Goal: Task Accomplishment & Management: Manage account settings

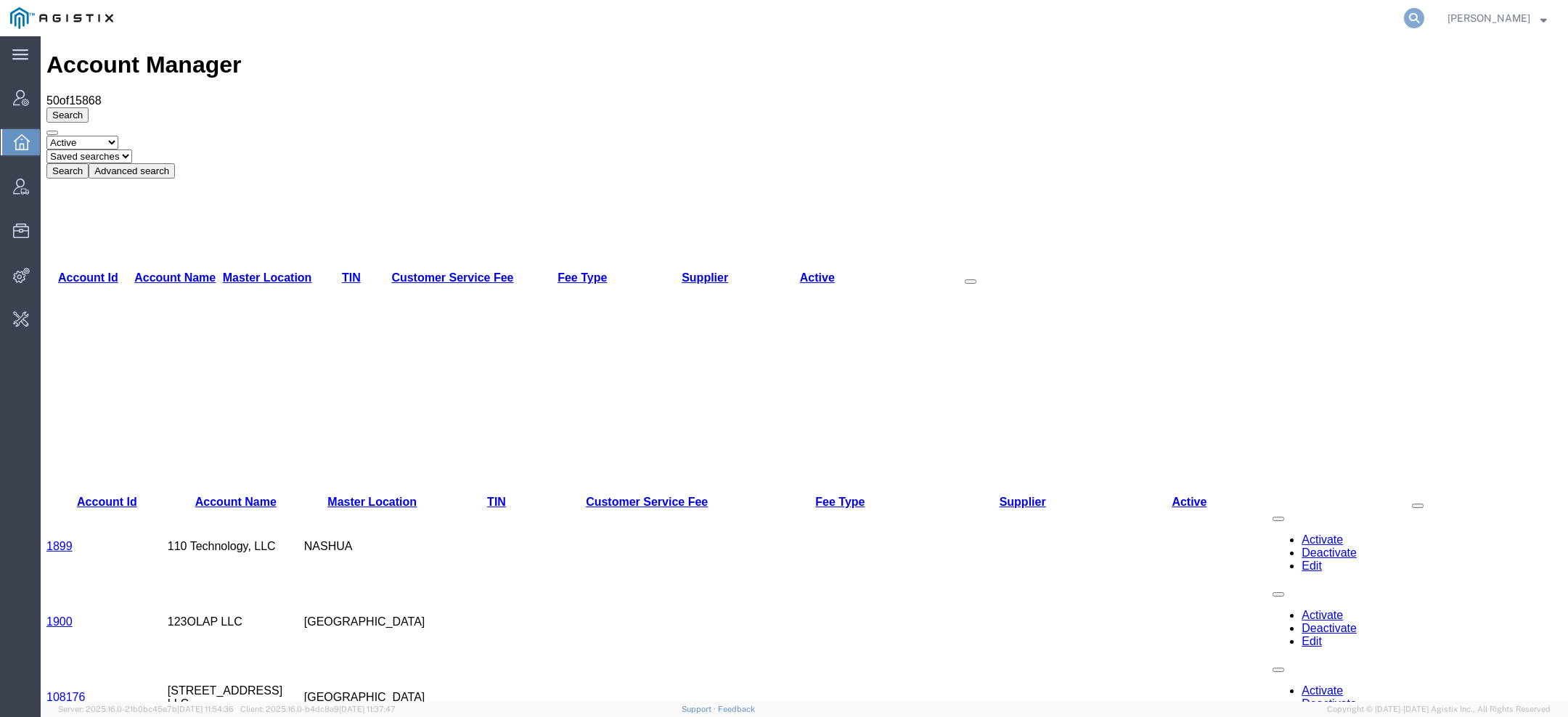
click at [1424, 18] on icon at bounding box center [1414, 18] width 21 height 21
paste input "56414262"
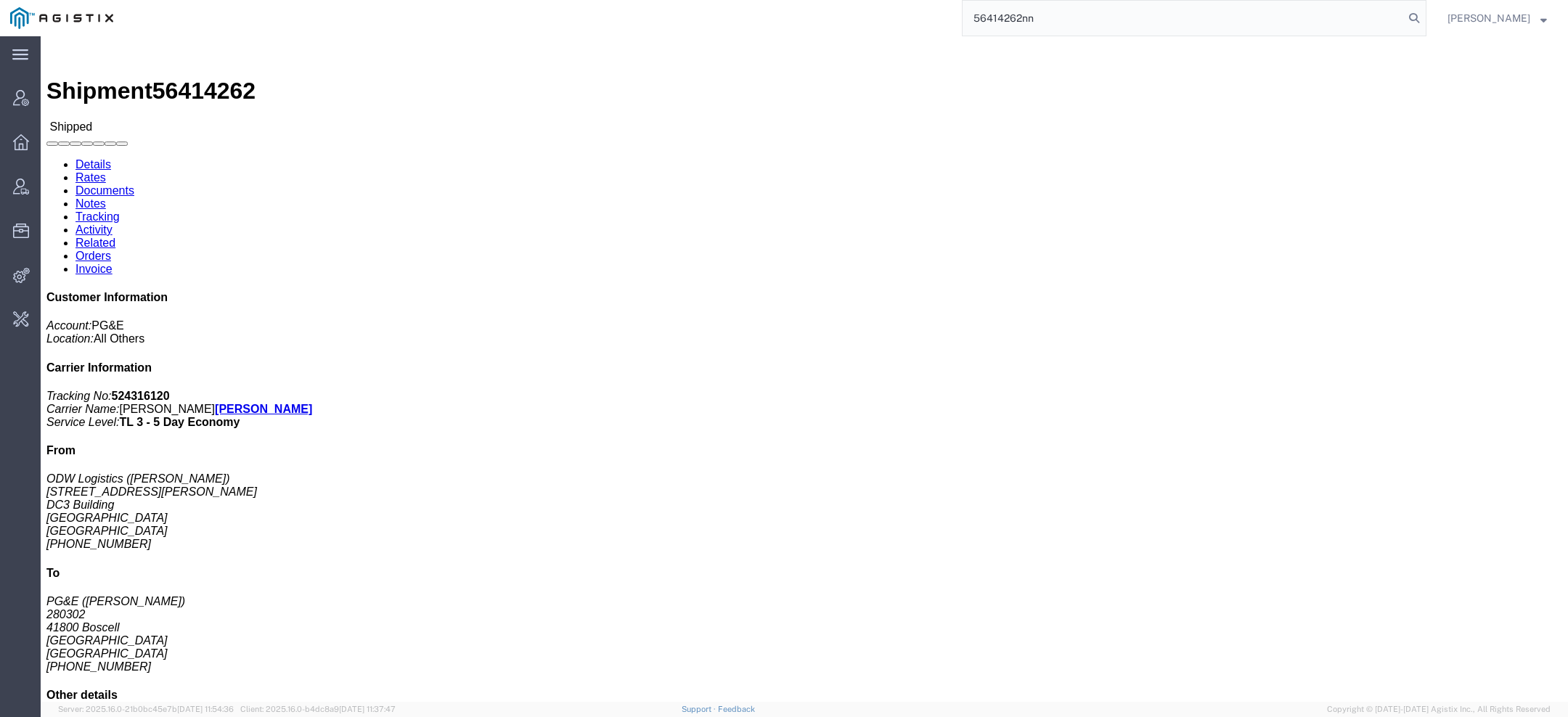
click address "PG&E (Shmuel Bismuth) 280302 41800 Boscell FREMONT, CA 94538 United States 510-…"
drag, startPoint x: 1028, startPoint y: 21, endPoint x: 793, endPoint y: -57, distance: 247.6
click at [793, 0] on html "main_menu Created with Sketch. Collapse Menu Account Manager Overview Vendor Ma…" at bounding box center [784, 358] width 1568 height 717
paste input "RJauch@odwlogistics.com"
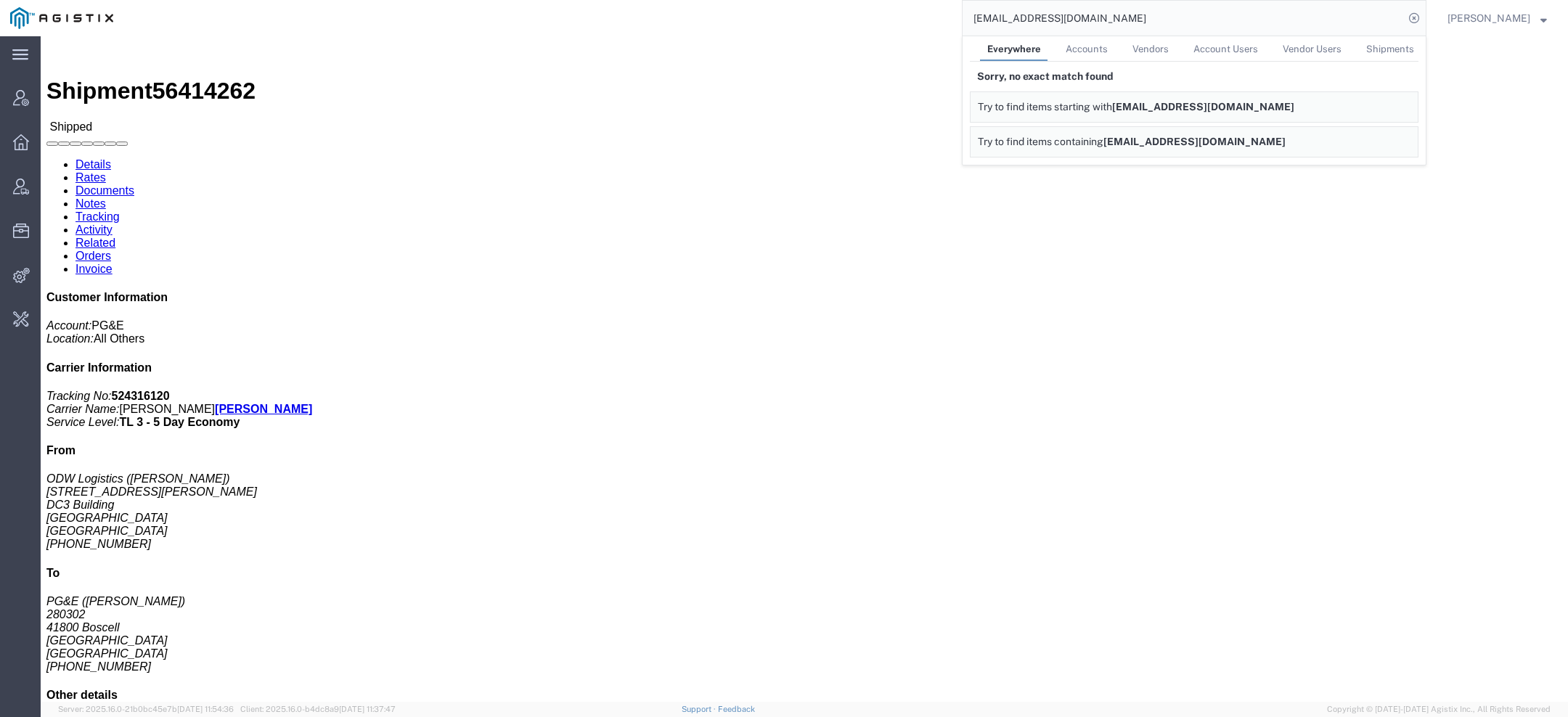
drag, startPoint x: 1009, startPoint y: 13, endPoint x: 892, endPoint y: 4, distance: 117.3
click at [896, 4] on div "RJauch@odwlogistics.com Everywhere Accounts Vendors Account Users Vendor Users …" at bounding box center [774, 18] width 1303 height 37
click link "Tracking"
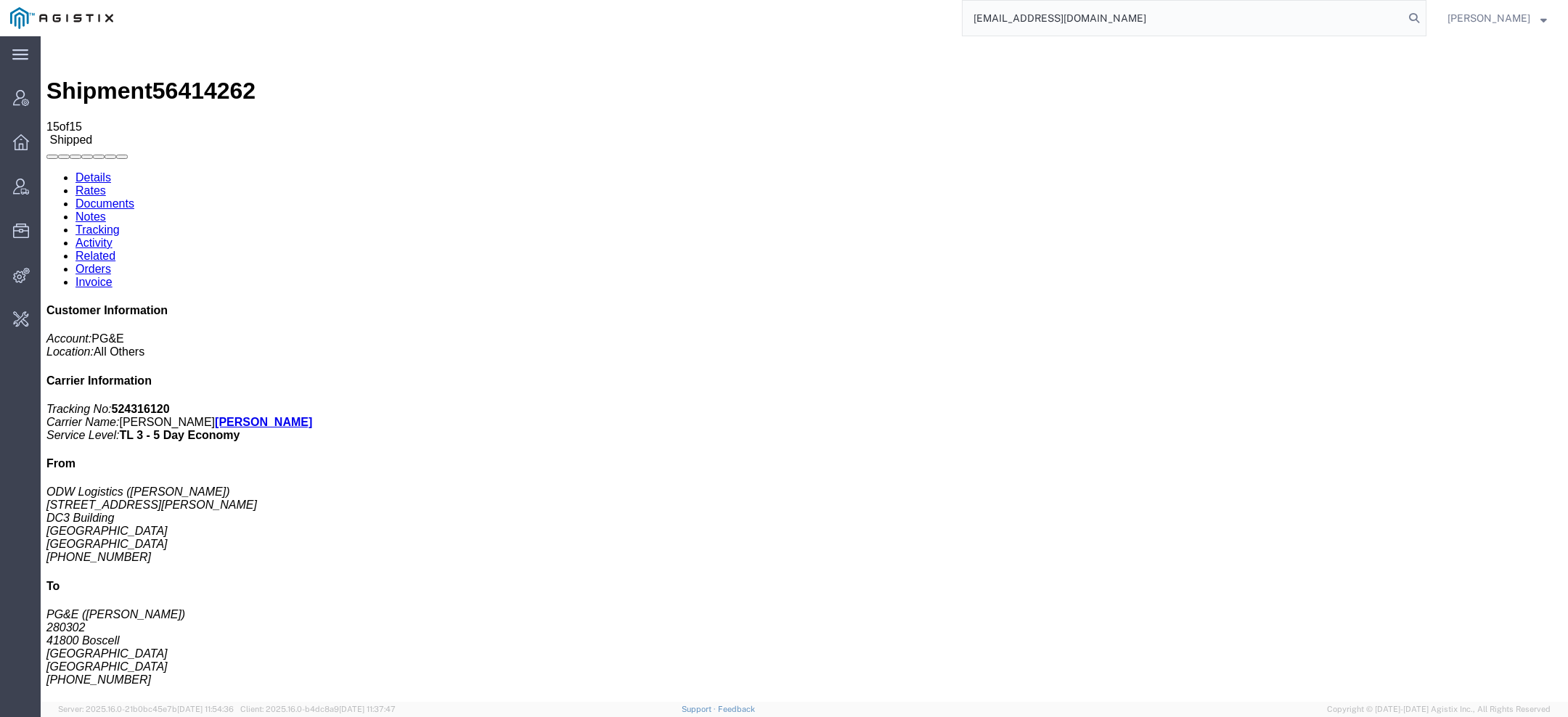
scroll to position [61, 0]
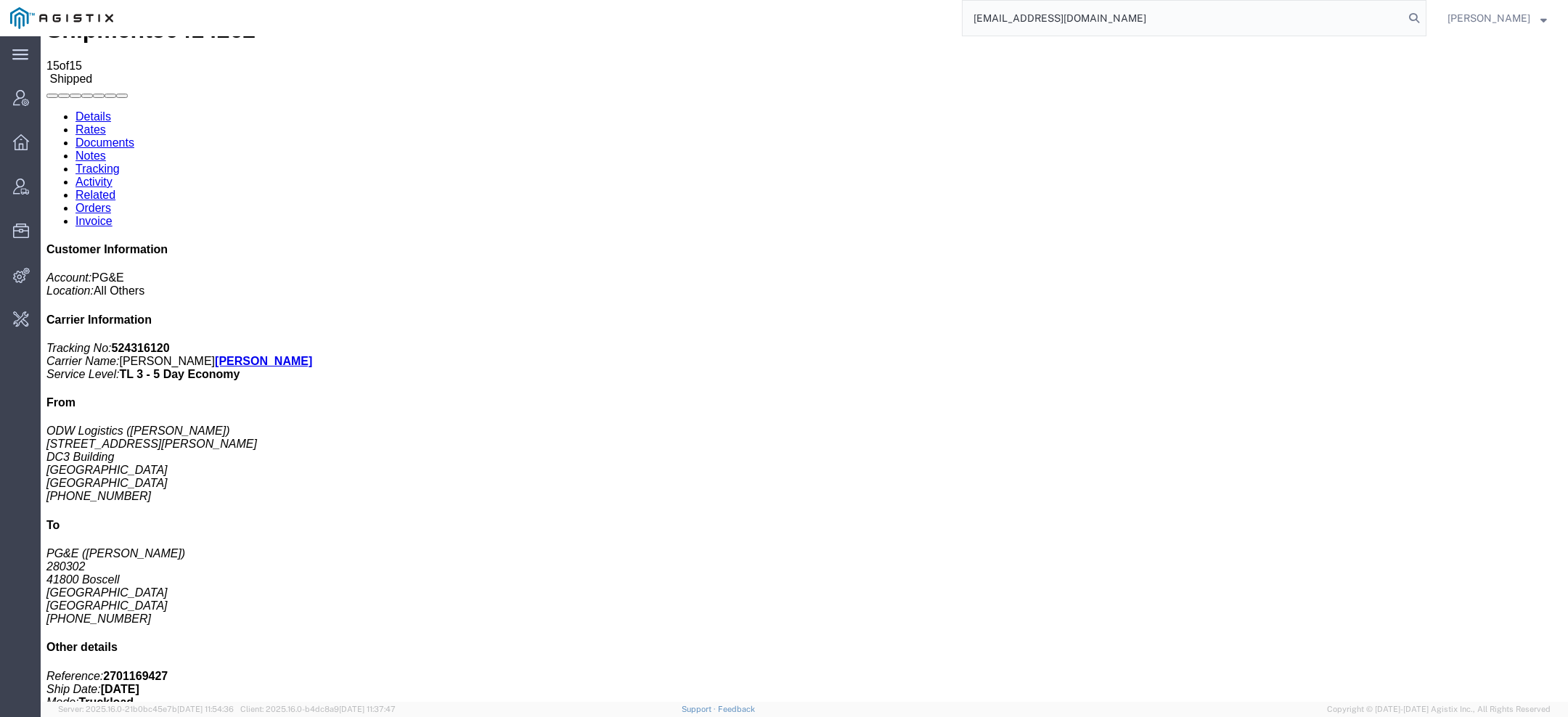
drag, startPoint x: 1080, startPoint y: 17, endPoint x: 820, endPoint y: 12, distance: 260.0
click at [820, 12] on div "nn@odwlogistics.com" at bounding box center [774, 18] width 1303 height 37
type input "buhbli"
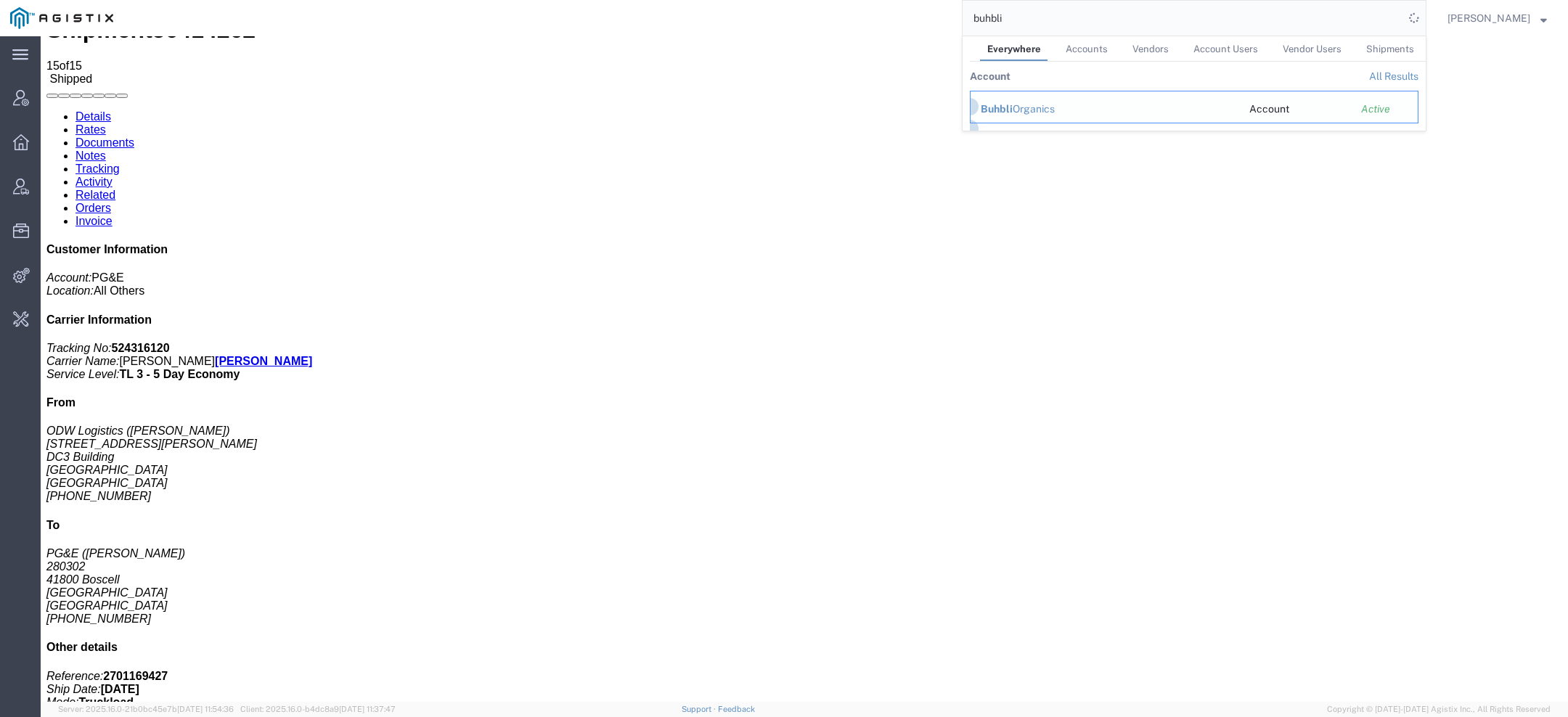
drag, startPoint x: 1004, startPoint y: 105, endPoint x: 963, endPoint y: 68, distance: 55.2
click at [1004, 105] on span "Buhbli" at bounding box center [996, 109] width 32 height 12
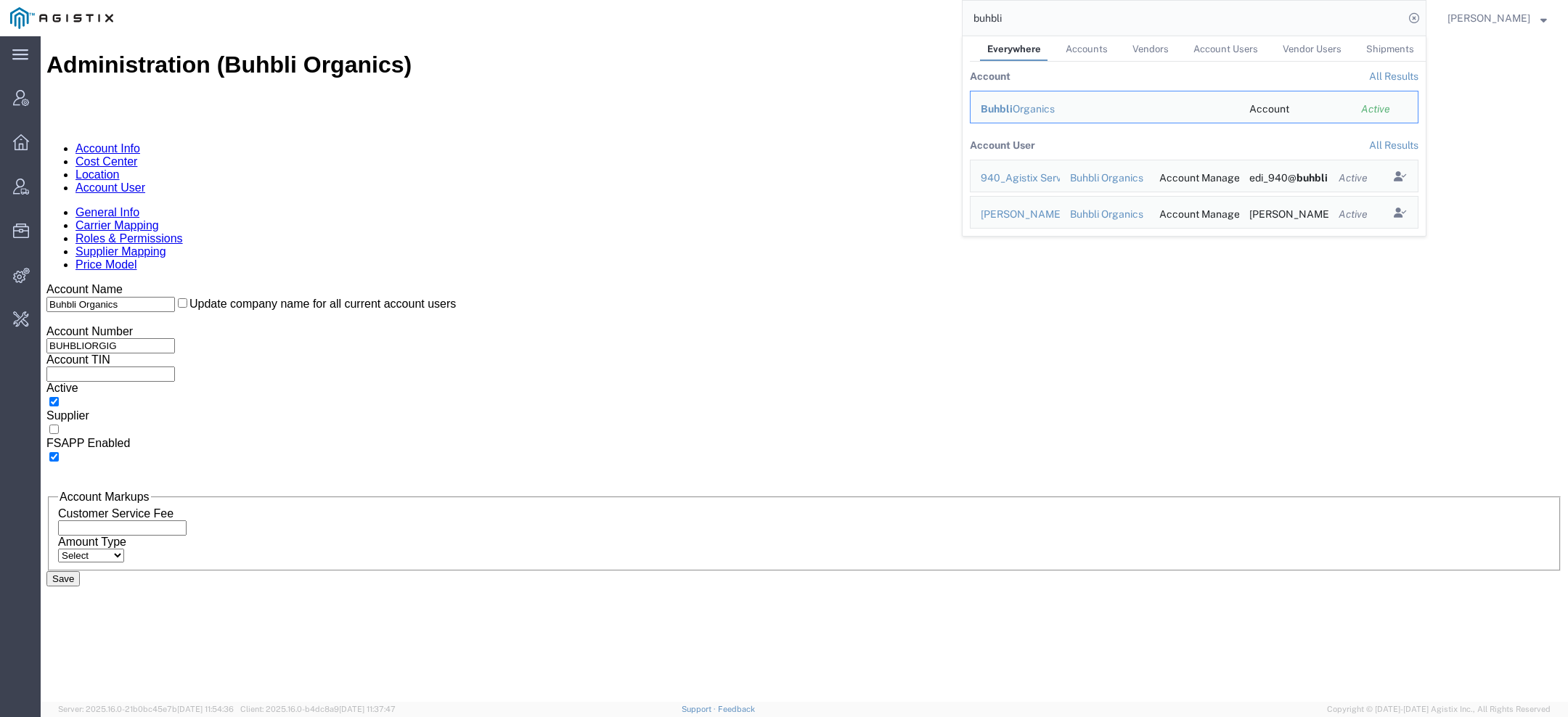
click at [145, 182] on link "Account User" at bounding box center [110, 188] width 70 height 13
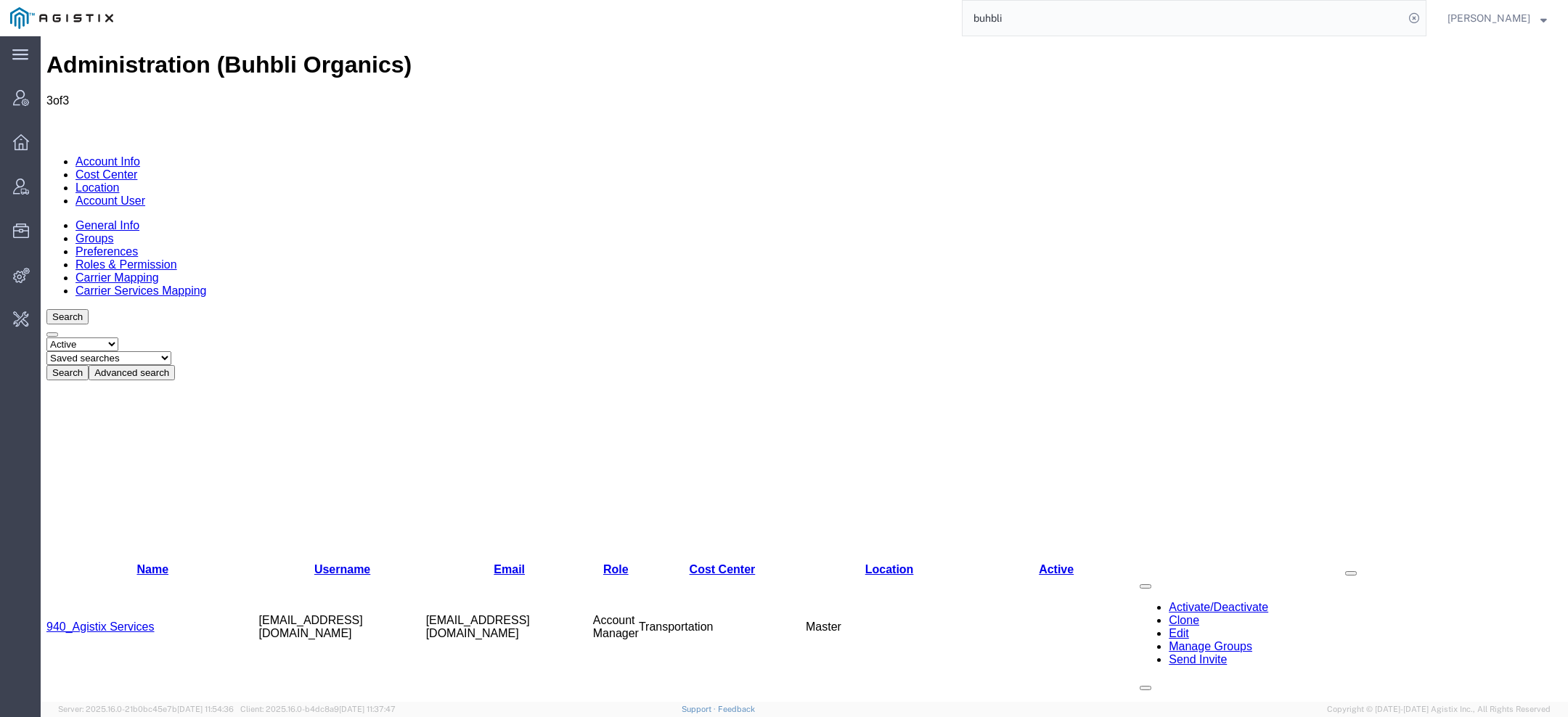
click at [114, 716] on link "Agistix Services" at bounding box center [87, 729] width 82 height 13
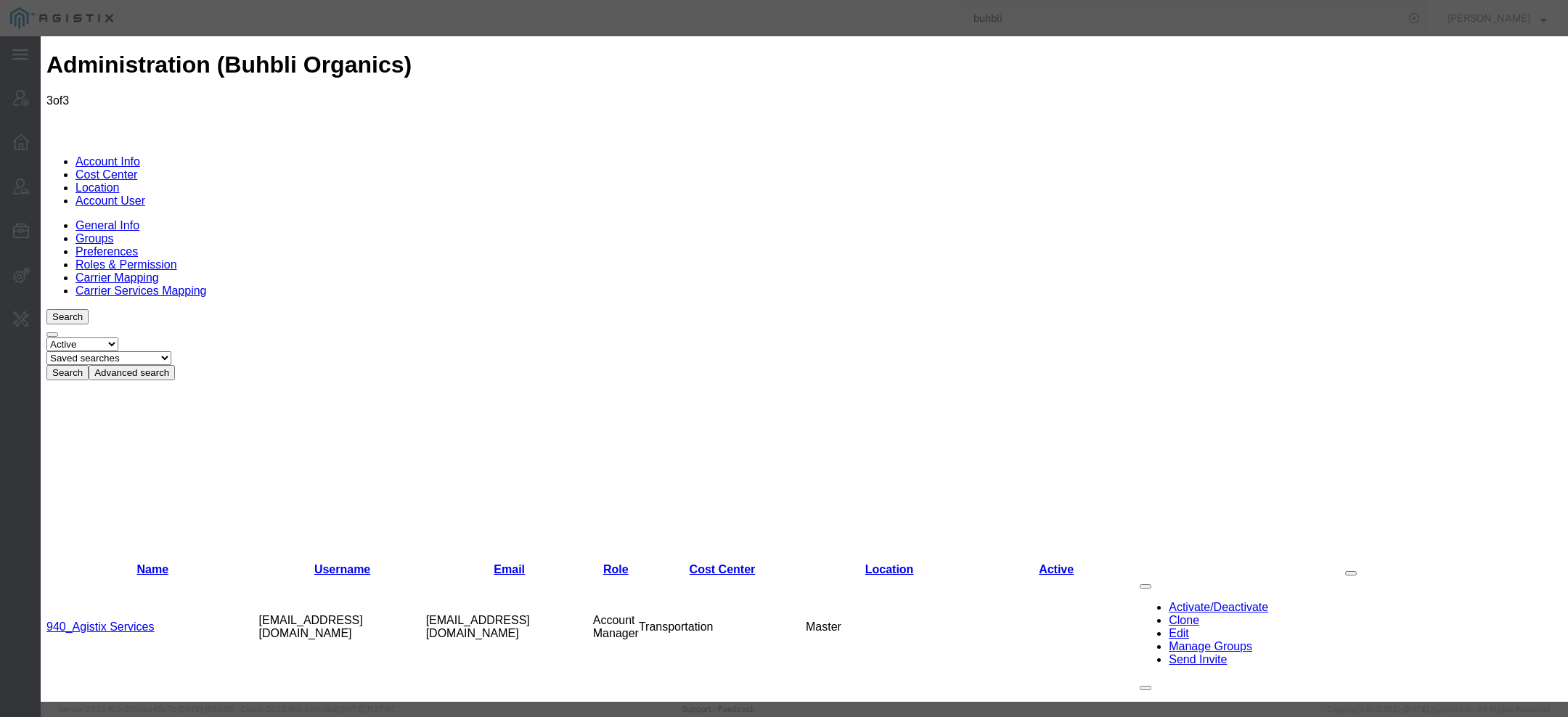
select select "COSTCENTER"
select select "66651"
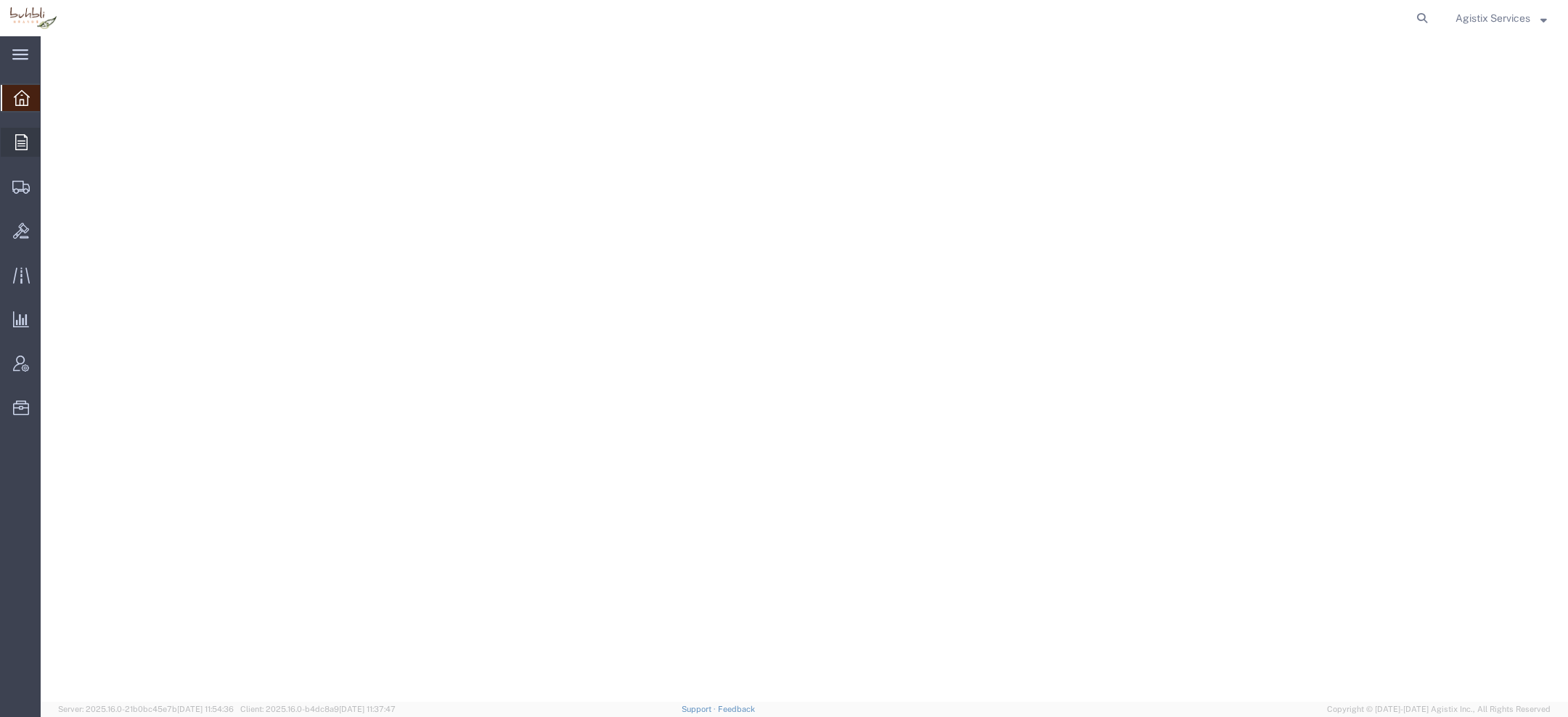
click at [18, 145] on icon at bounding box center [21, 142] width 13 height 16
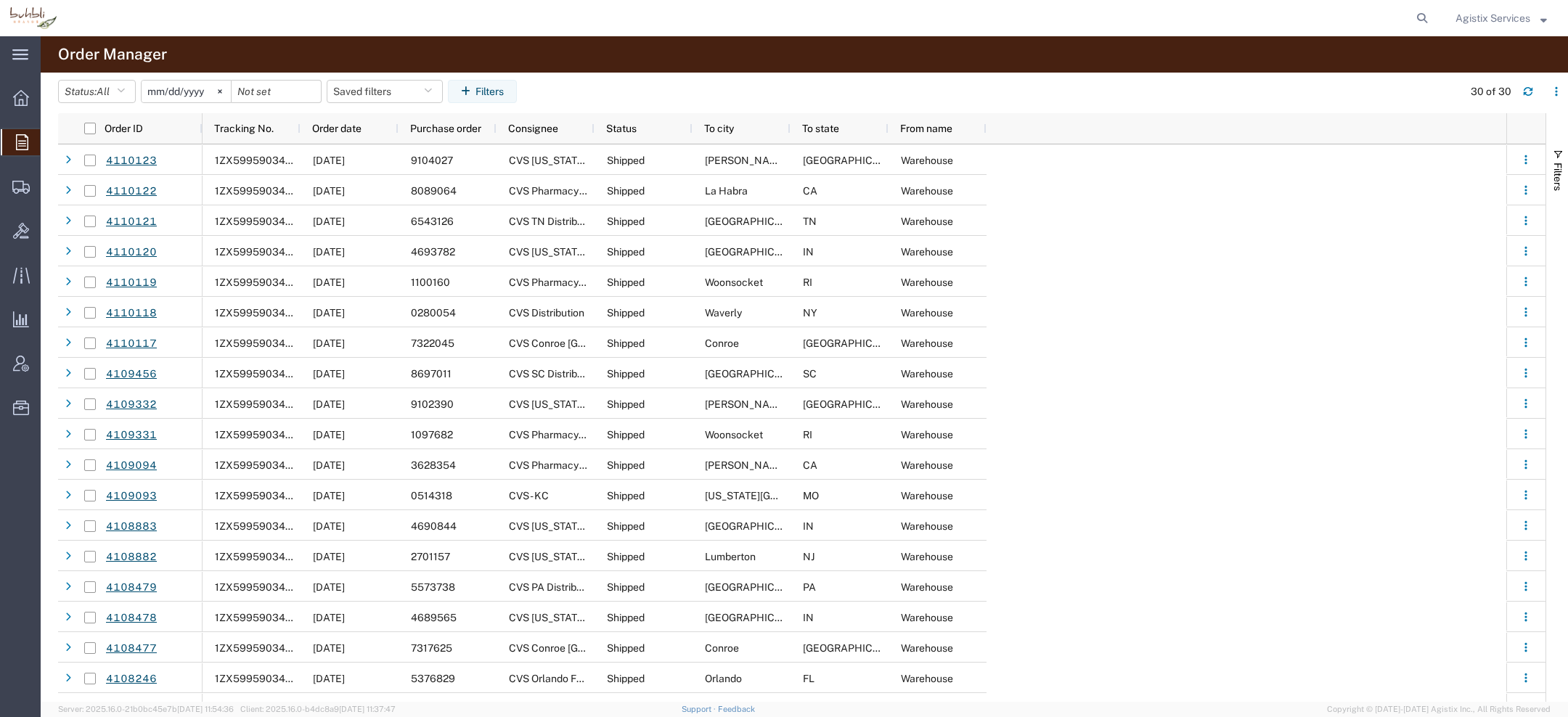
click at [433, 128] on span "Purchase order" at bounding box center [446, 128] width 71 height 12
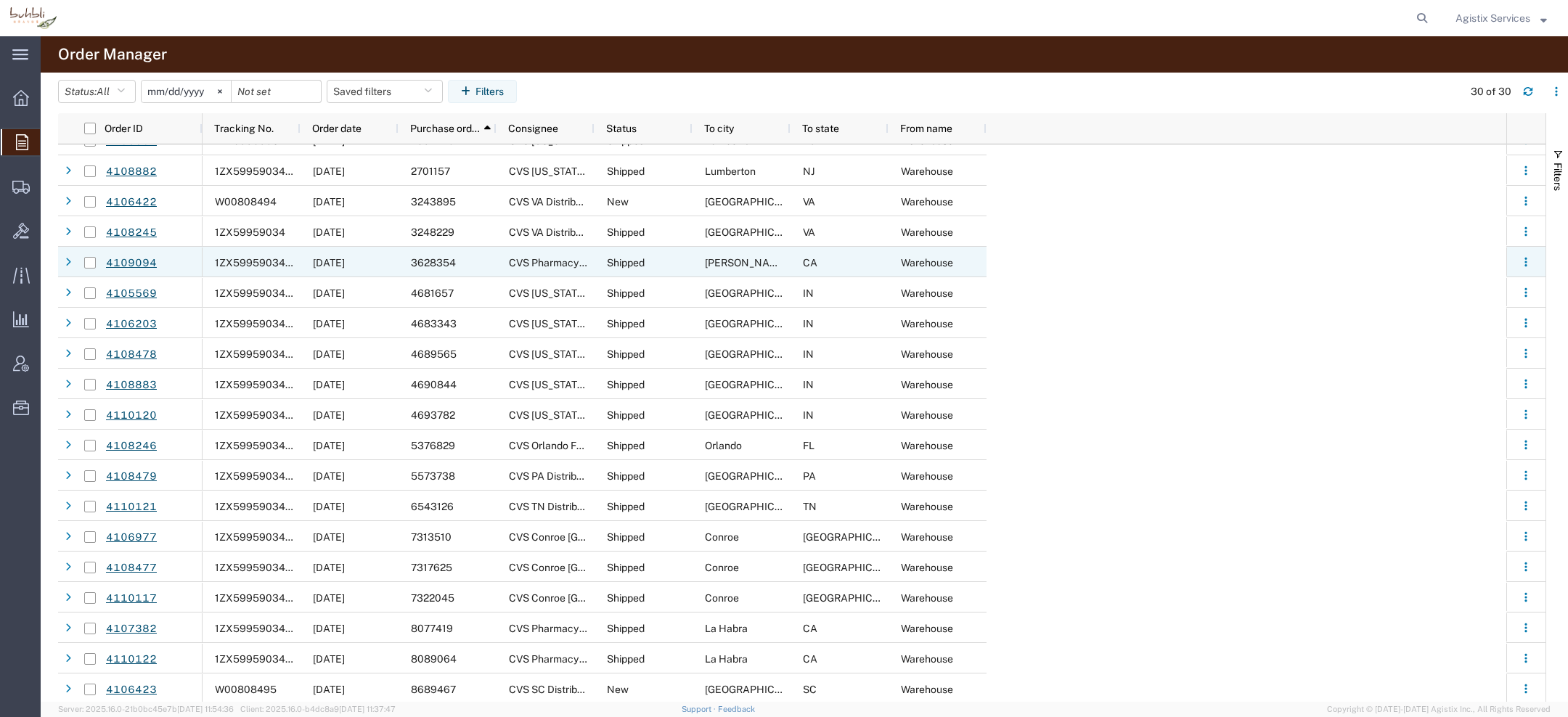
scroll to position [357, 0]
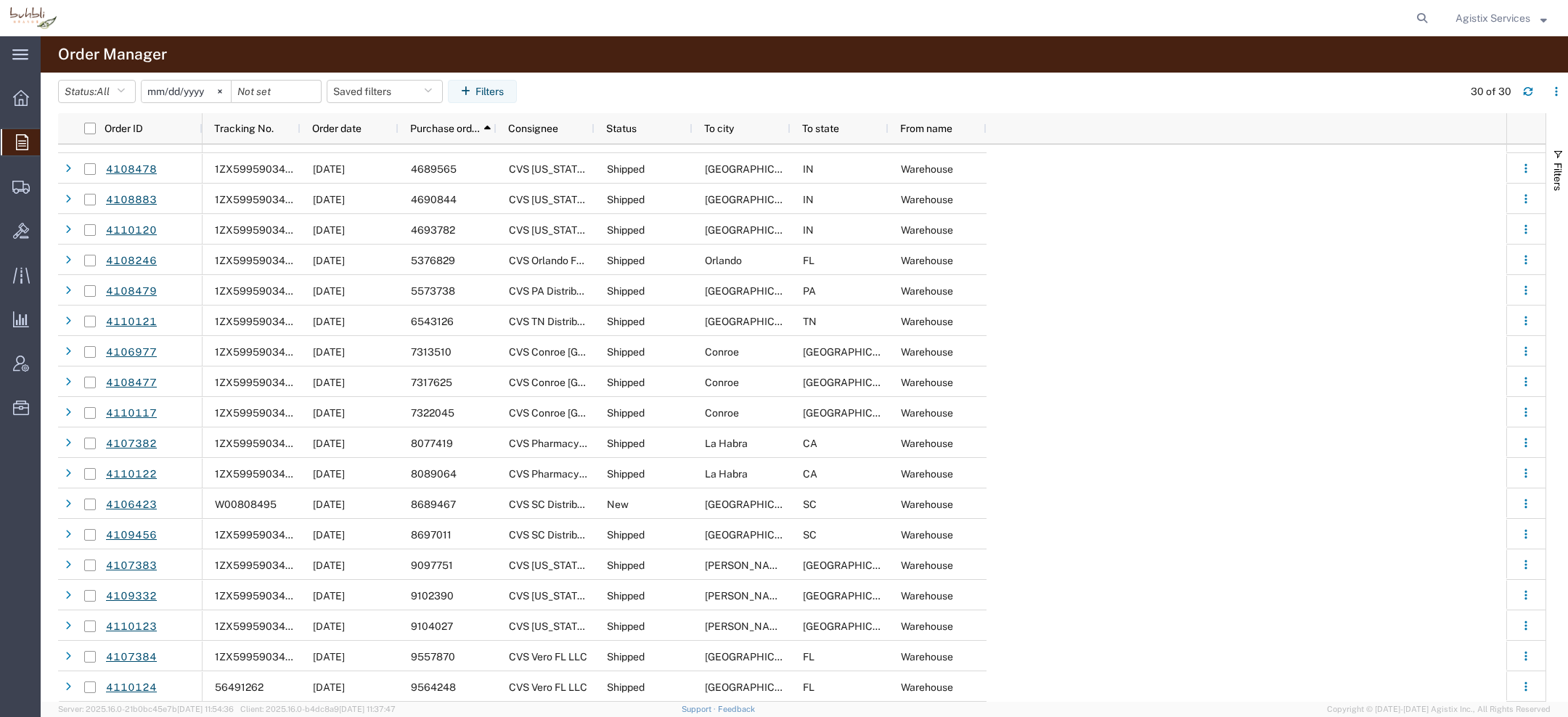
click at [1465, 22] on span "Agistix Services" at bounding box center [1493, 18] width 75 height 16
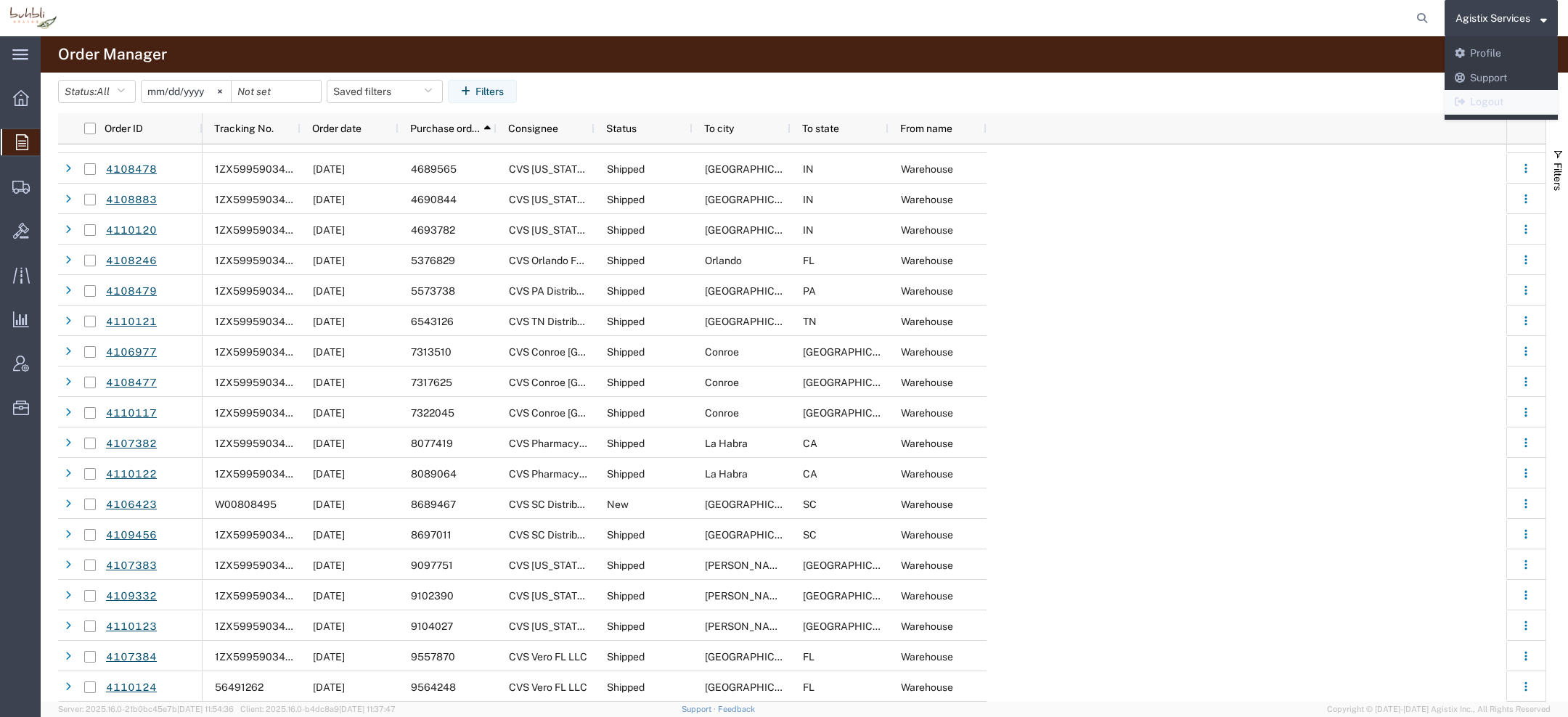
click at [1488, 97] on link "Logout" at bounding box center [1501, 102] width 114 height 25
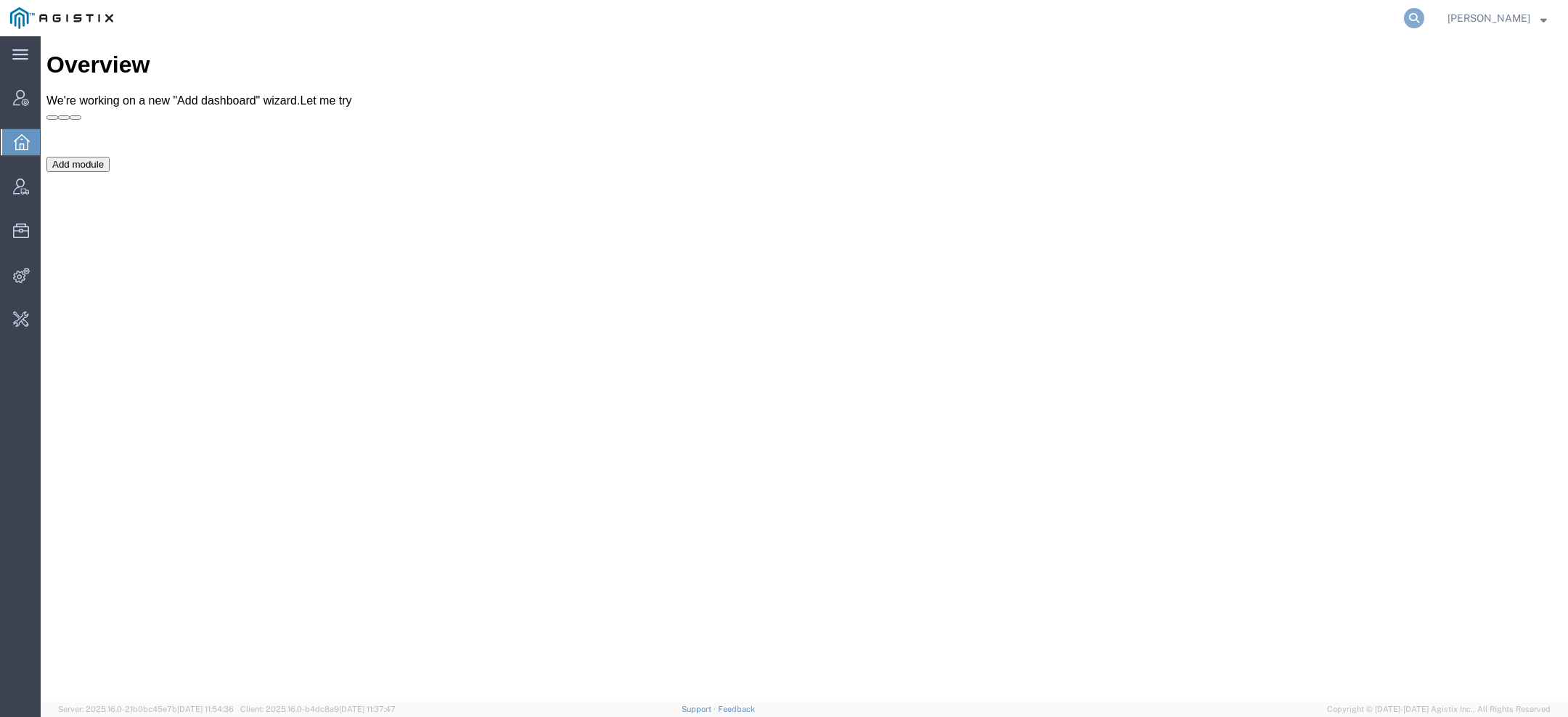
click at [1420, 16] on icon at bounding box center [1414, 18] width 21 height 21
paste input "56495756"
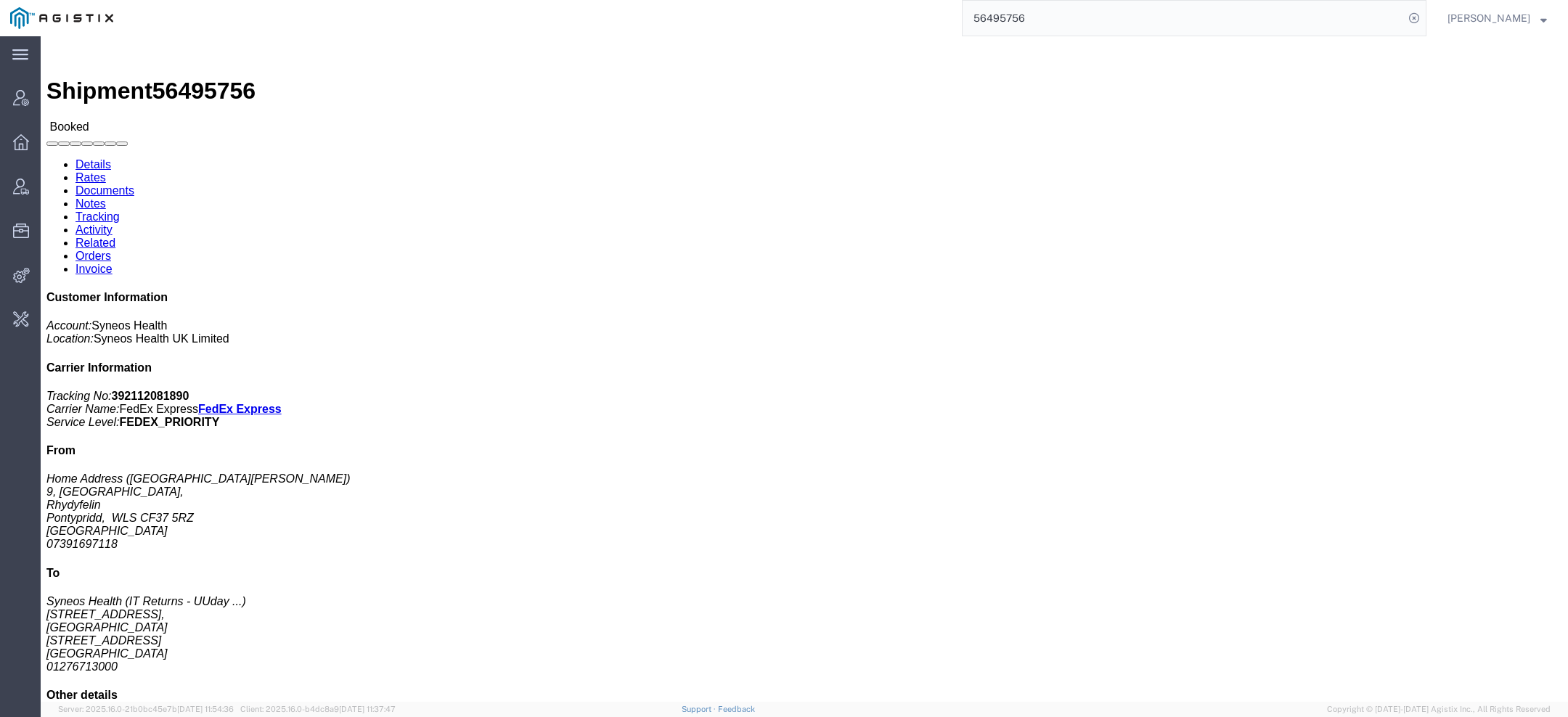
drag, startPoint x: 325, startPoint y: 133, endPoint x: 449, endPoint y: 233, distance: 159.3
click div "Ship To Syneos Health (IT Returns - UUday Pathapati) 1 Pinehurst Road, Farnboro…"
click address "Syneos Health (IT Returns - UUday Pathapati) 1 Pinehurst Road, Farnborough Busi…"
click link "Activity"
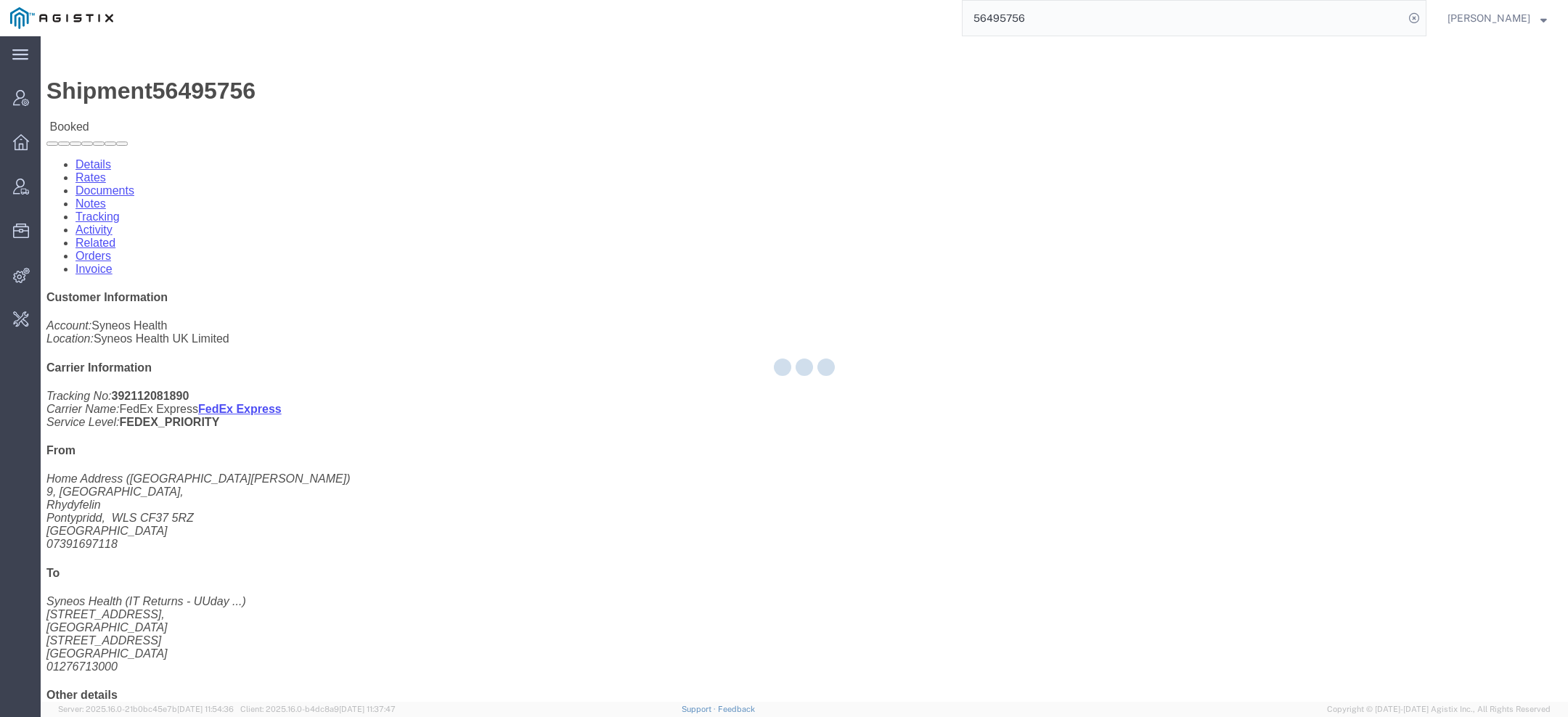
click at [368, 97] on div at bounding box center [803, 369] width 1527 height 665
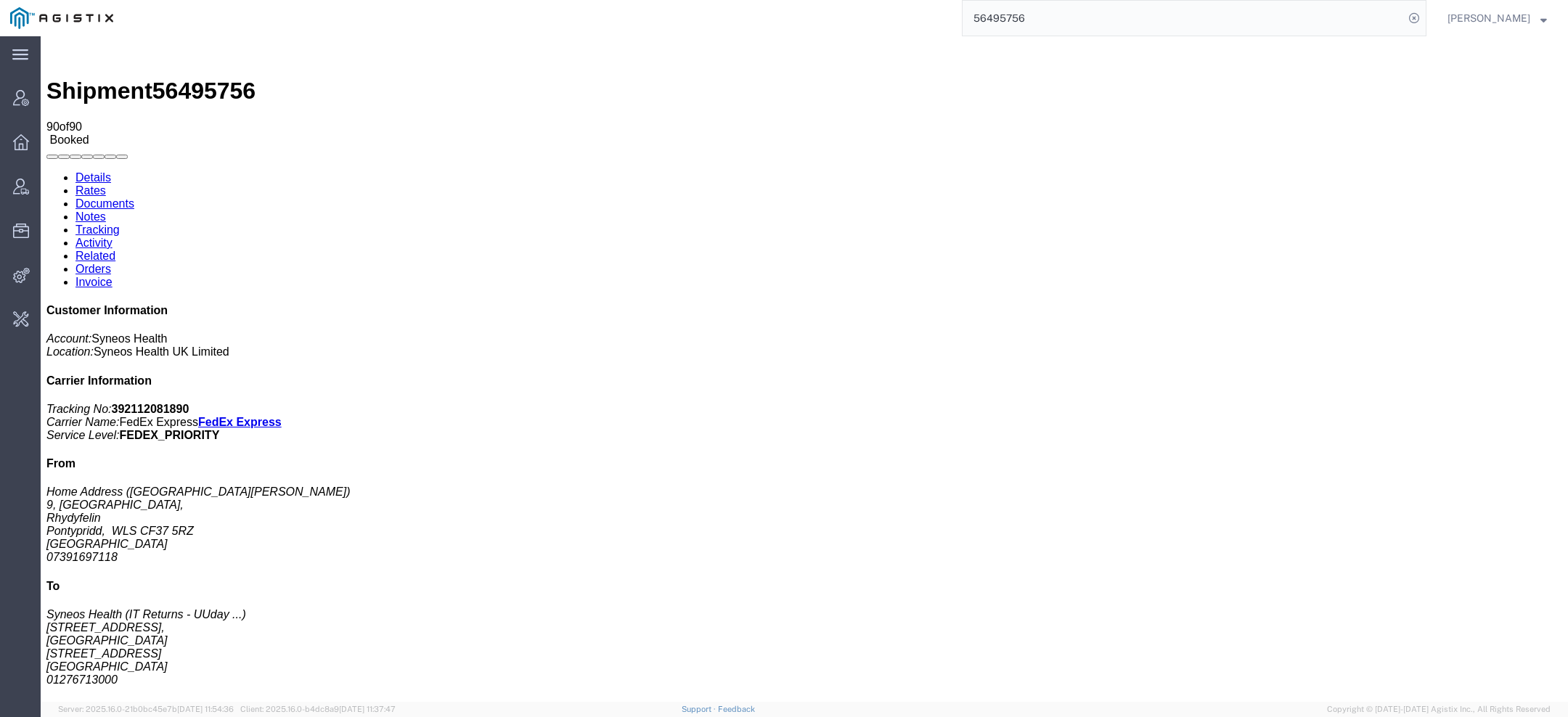
click at [95, 172] on link "Details" at bounding box center [93, 178] width 36 height 13
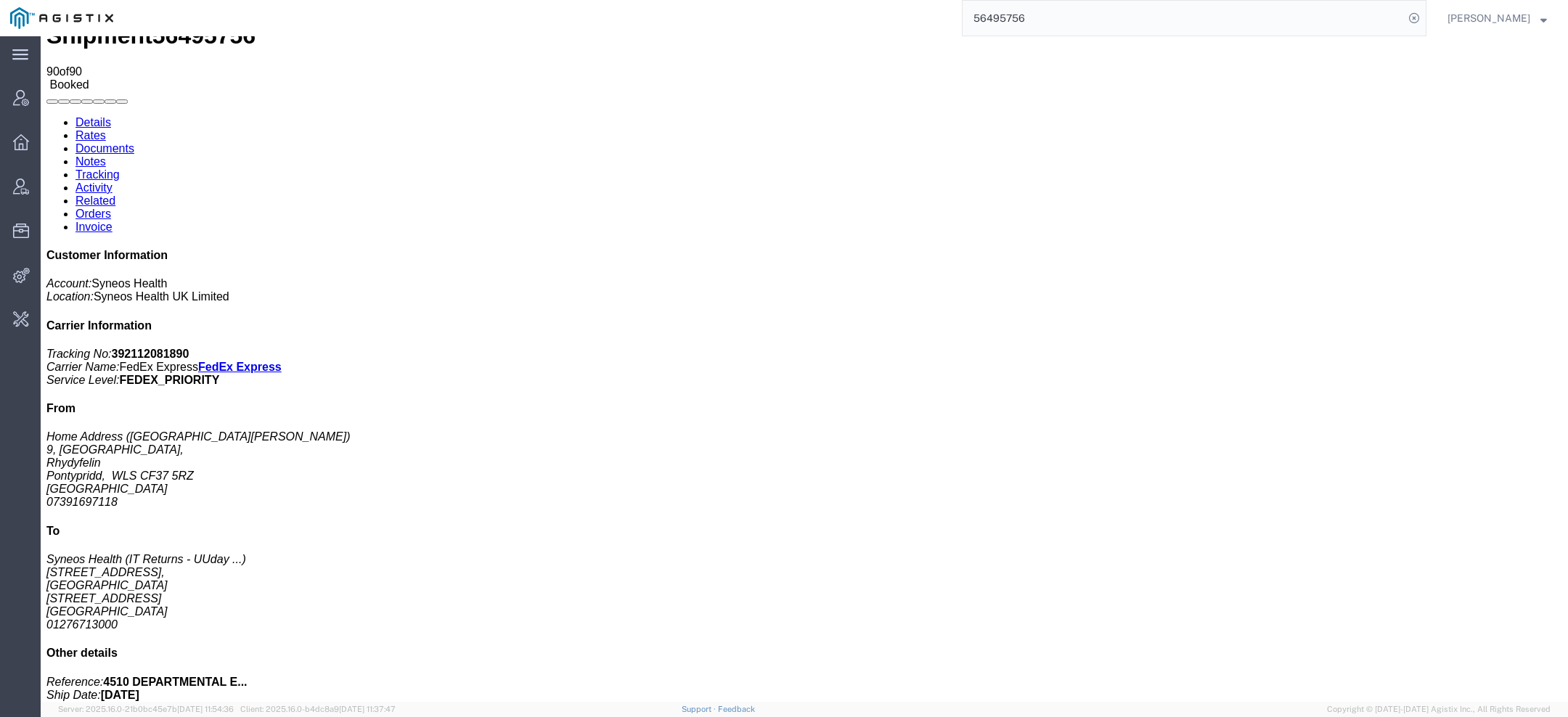
scroll to position [37, 0]
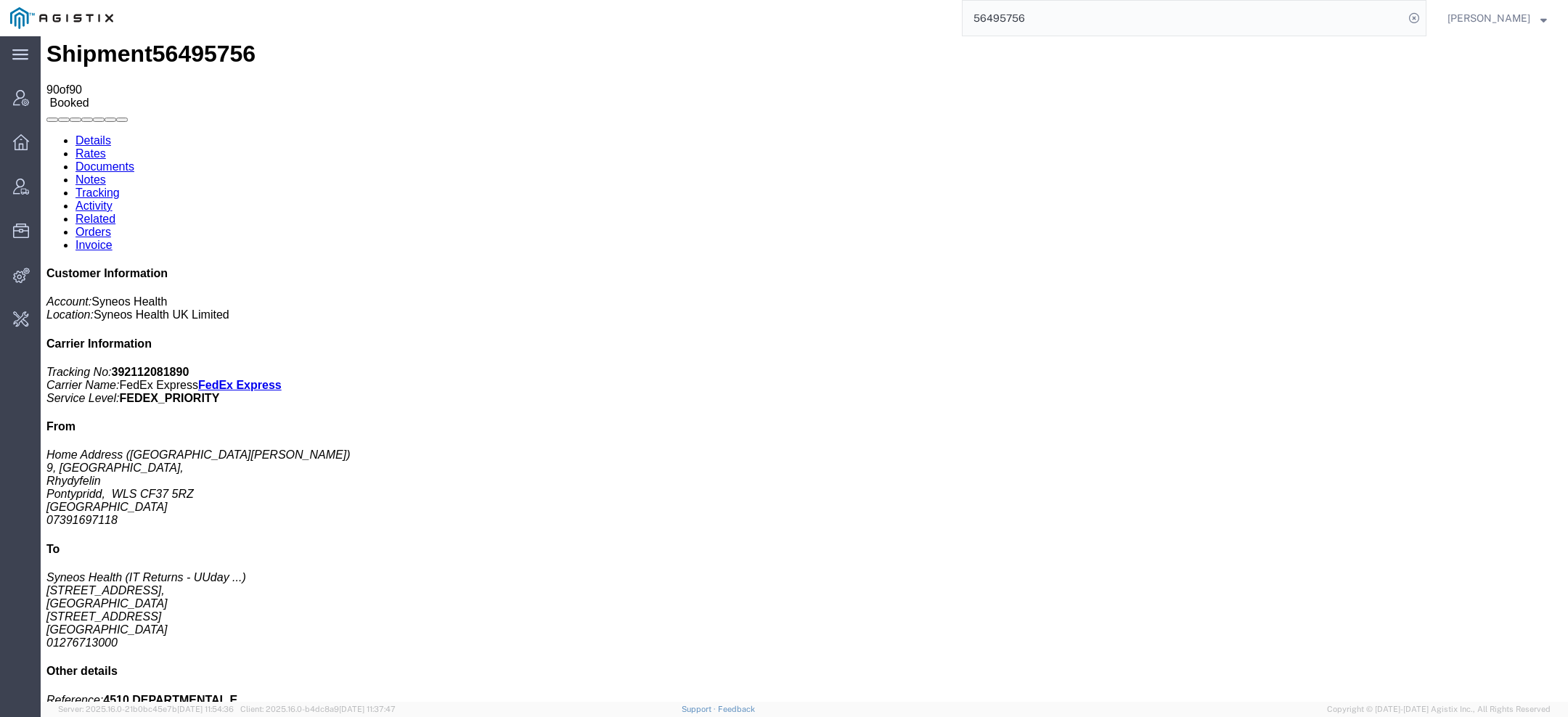
click p "Total value: 400.00 USD"
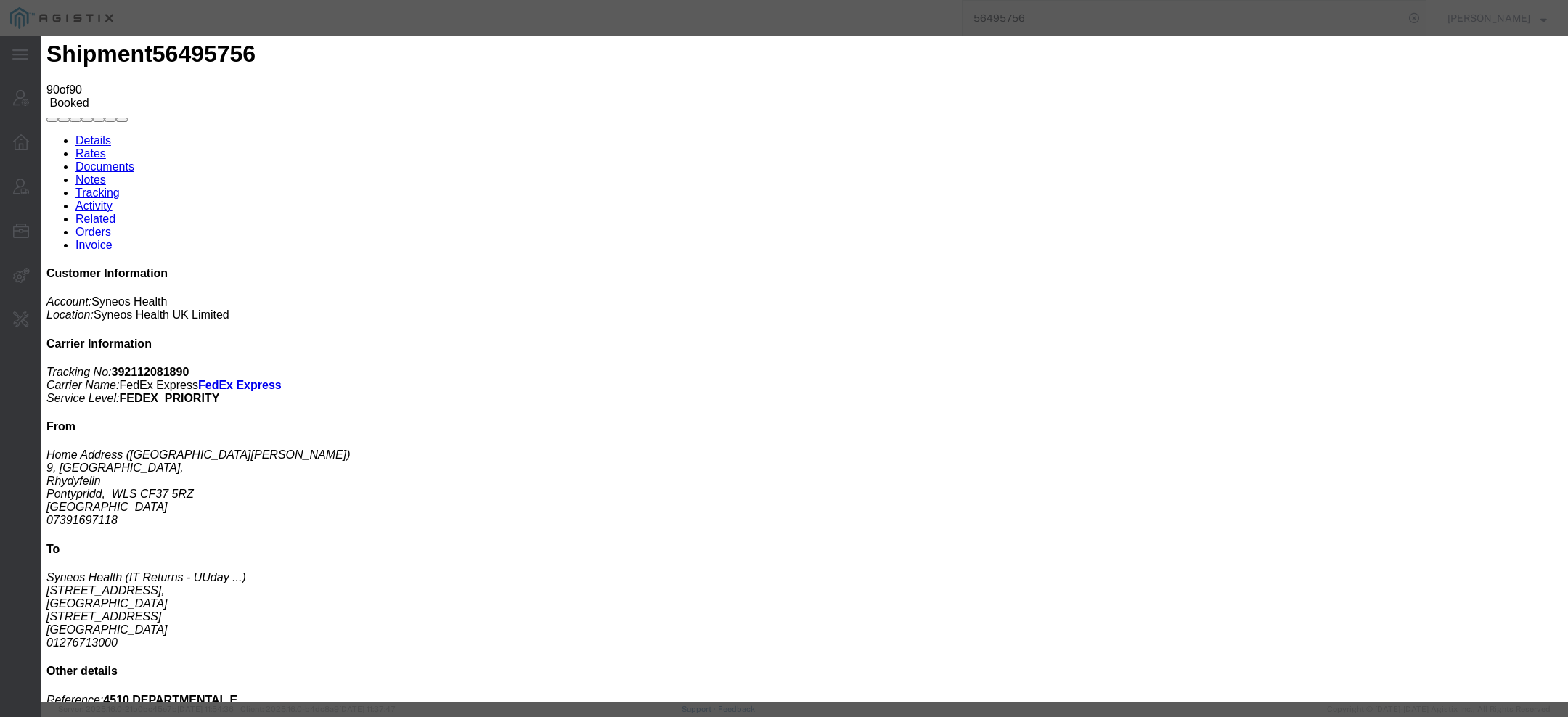
click icon "button"
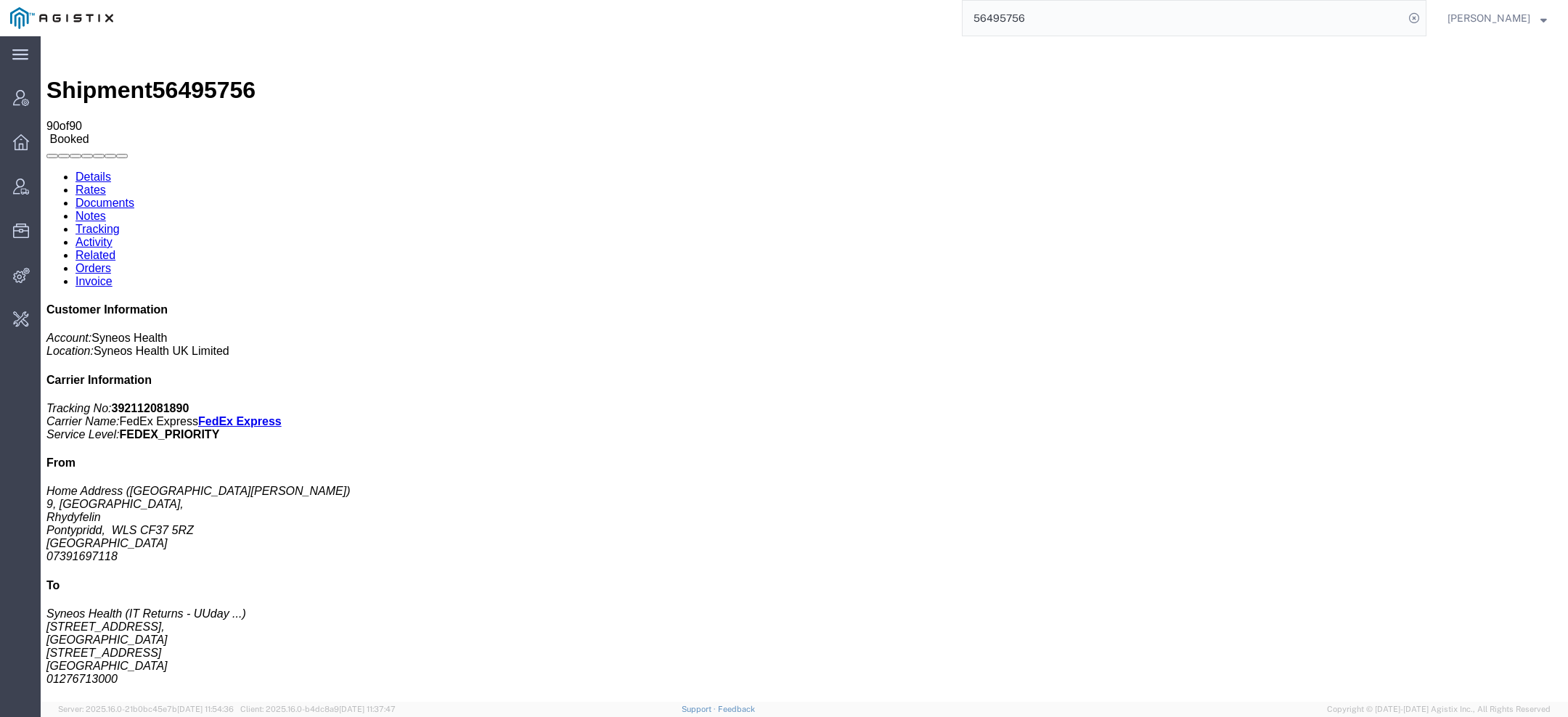
scroll to position [0, 0]
click link "Activity"
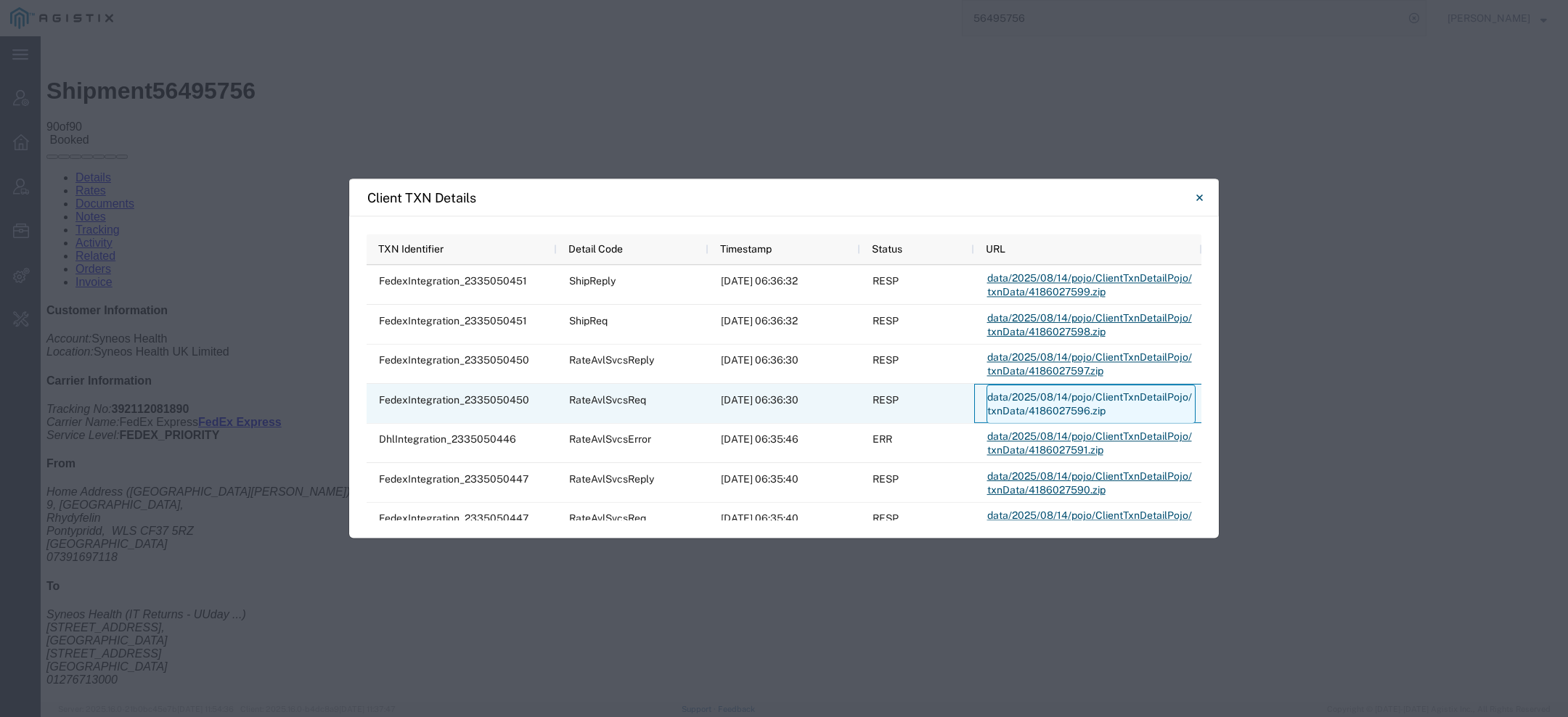
click at [1056, 401] on link "data/2025/08/14/pojo/ClientTxnDetailPojo/txnData/4186027596.zip" at bounding box center [1090, 404] width 209 height 39
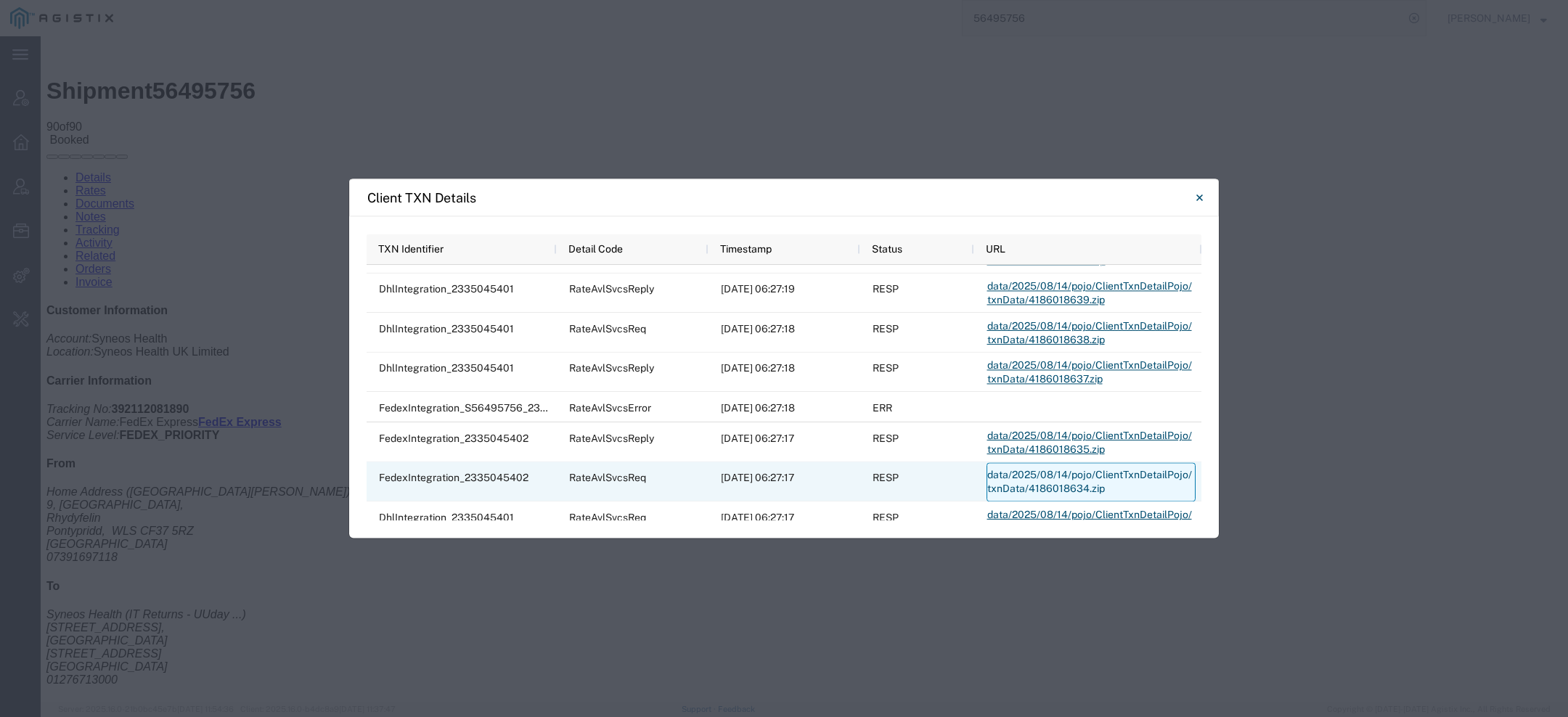
click at [1007, 478] on link "data/2025/08/14/pojo/ClientTxnDetailPojo/txnData/4186018634.zip" at bounding box center [1090, 481] width 209 height 39
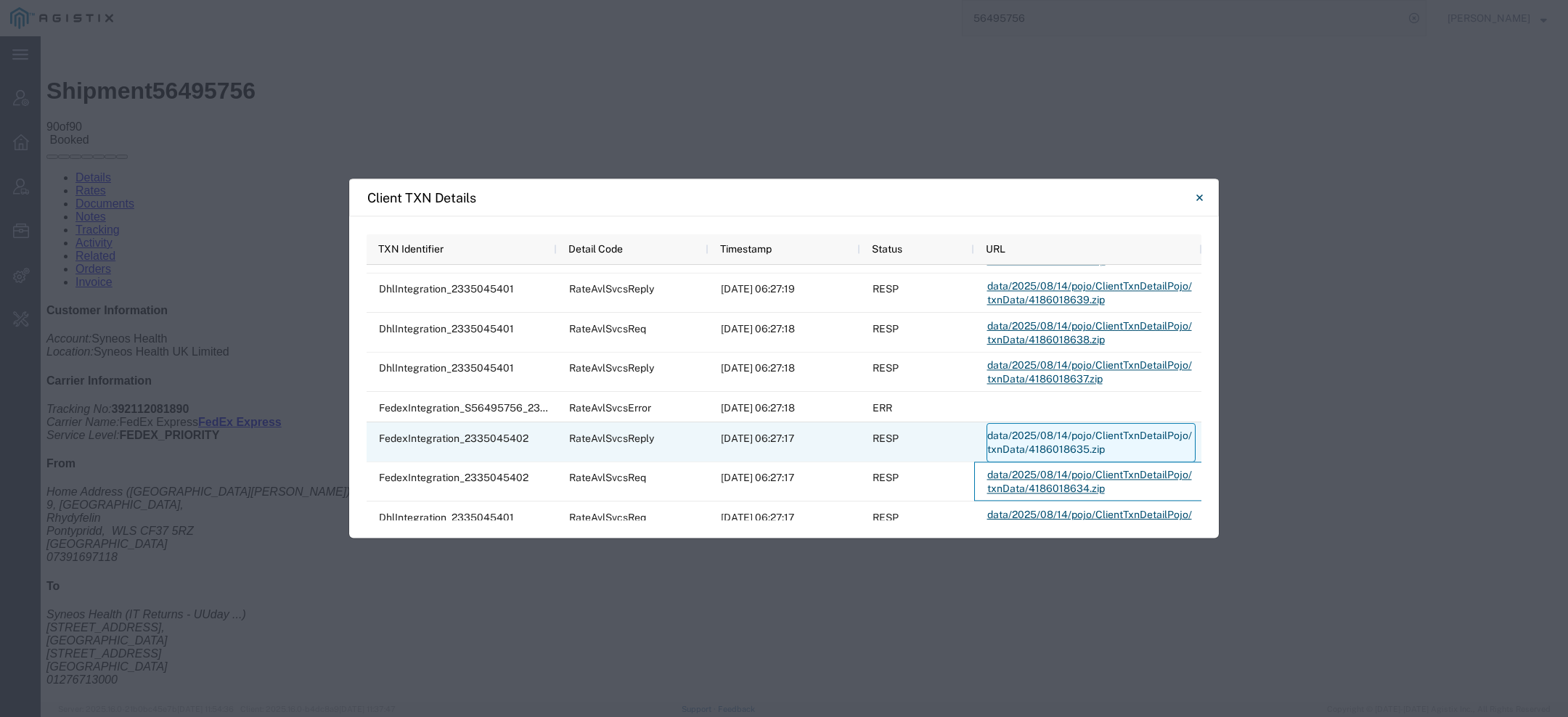
click at [995, 433] on link "data/2025/08/14/pojo/ClientTxnDetailPojo/txnData/4186018635.zip" at bounding box center [1090, 442] width 209 height 39
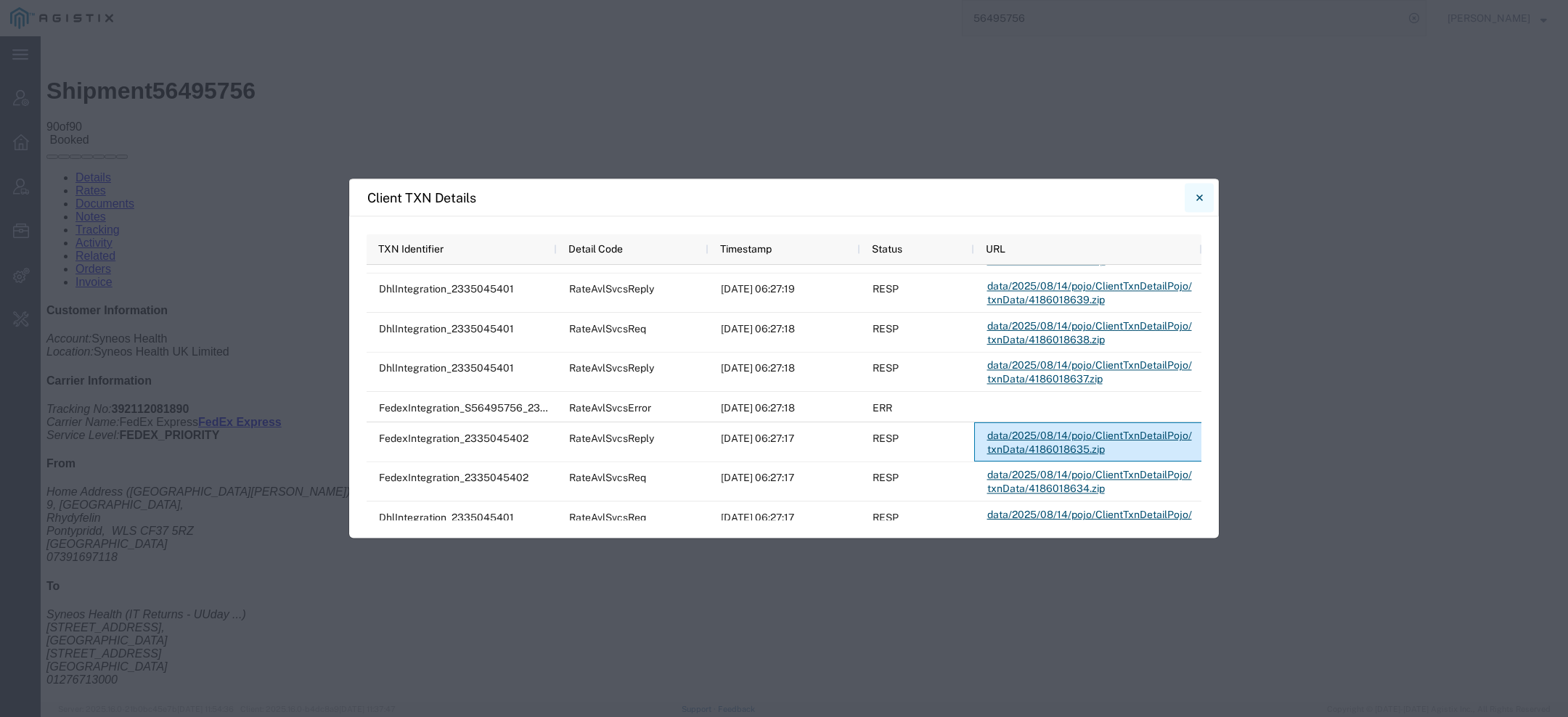
click at [1199, 193] on icon "Close" at bounding box center [1200, 198] width 6 height 17
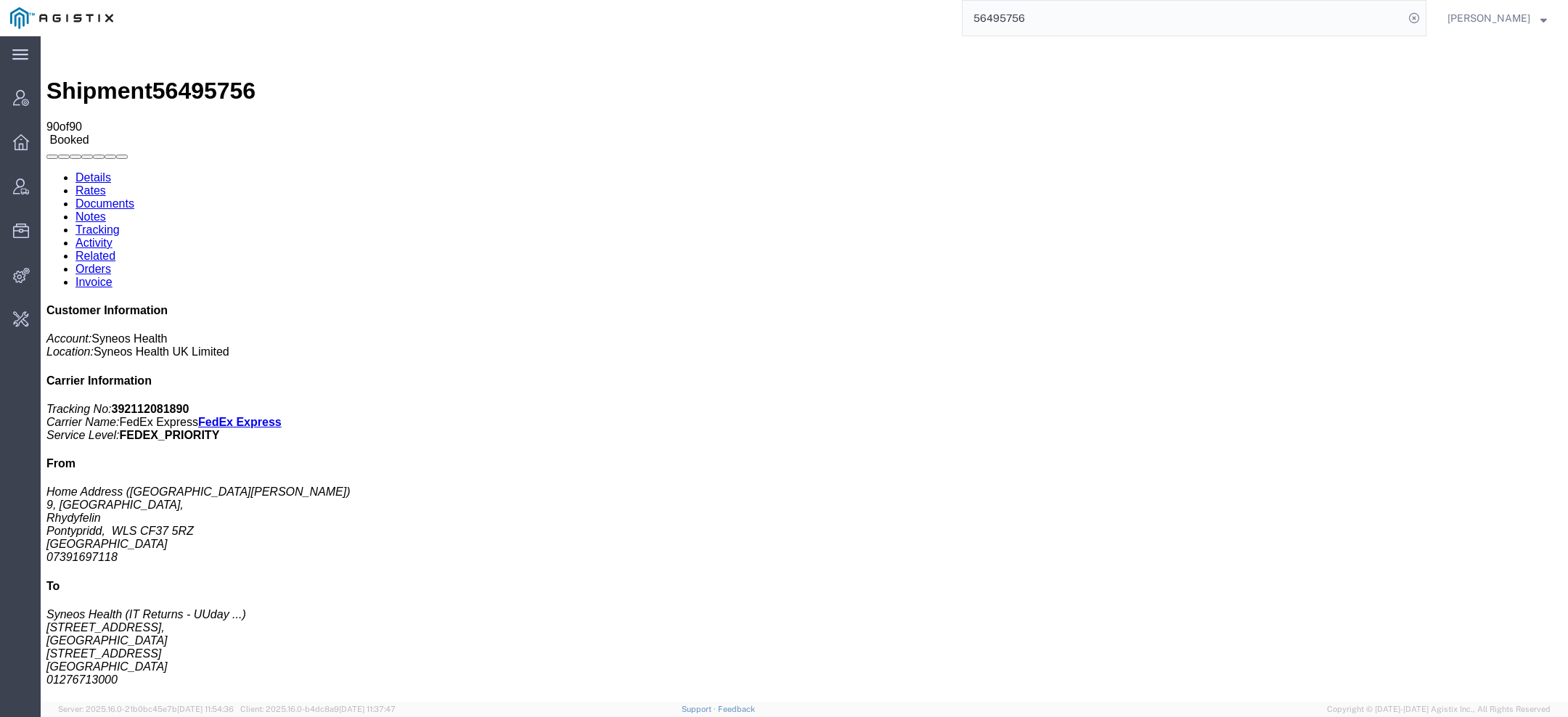
click at [84, 172] on link "Details" at bounding box center [93, 178] width 36 height 13
click at [40, 37] on div at bounding box center [40, 37] width 0 height 0
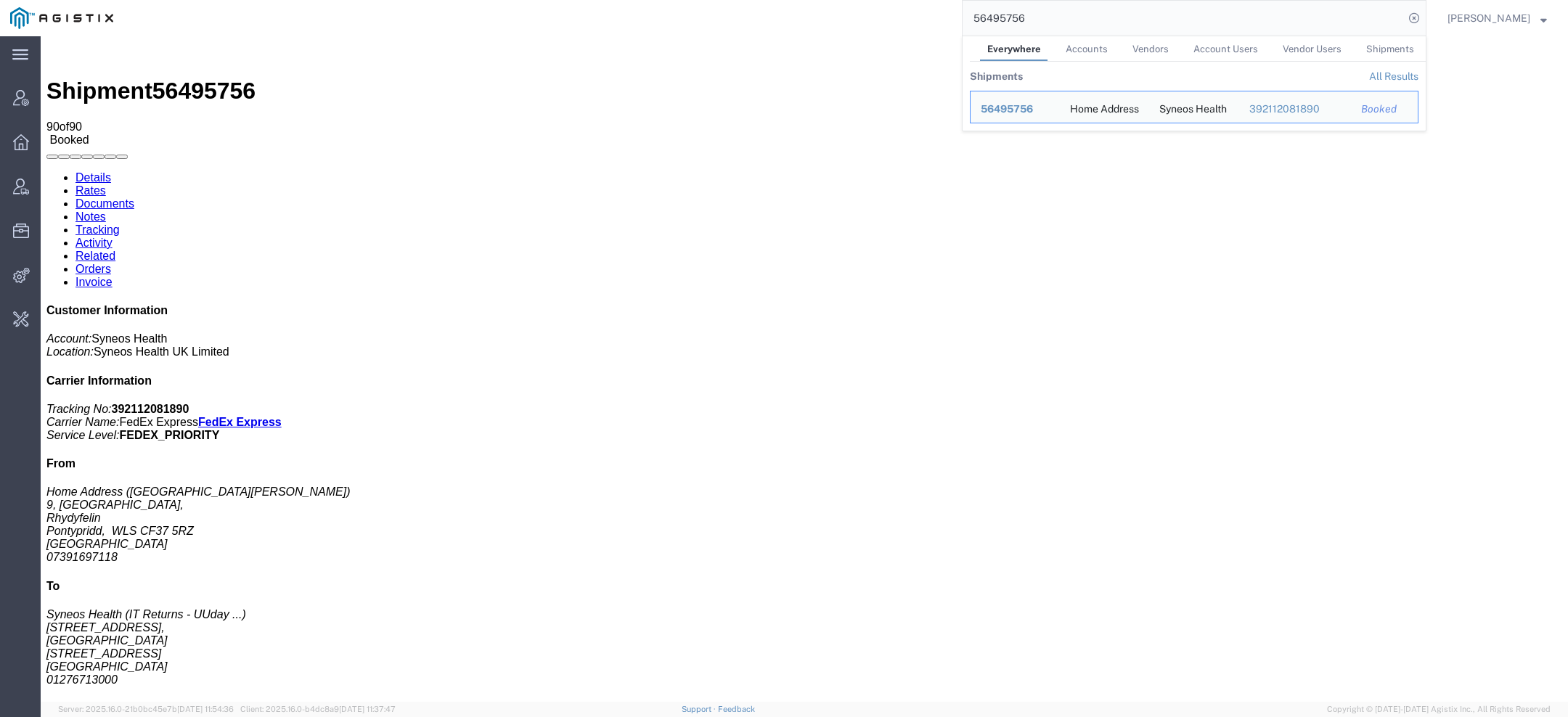
drag, startPoint x: 1032, startPoint y: 13, endPoint x: 880, endPoint y: -2, distance: 152.7
click at [880, 0] on html "main_menu Created with Sketch. Collapse Menu Account Manager Overview Vendor Ma…" at bounding box center [784, 358] width 1568 height 717
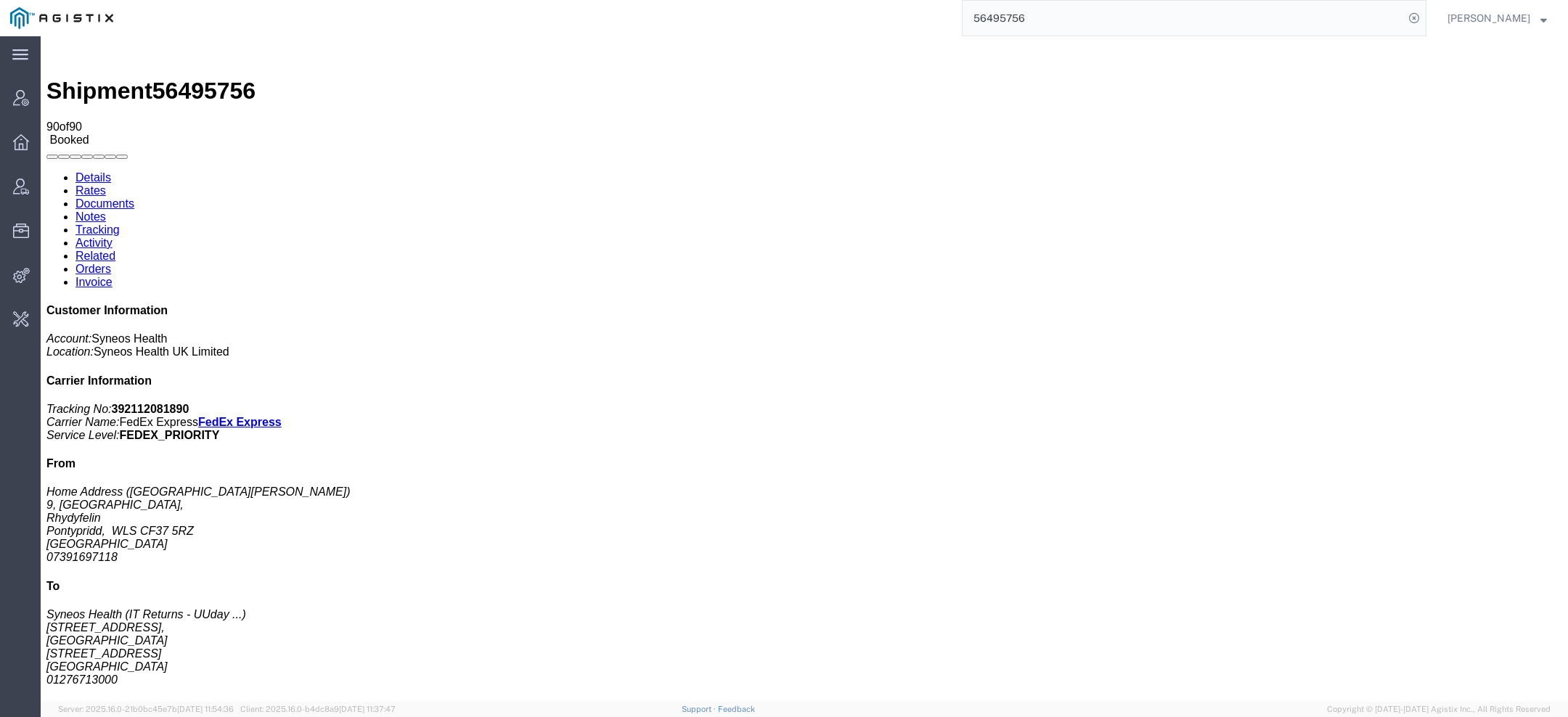
paste input "[PERSON_NAME][EMAIL_ADDRESS][PERSON_NAME][DOMAIN_NAME]"
type input "[PERSON_NAME][EMAIL_ADDRESS][PERSON_NAME][DOMAIN_NAME]"
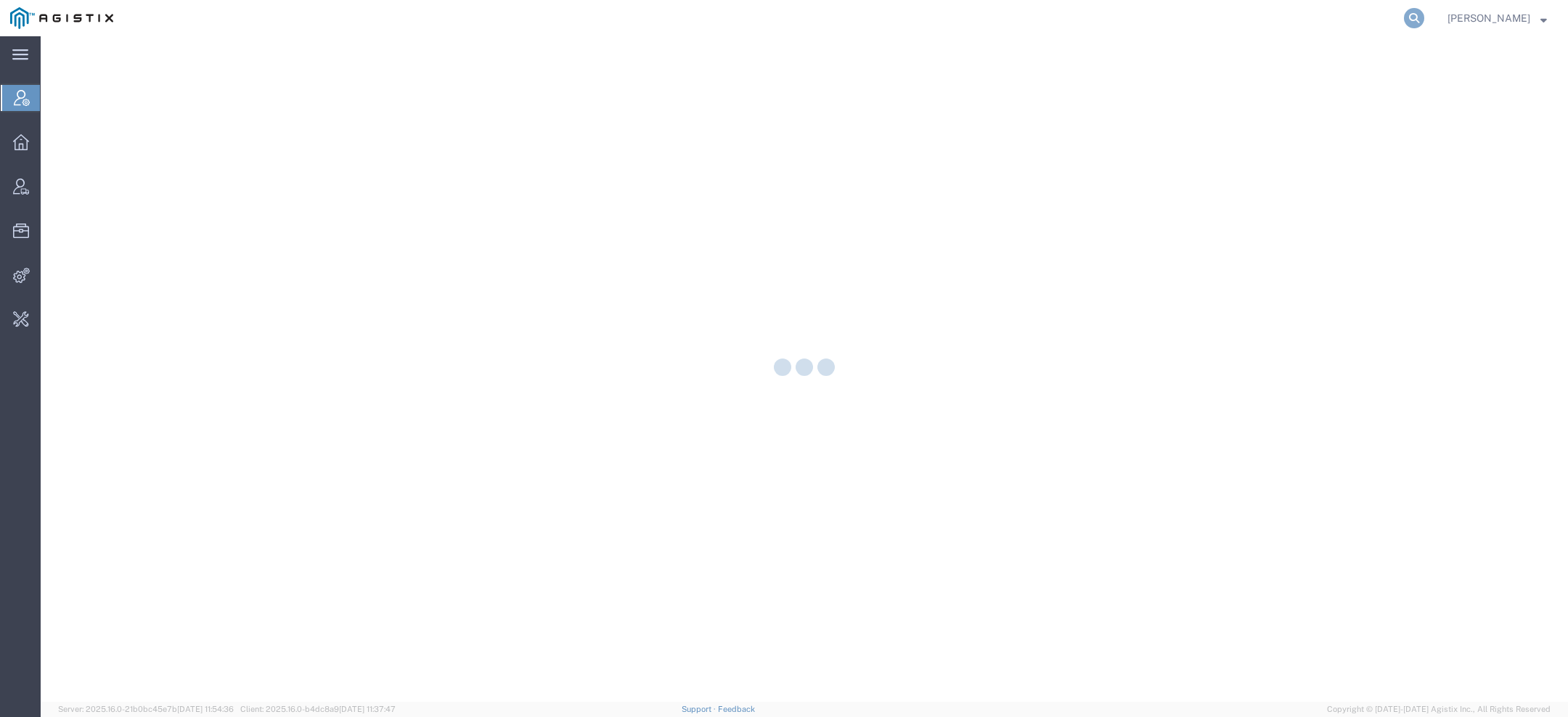
click at [1418, 24] on icon at bounding box center [1414, 18] width 21 height 21
paste input "[PERSON_NAME][EMAIL_ADDRESS][PERSON_NAME][DOMAIN_NAME]"
type input "[PERSON_NAME][EMAIL_ADDRESS][PERSON_NAME][DOMAIN_NAME]"
click at [1424, 17] on icon at bounding box center [1414, 18] width 21 height 21
paste input "56495756"
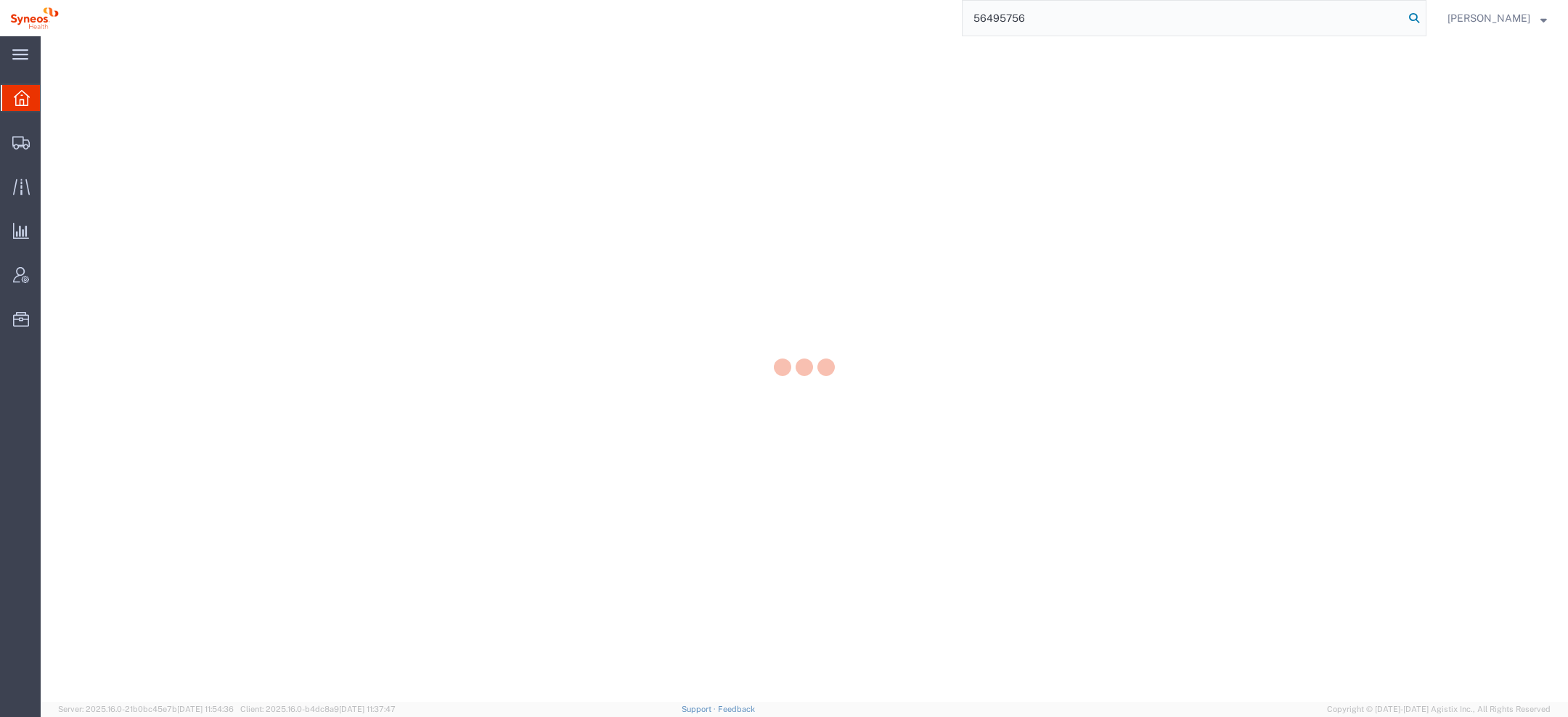
type input "56495756"
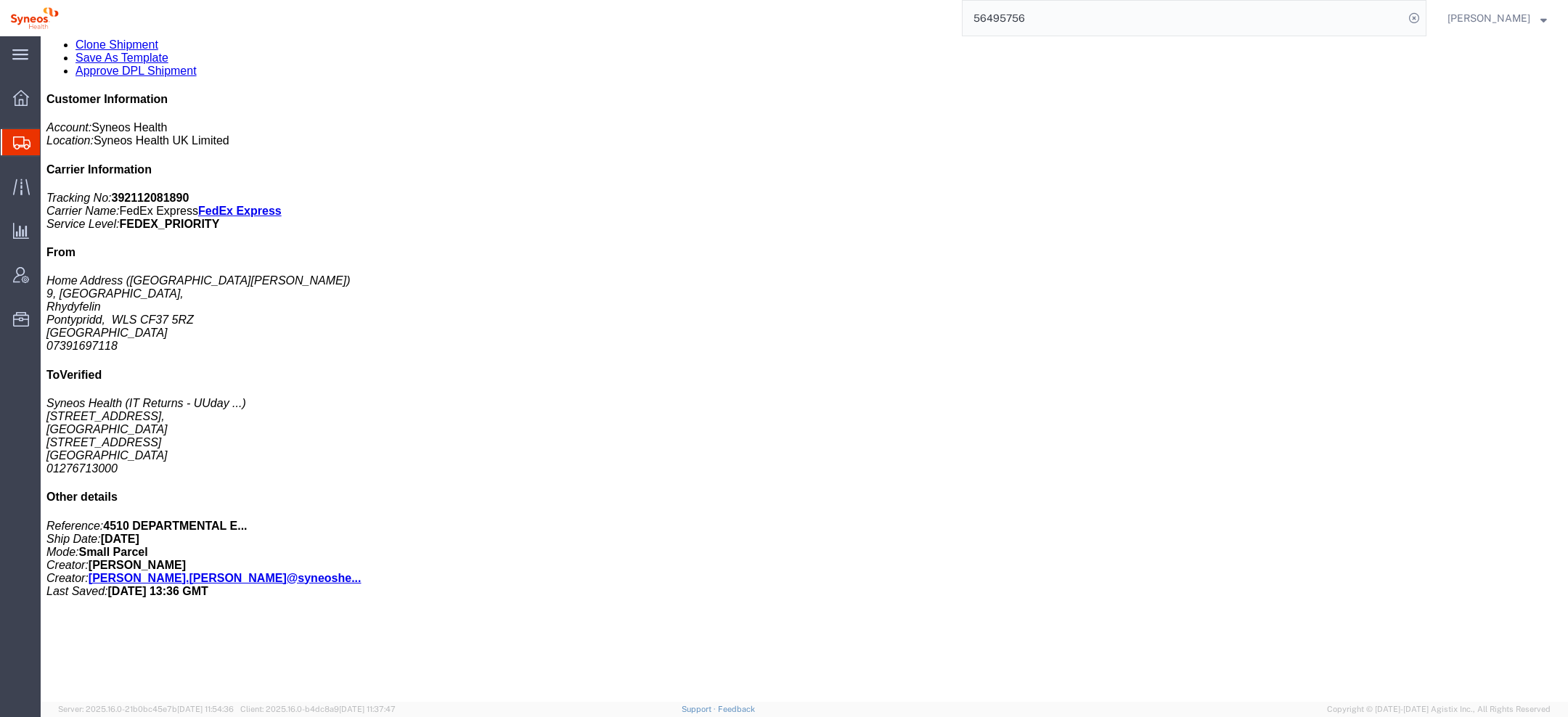
scroll to position [275, 0]
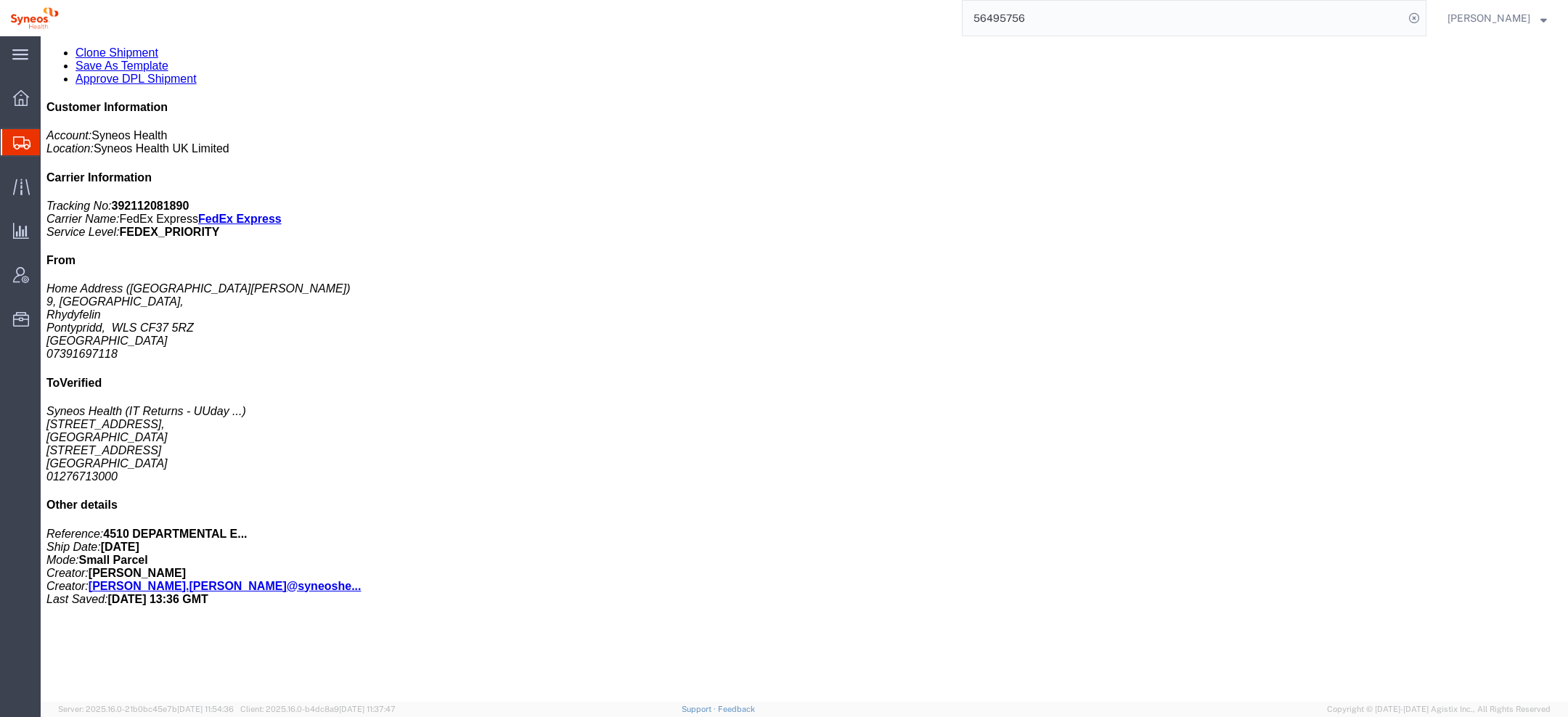
click h3 "ThinkPad T480 Laptop - RETURN of USED ITEM"
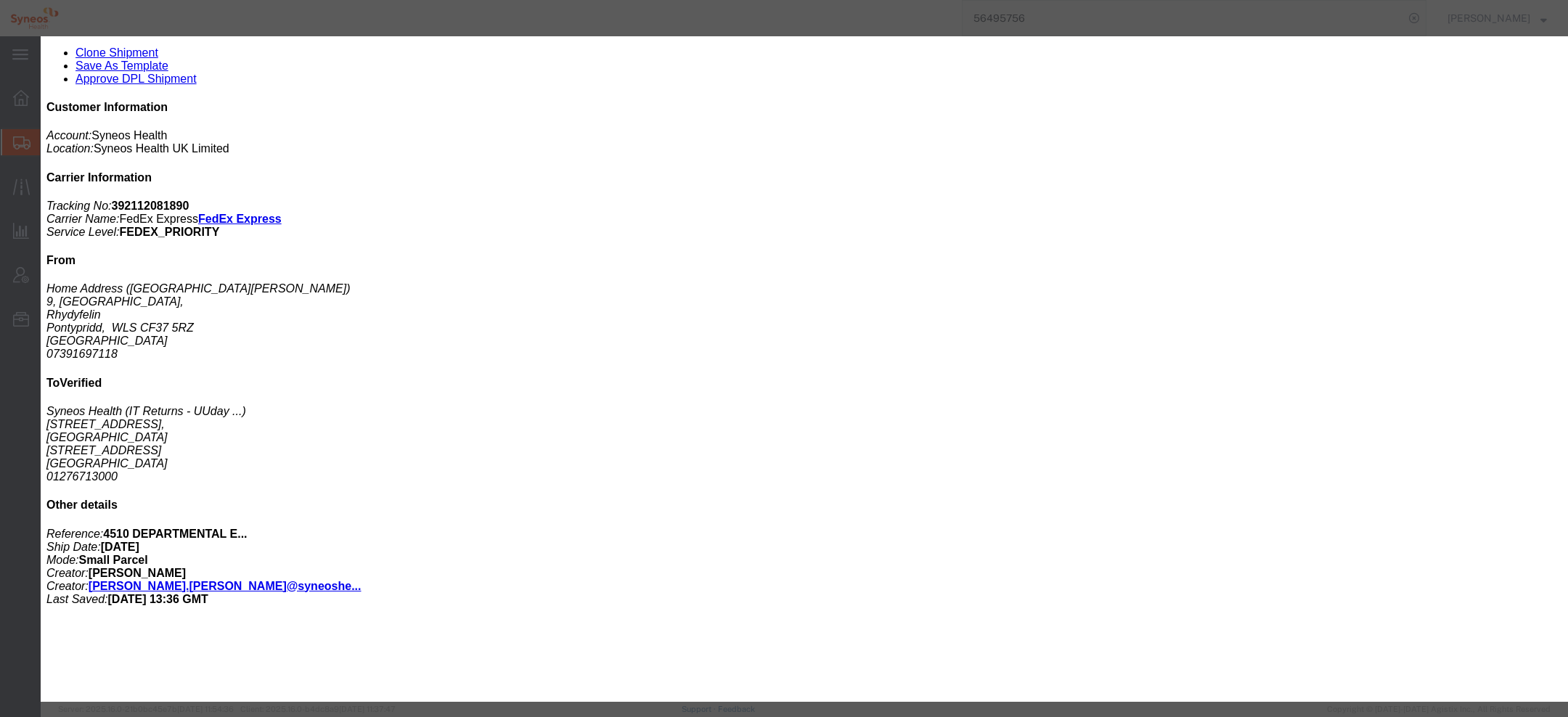
click button "button"
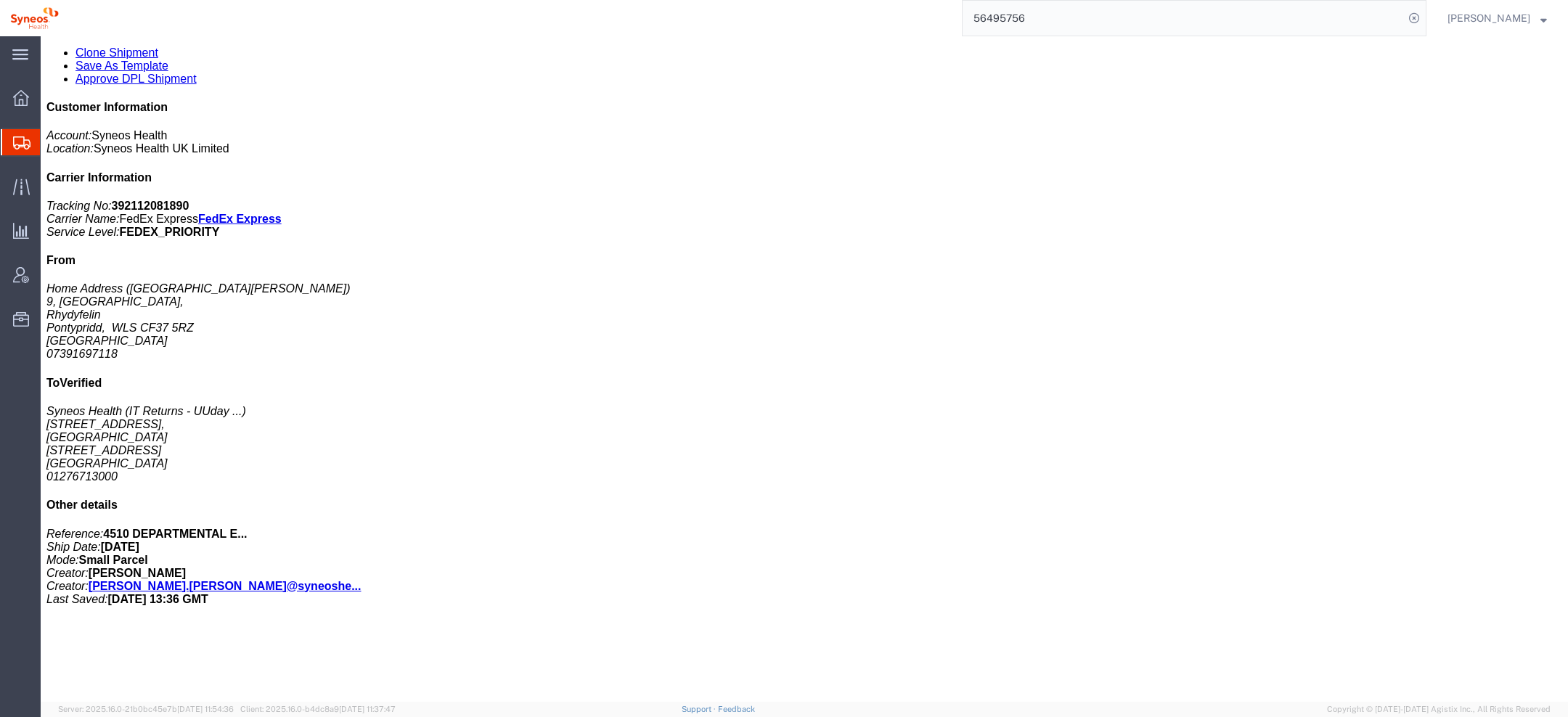
click span "button"
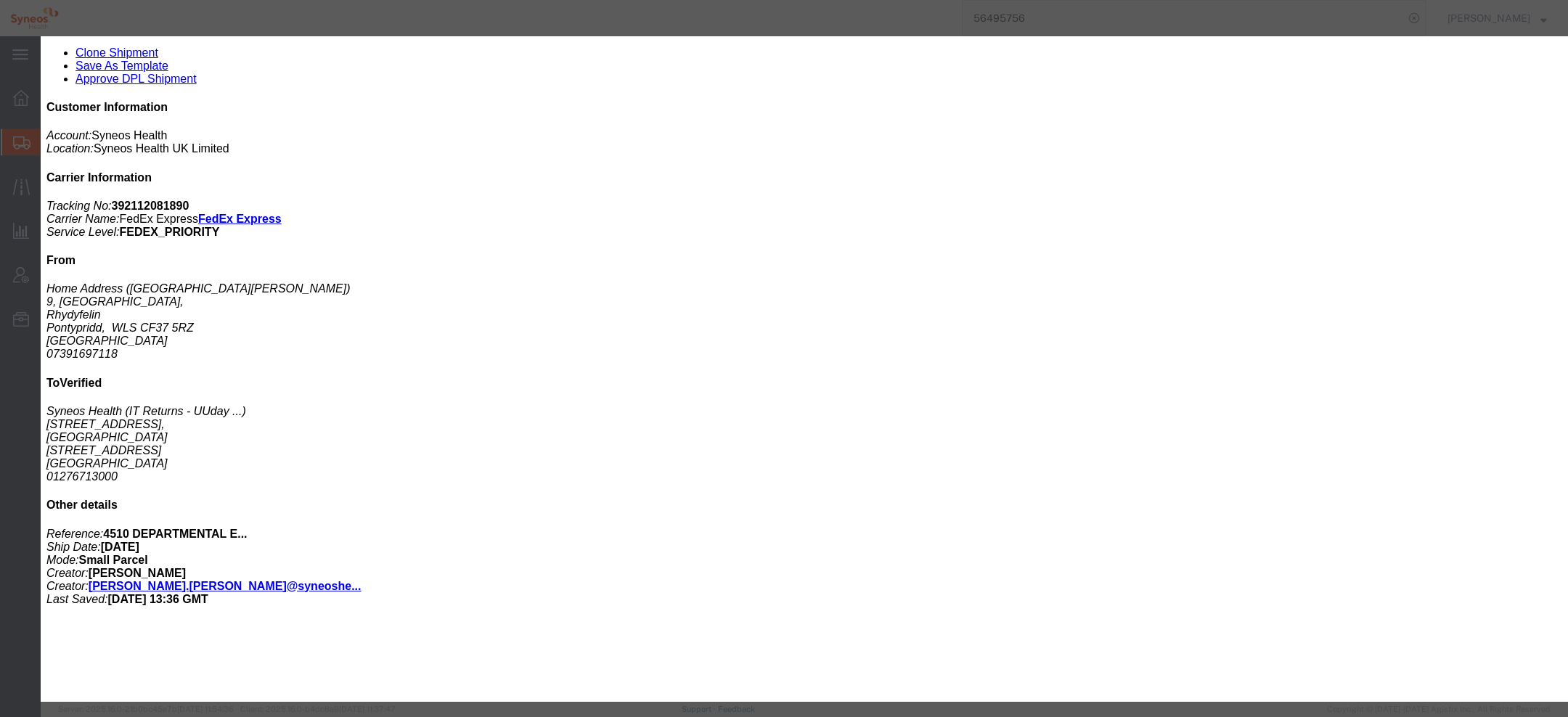
checkbox input "true"
click icon "button"
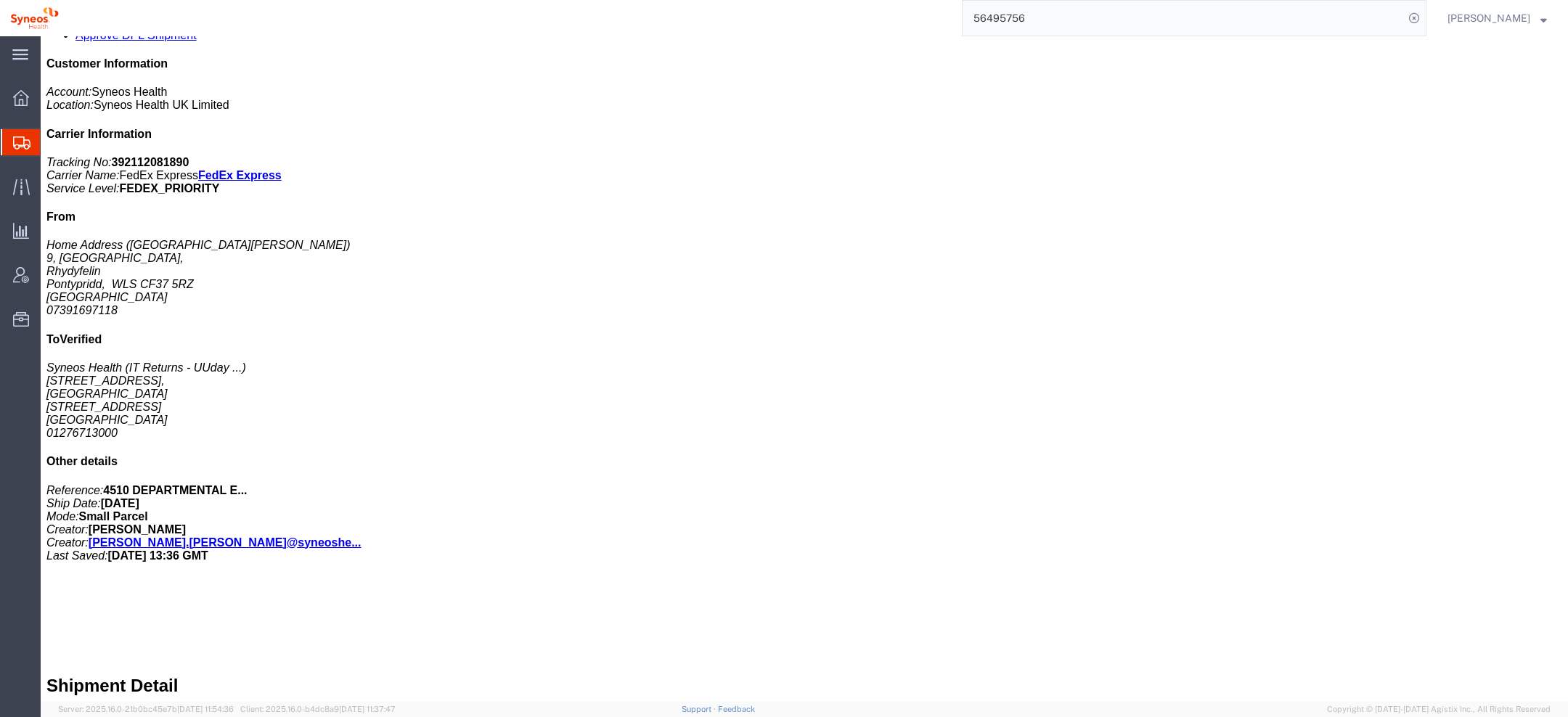
scroll to position [311, 0]
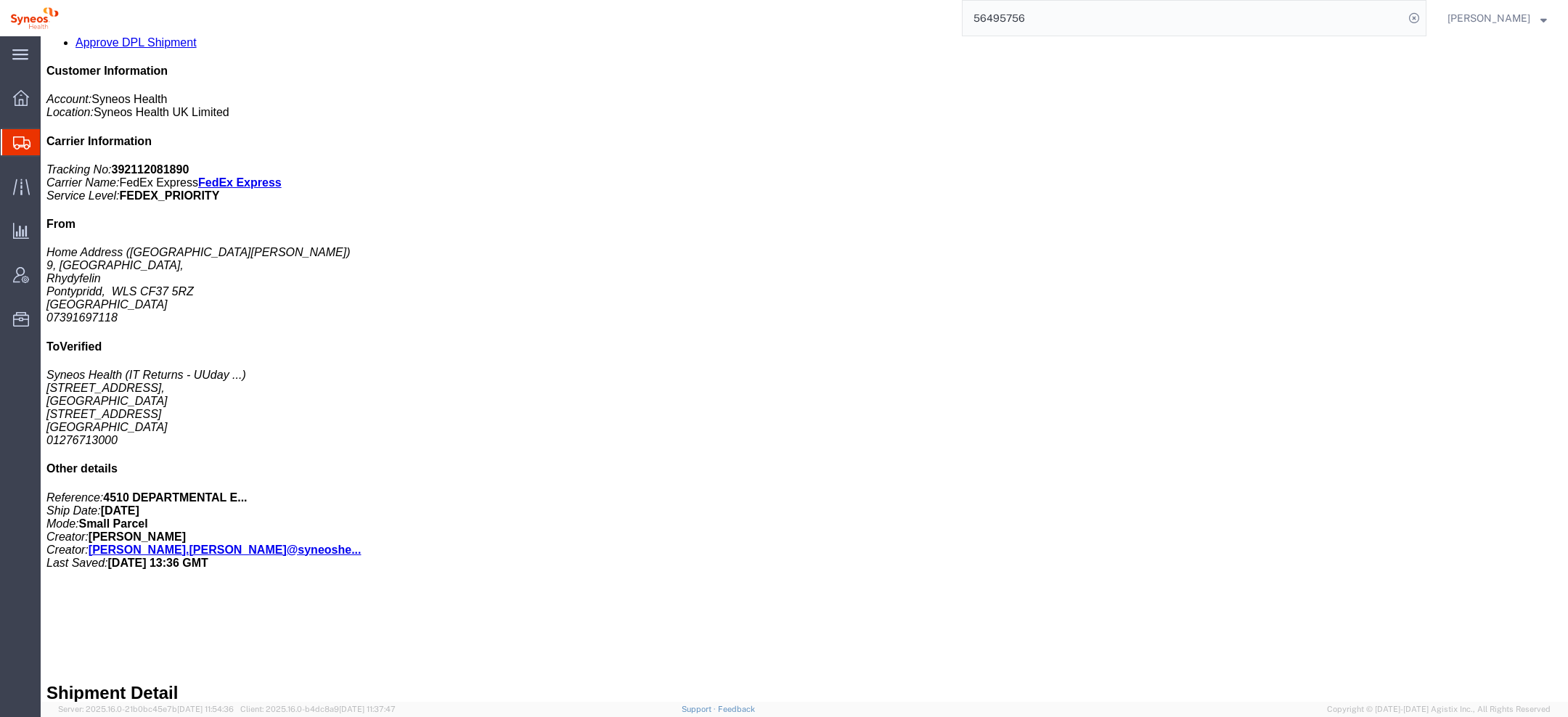
click at [1516, 19] on span "[PERSON_NAME]" at bounding box center [1489, 18] width 83 height 16
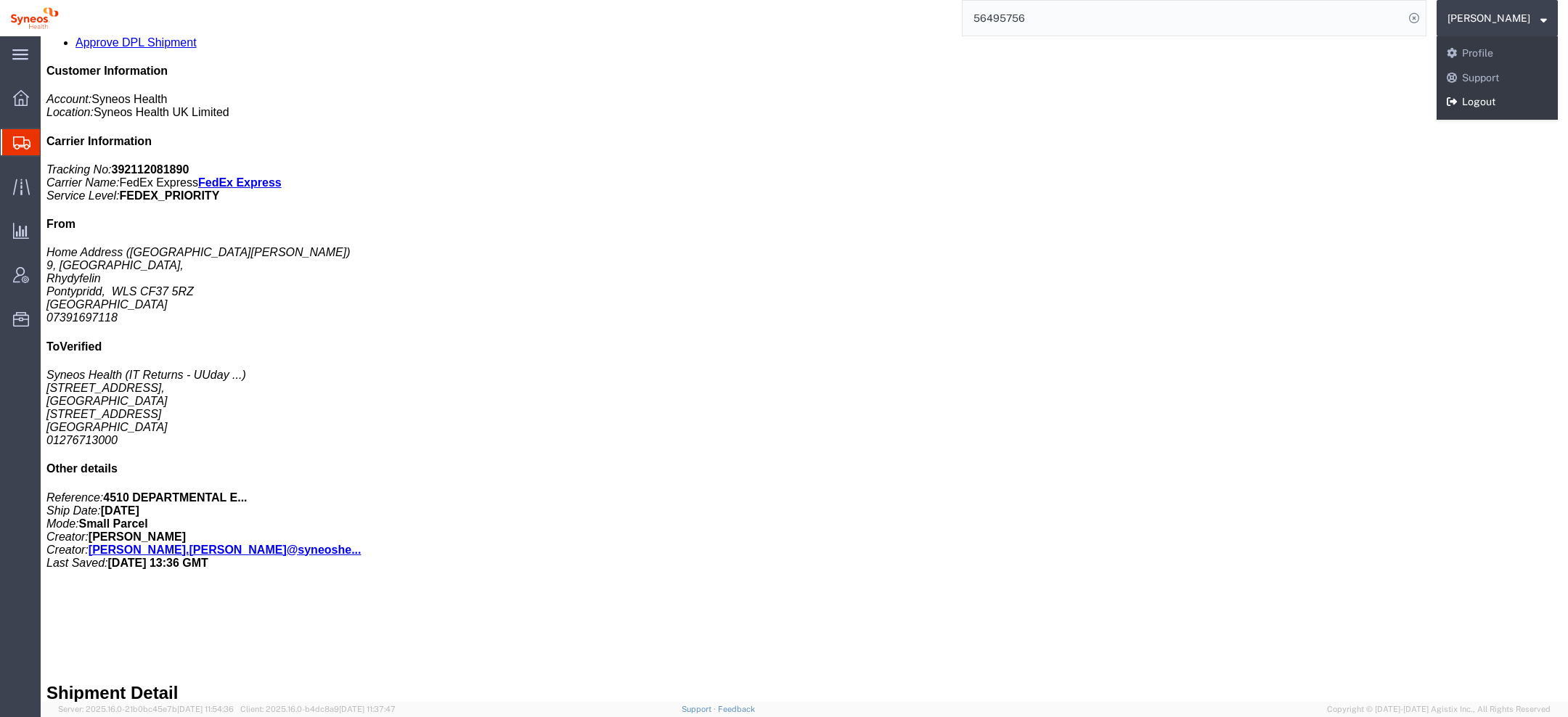
click at [1512, 103] on link "Logout" at bounding box center [1497, 102] width 121 height 25
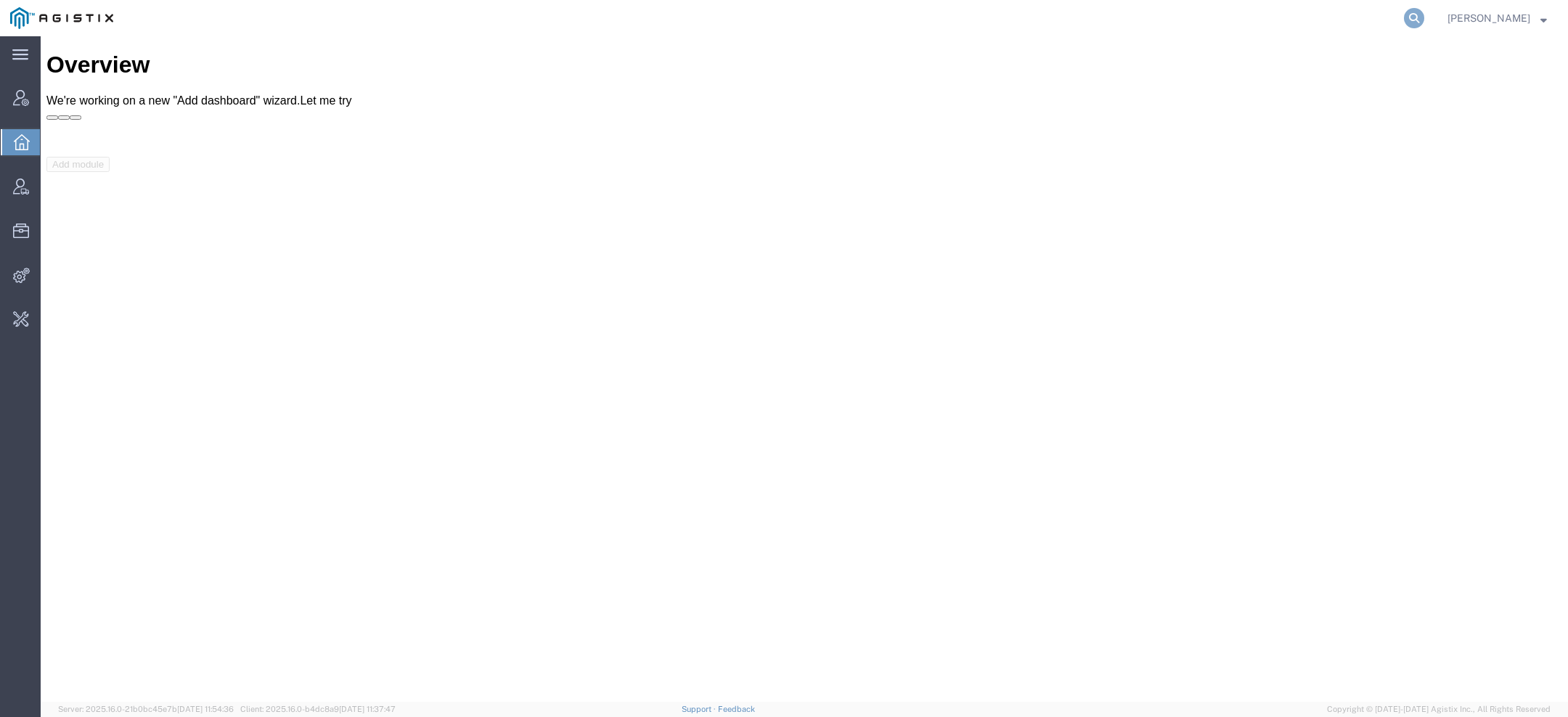
click at [1409, 11] on icon at bounding box center [1414, 18] width 21 height 21
paste input "56495756"
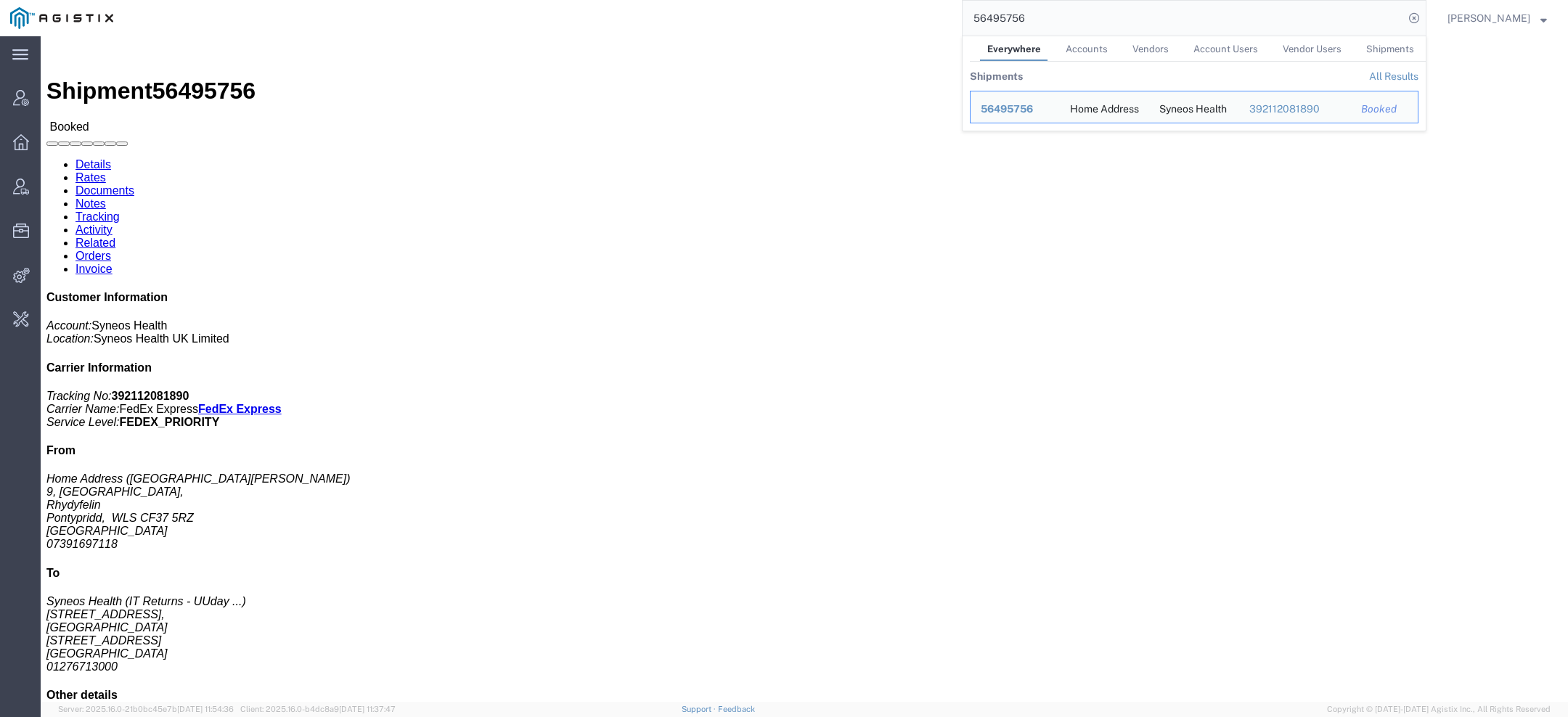
click link "Activity"
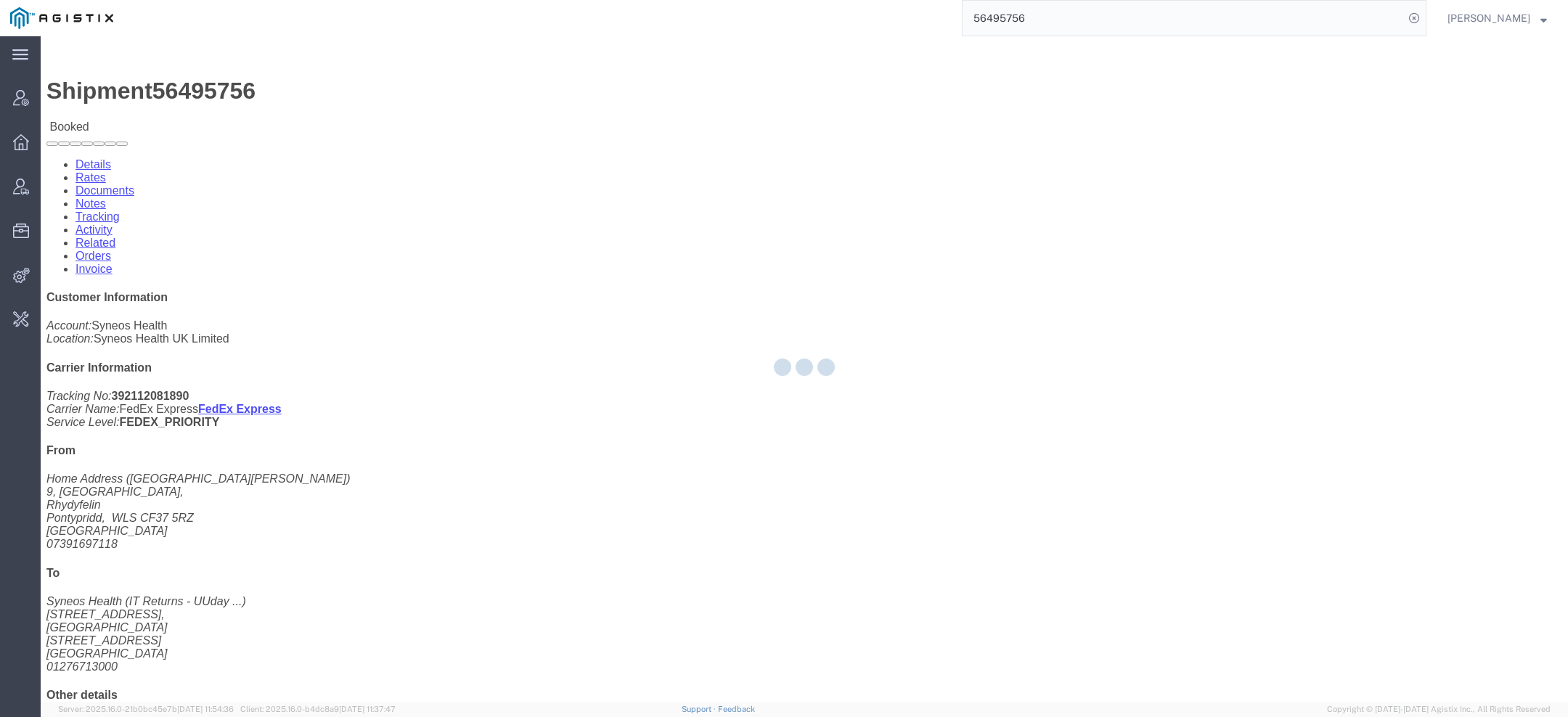
click div
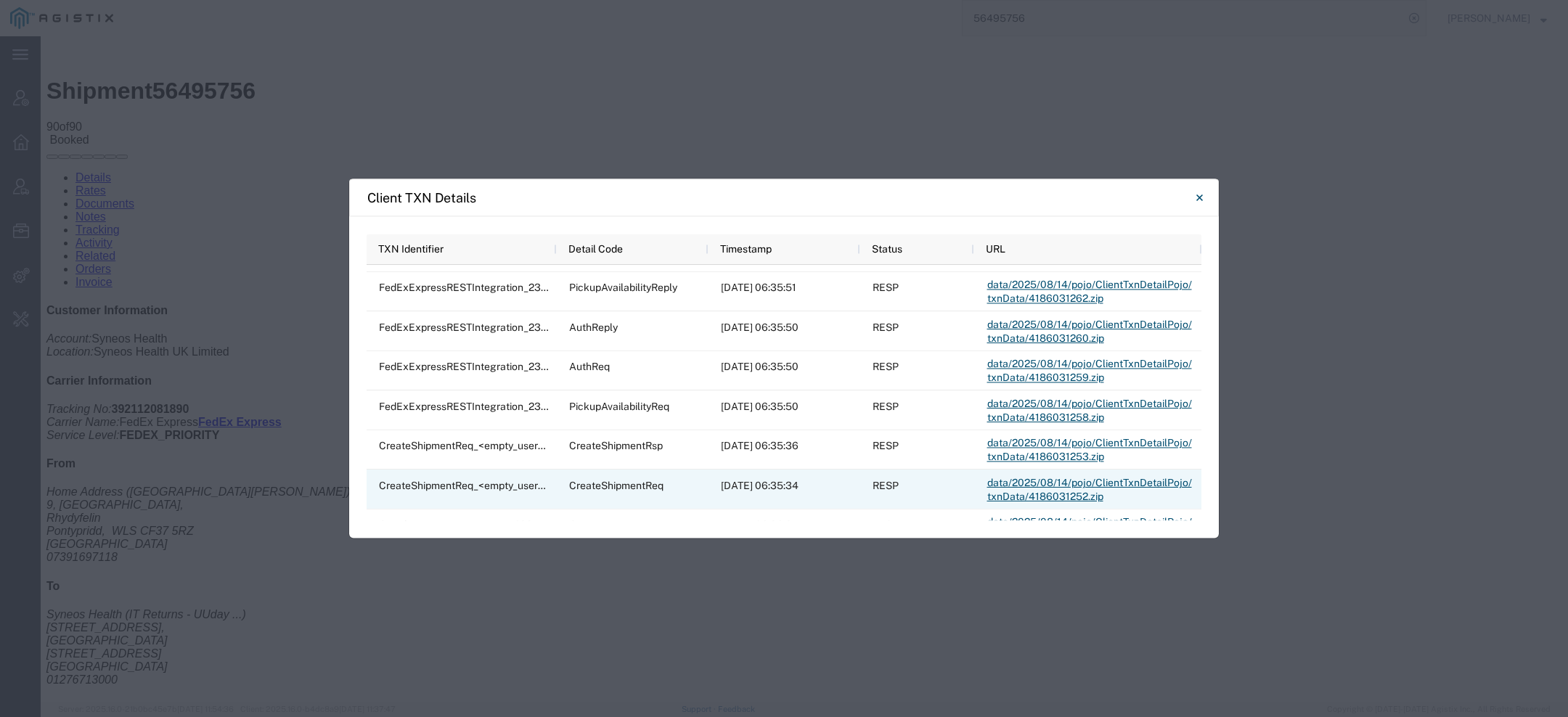
scroll to position [511, 0]
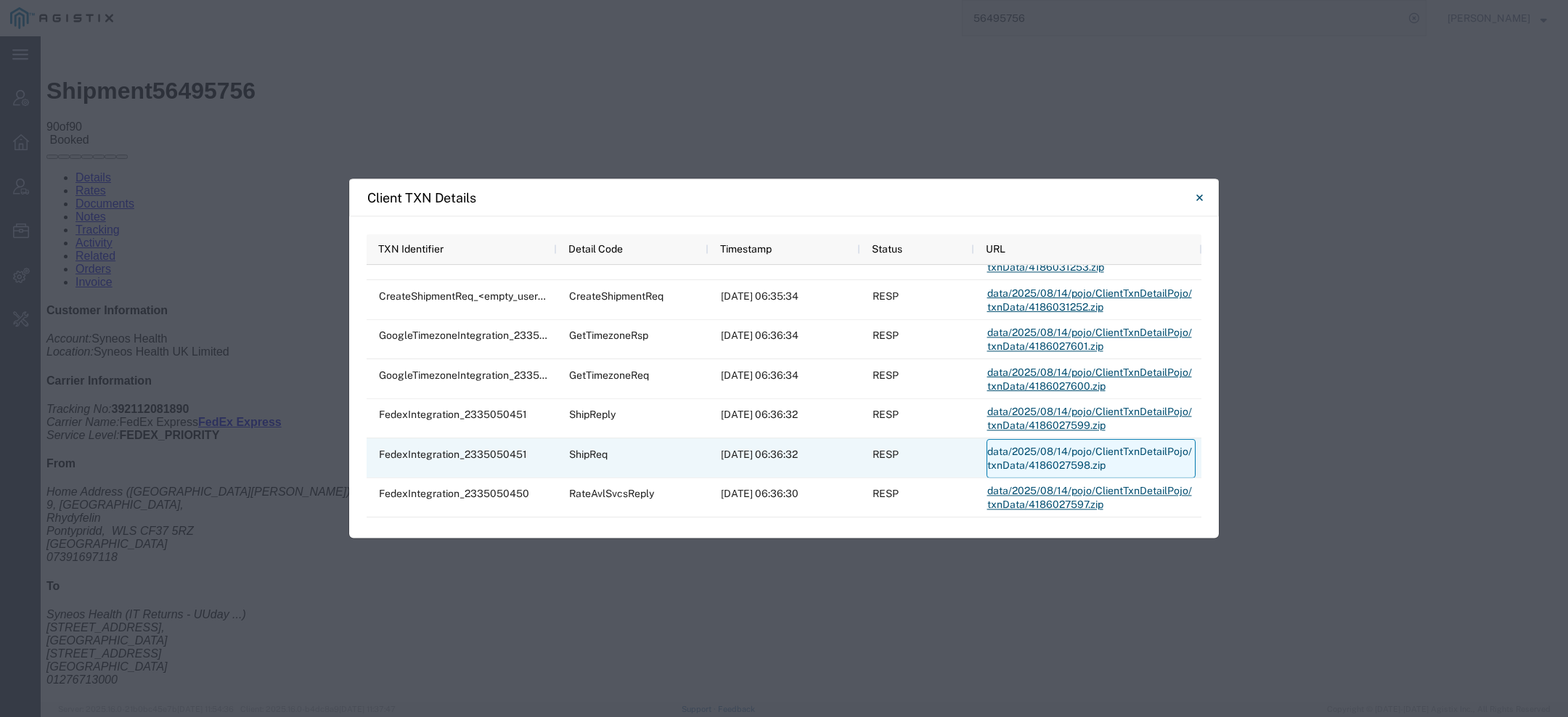
click at [1061, 451] on link "data/2025/08/14/pojo/ClientTxnDetailPojo/txnData/4186027598.zip" at bounding box center [1090, 458] width 209 height 39
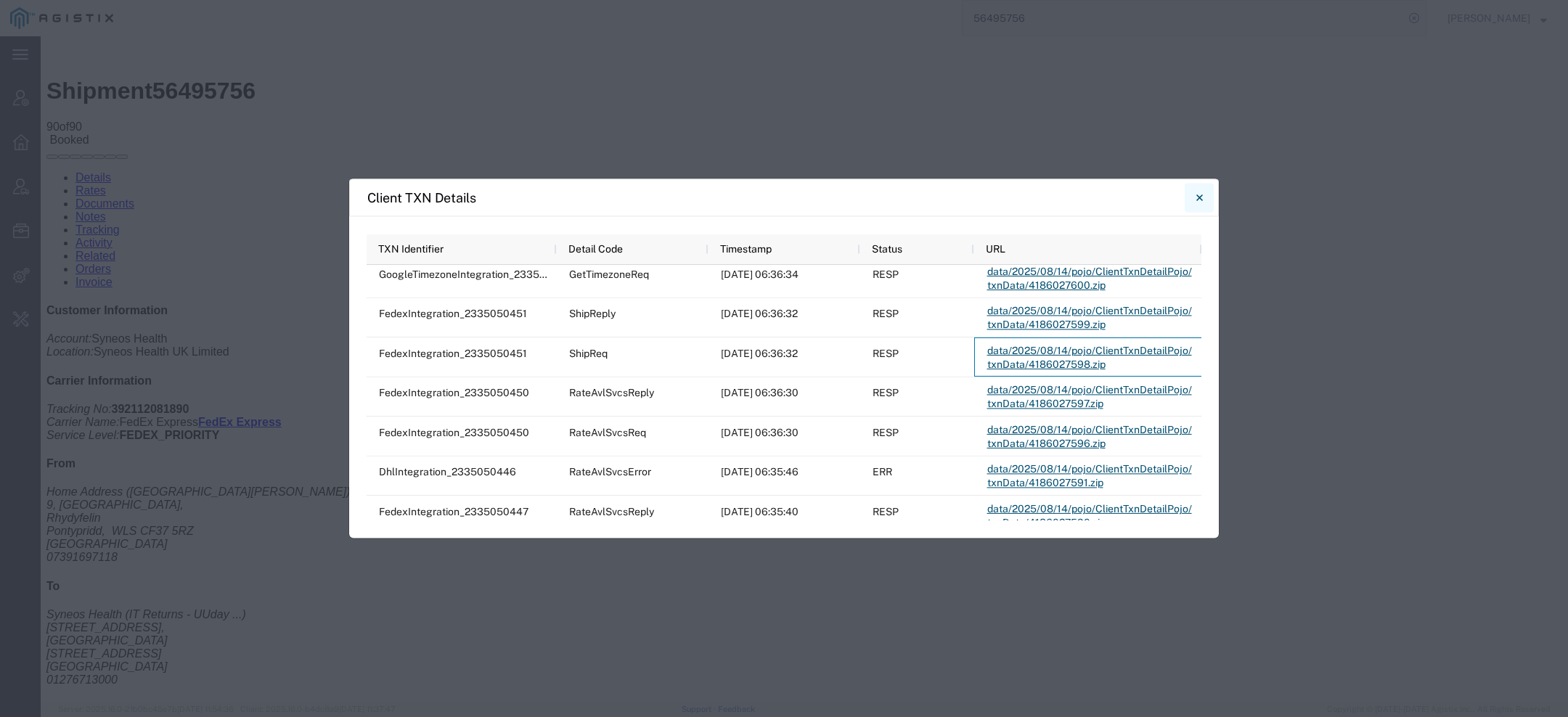
click at [1189, 202] on button "Close" at bounding box center [1199, 197] width 29 height 29
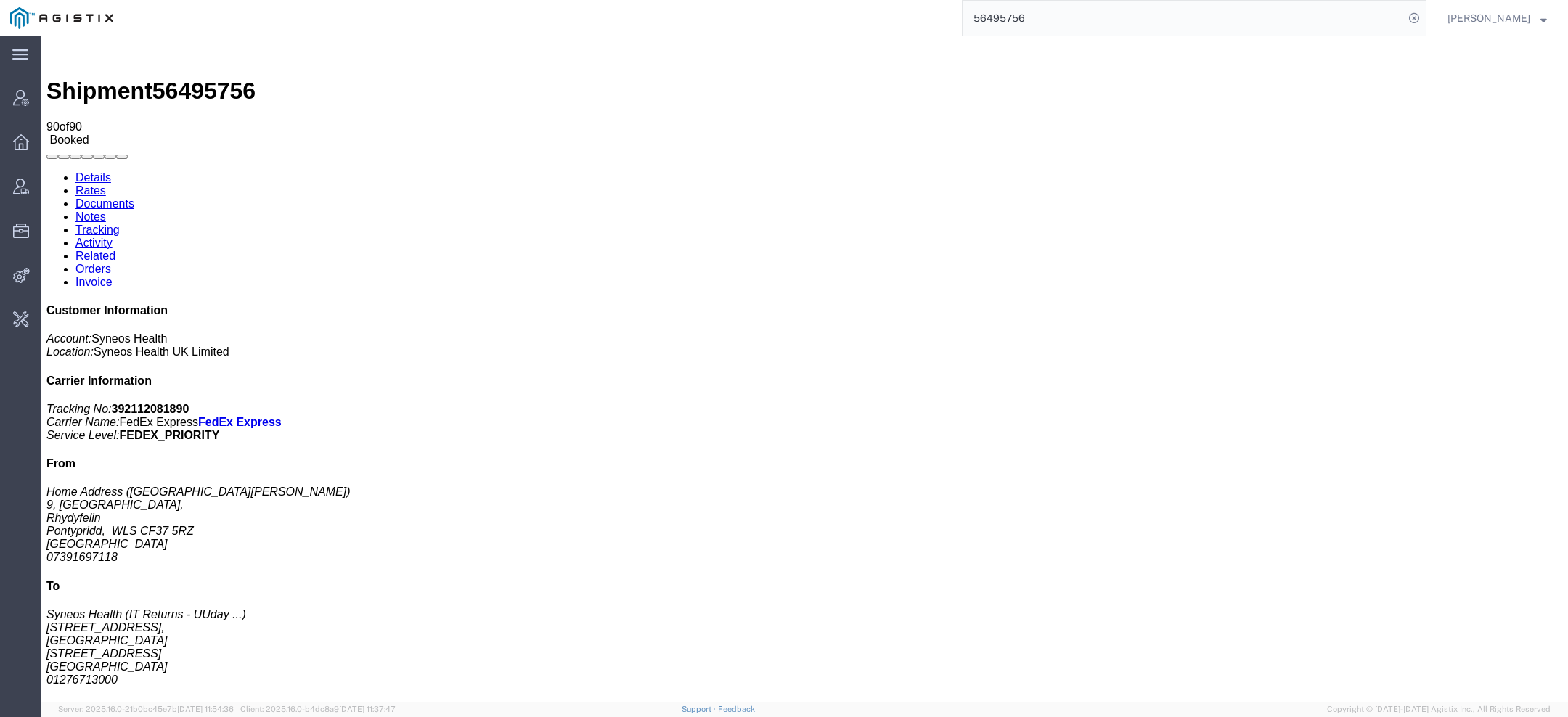
click at [84, 172] on link "Details" at bounding box center [93, 178] width 36 height 13
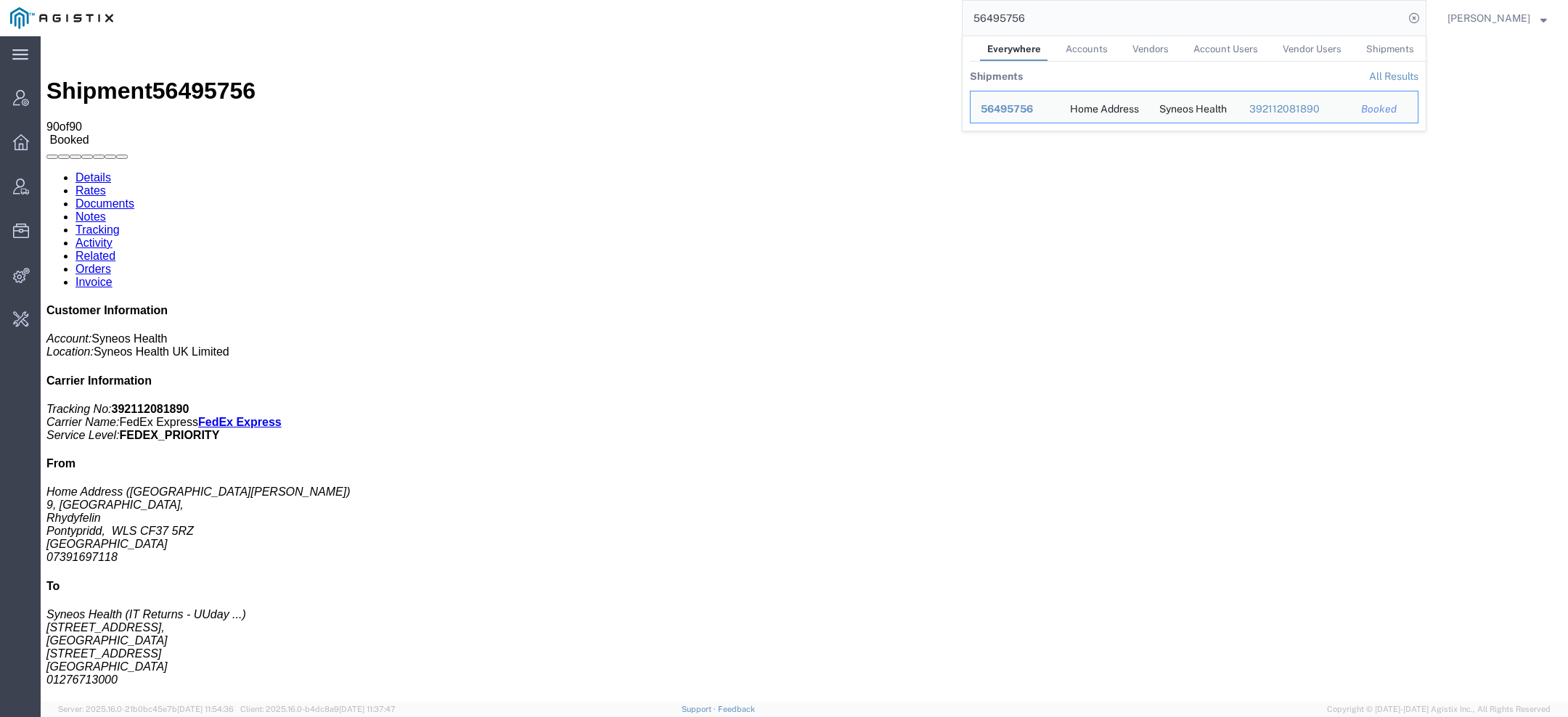
drag, startPoint x: 1044, startPoint y: 26, endPoint x: 808, endPoint y: -4, distance: 237.9
click at [808, 0] on html "main_menu Created with Sketch. Collapse Menu Account Manager Overview Vendor Ma…" at bounding box center [784, 358] width 1568 height 717
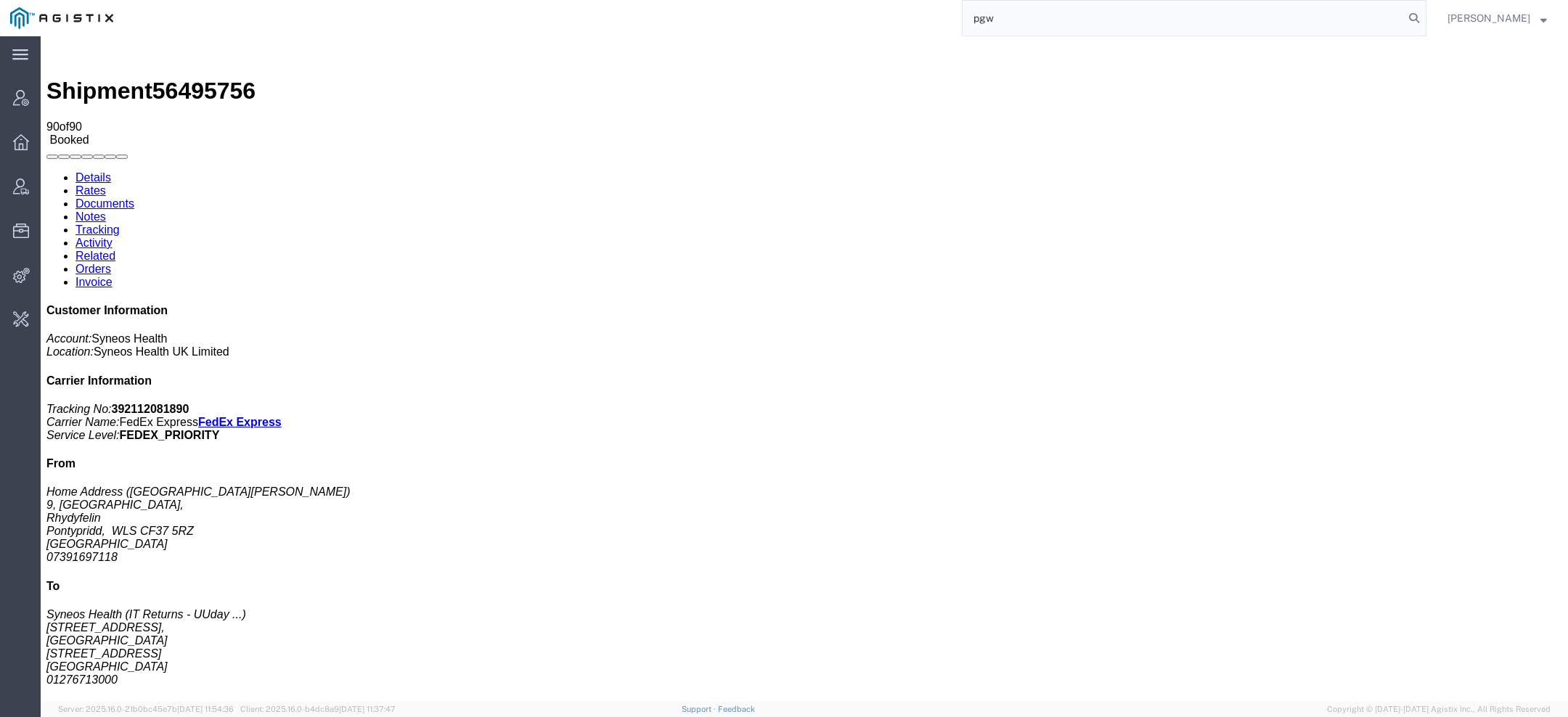
type input "pgw"
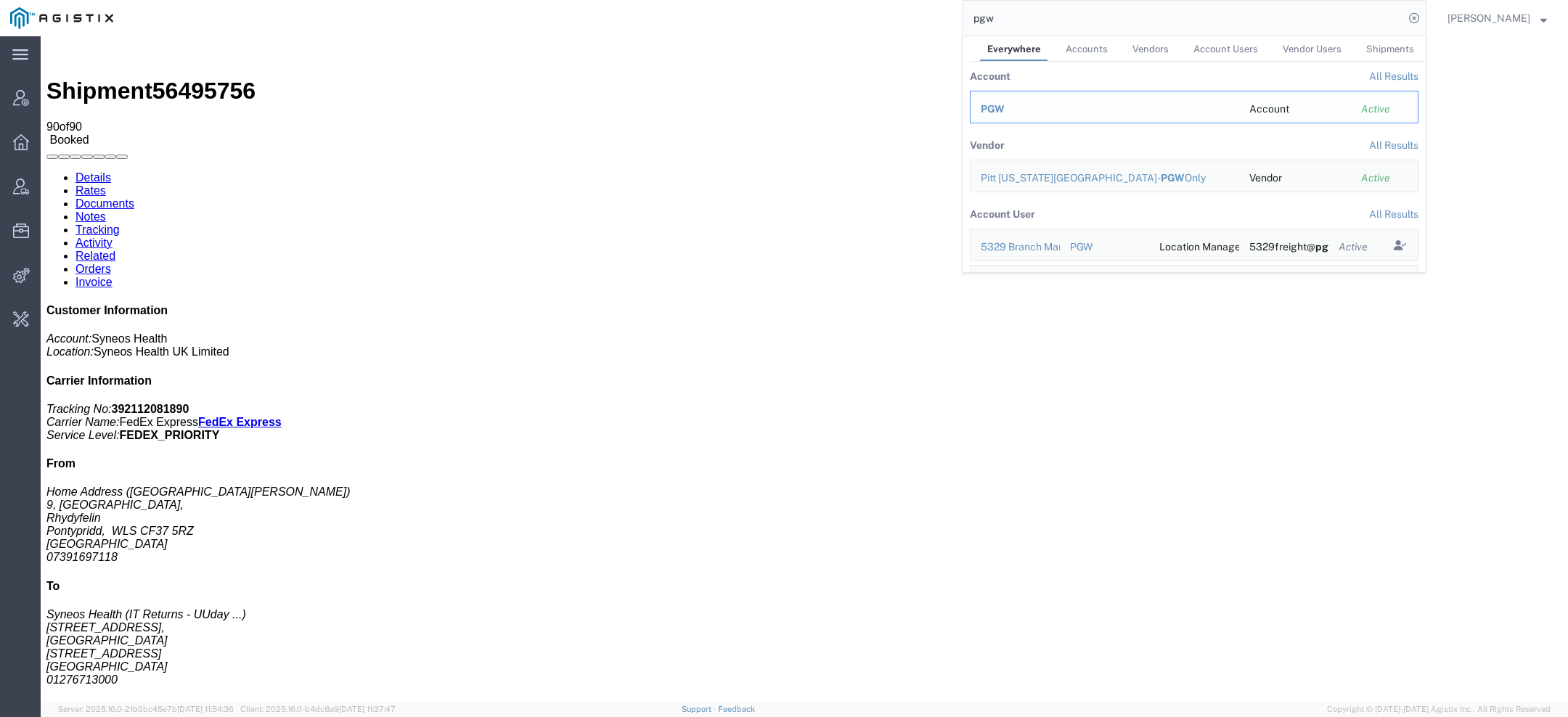
drag, startPoint x: 990, startPoint y: 70, endPoint x: 1031, endPoint y: 106, distance: 54.6
click at [1031, 106] on div "PGW" at bounding box center [1104, 109] width 248 height 15
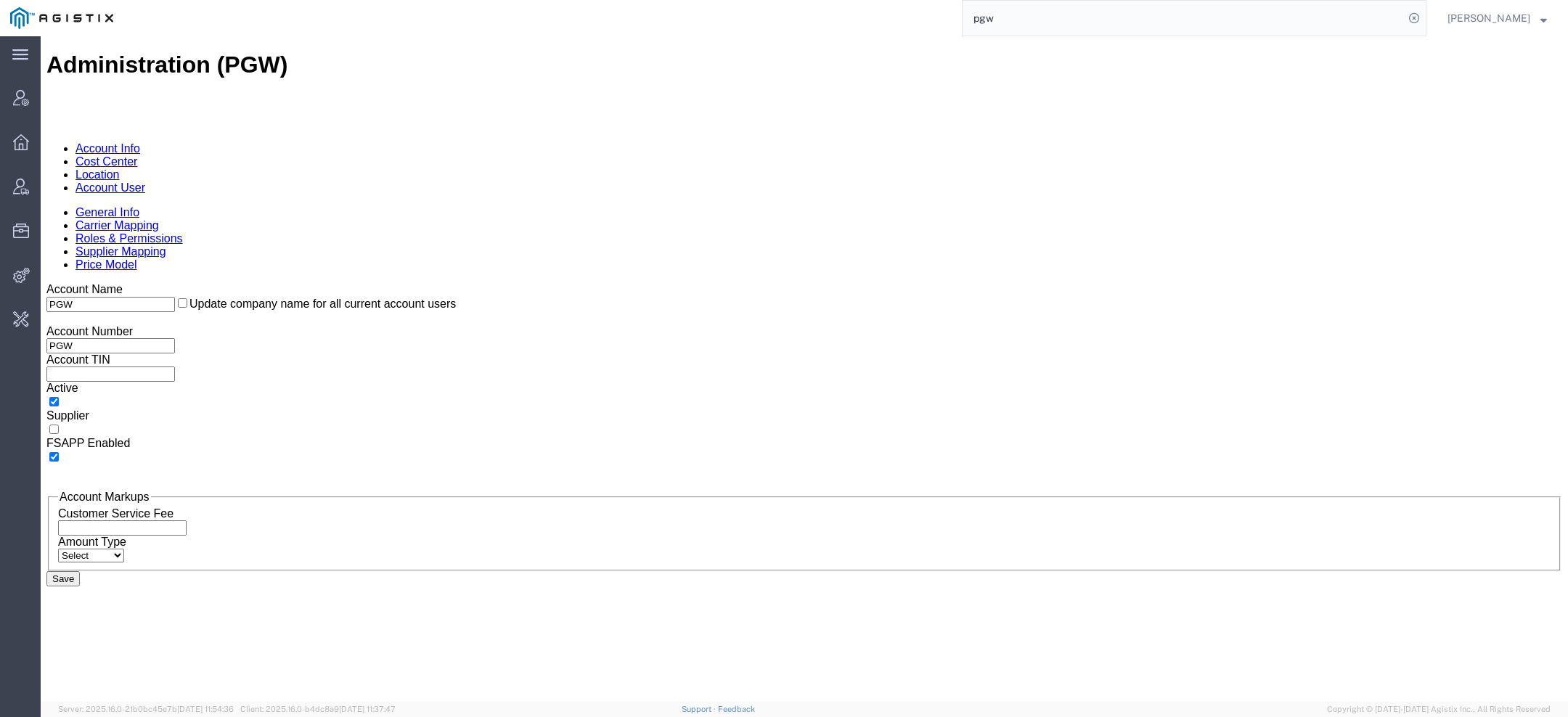
click at [145, 182] on link "Account User" at bounding box center [110, 188] width 70 height 13
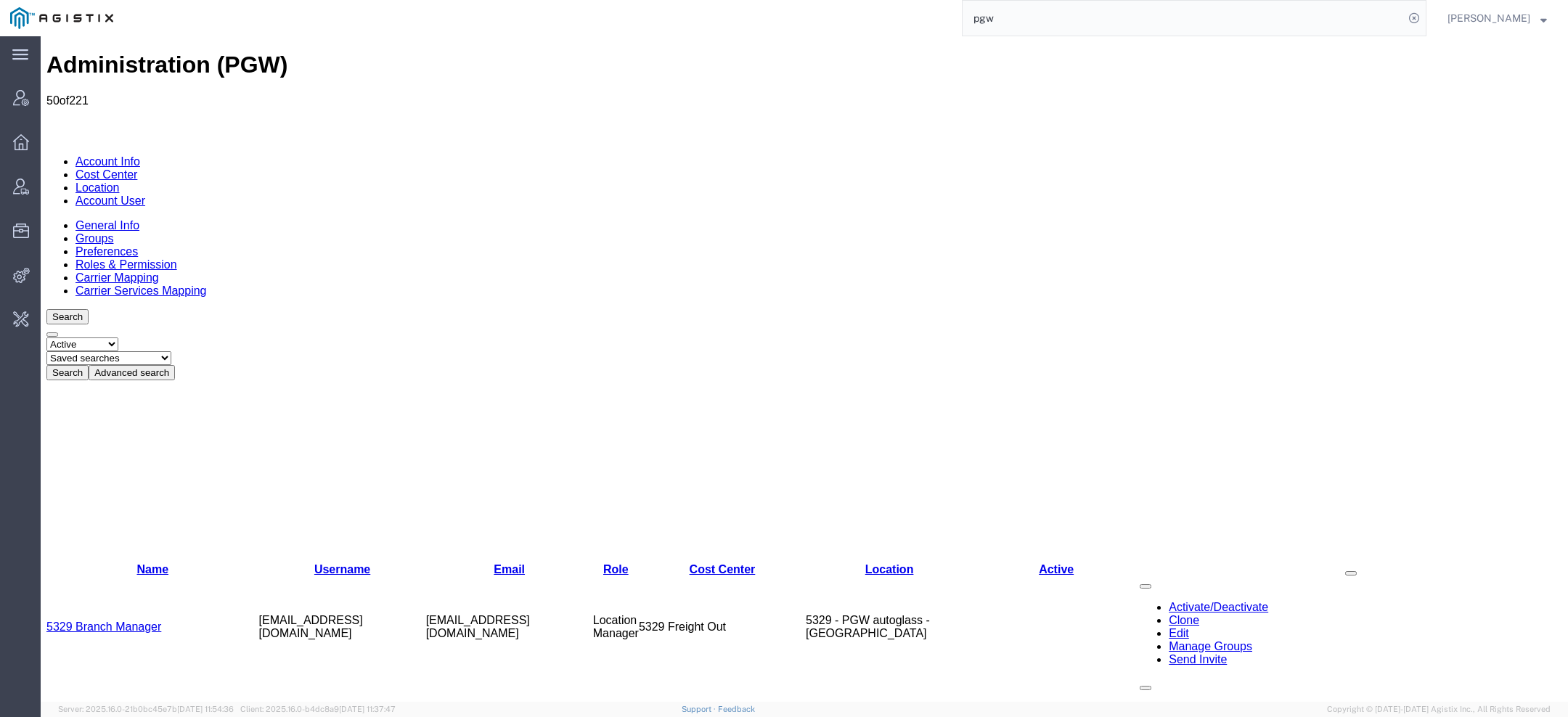
click at [171, 351] on select "Saved searches Exclude Branch Manager Jason Offline user" at bounding box center [109, 357] width 125 height 13
select select "Offline user"
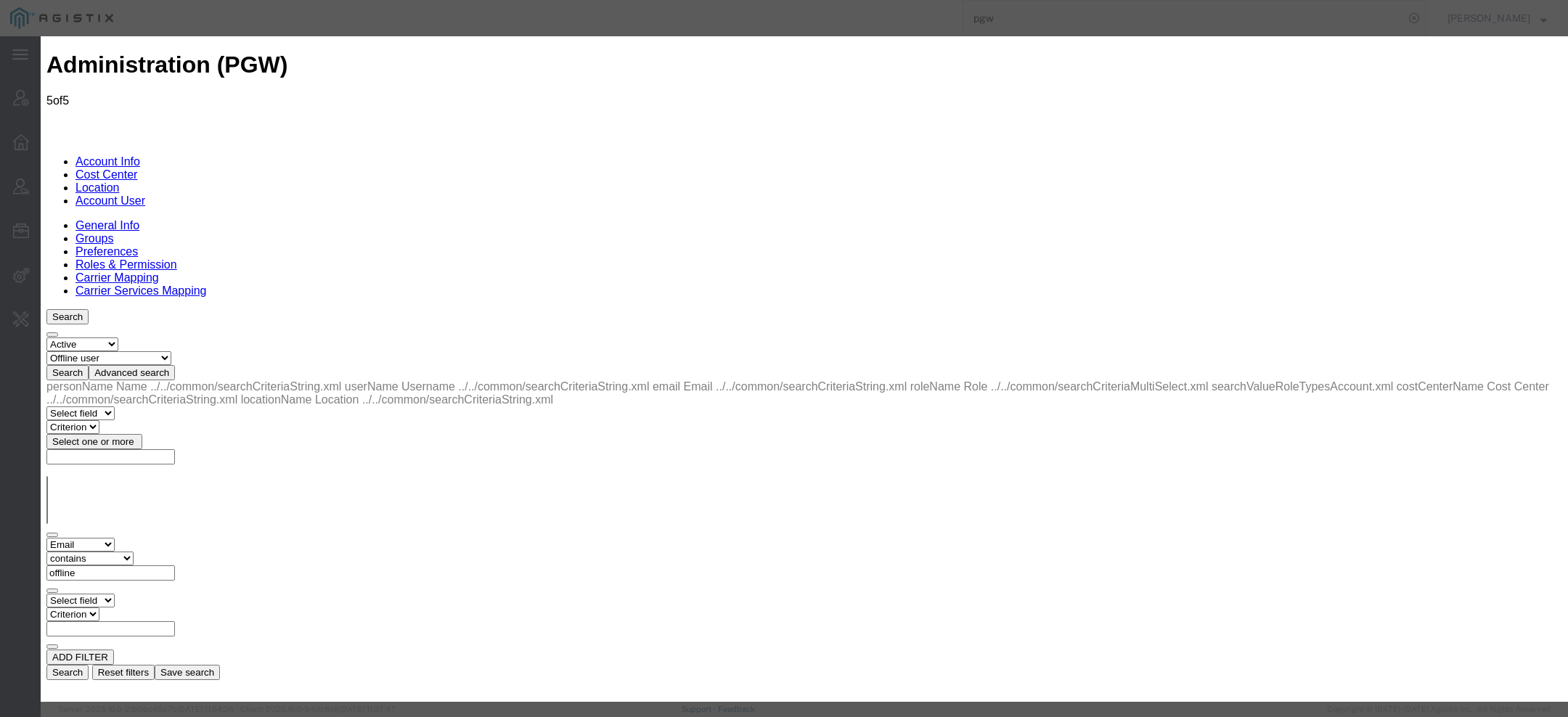
select select "COSTCENTER"
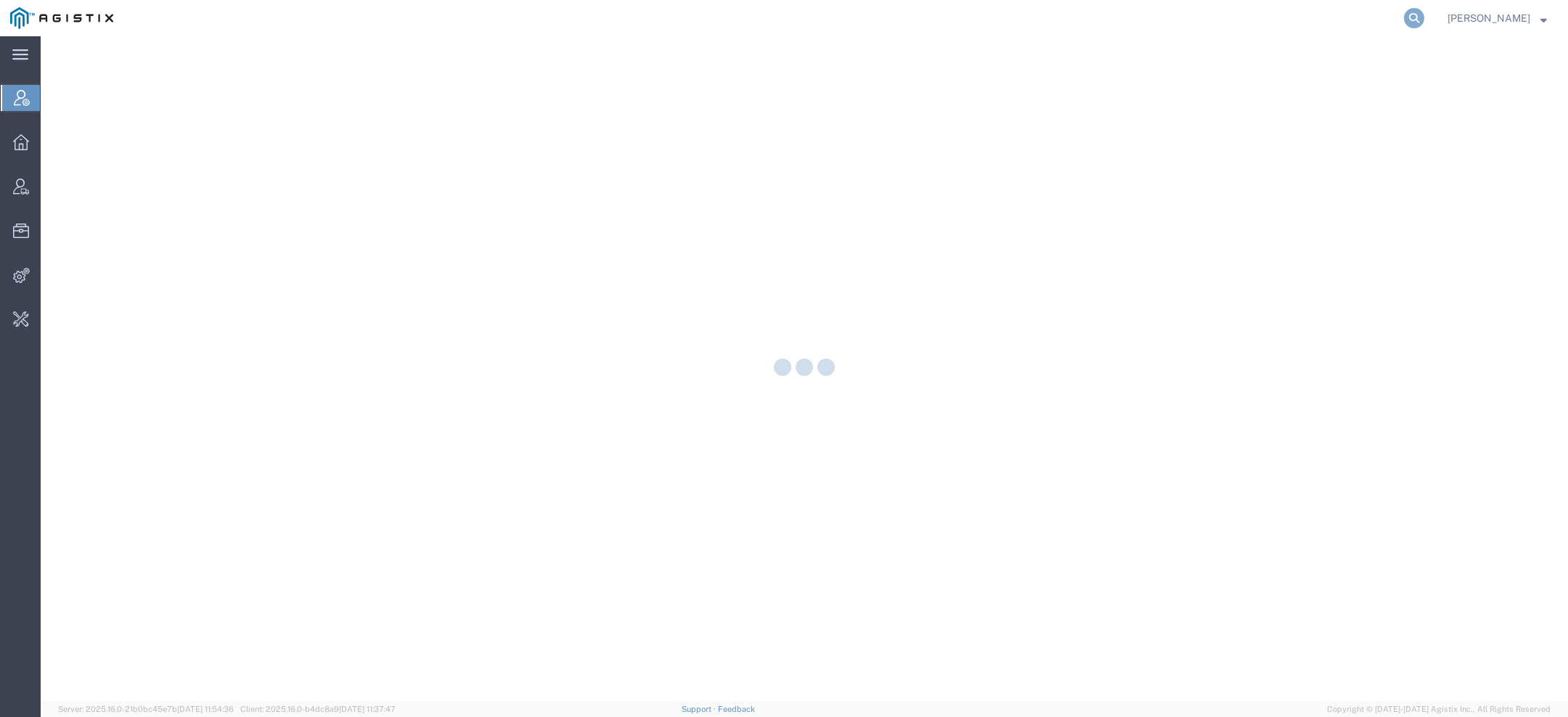
click at [1420, 15] on icon at bounding box center [1414, 18] width 21 height 21
paste input "B00141494"
type input "B00141494"
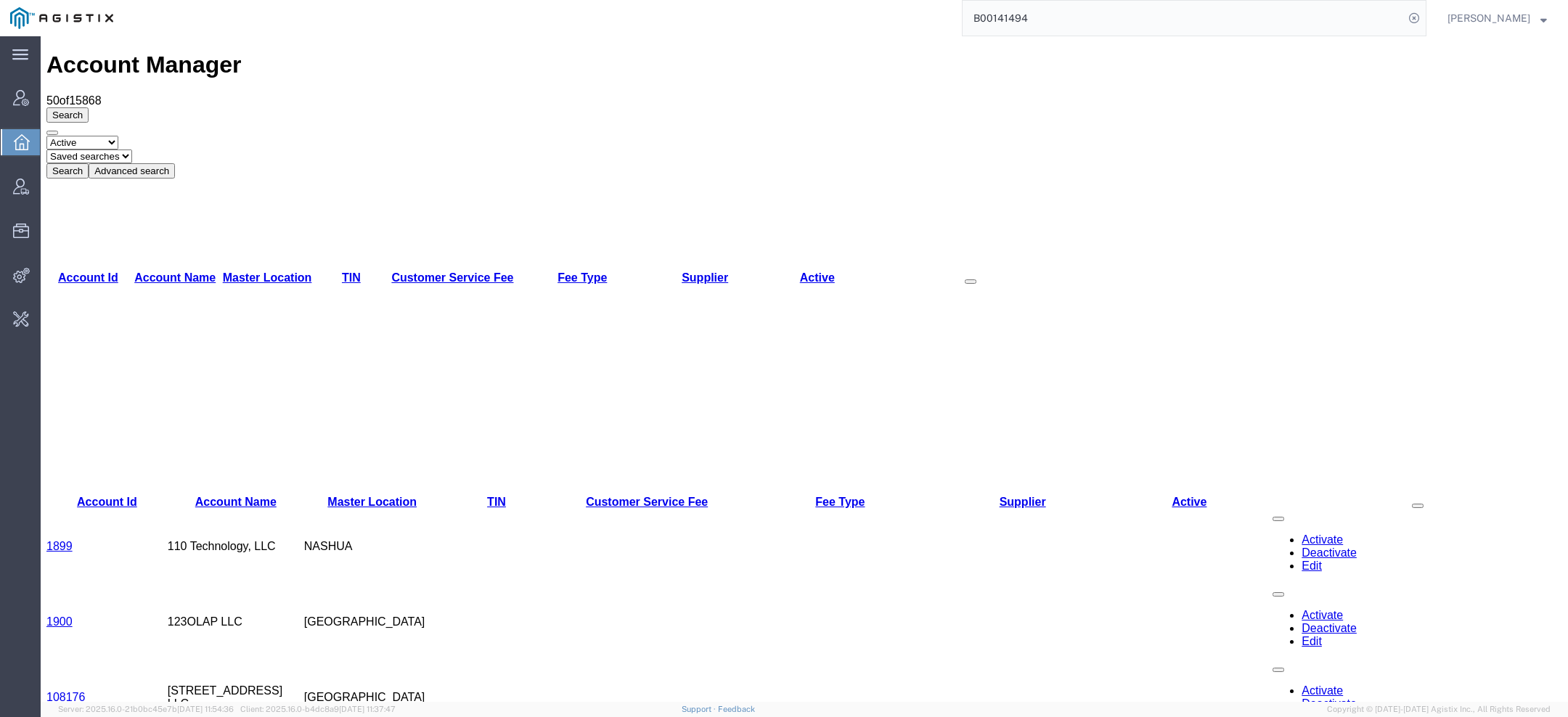
click at [1059, 23] on input "B00141494" at bounding box center [1183, 18] width 441 height 35
click at [1044, 20] on input "B00141494" at bounding box center [1183, 18] width 441 height 35
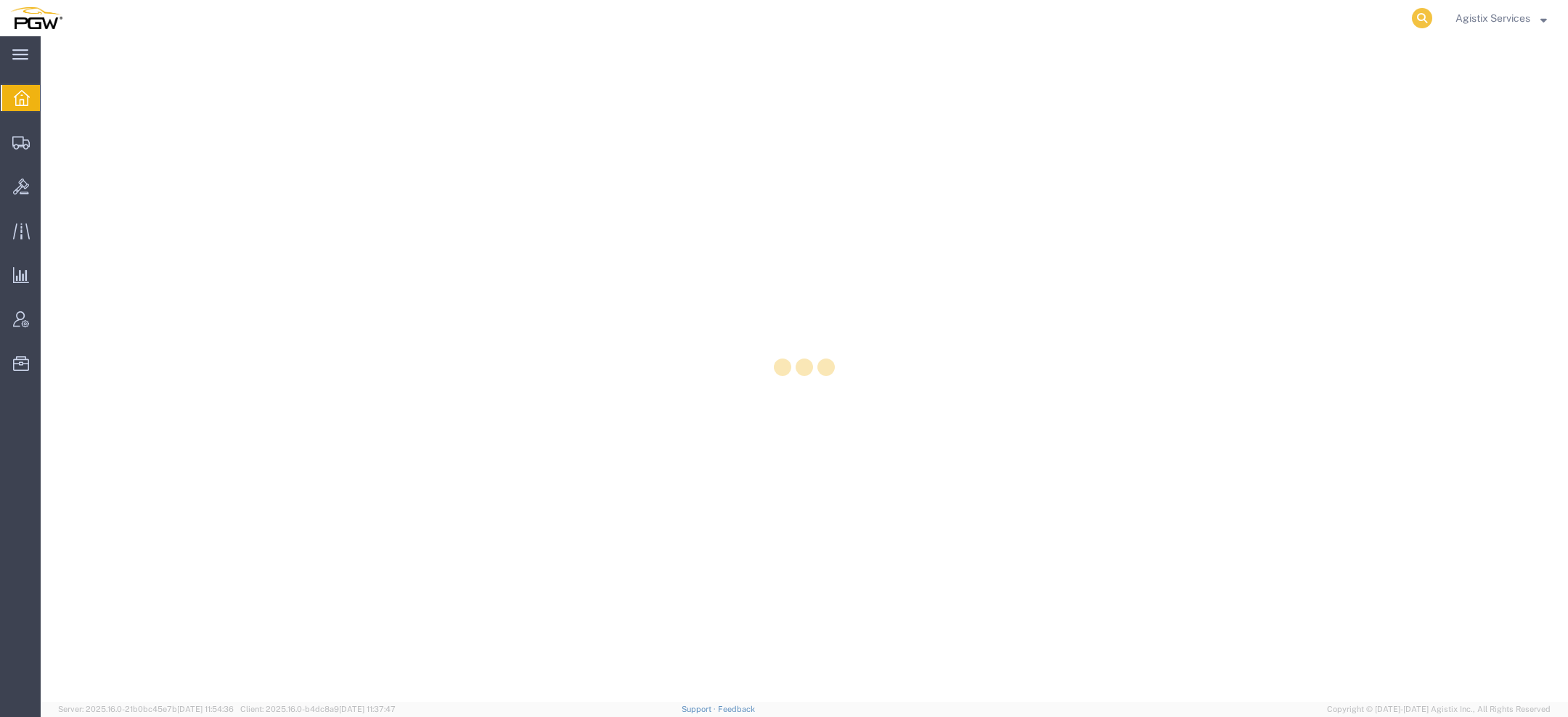
click at [1416, 14] on icon at bounding box center [1422, 18] width 21 height 21
paste input "56490065"
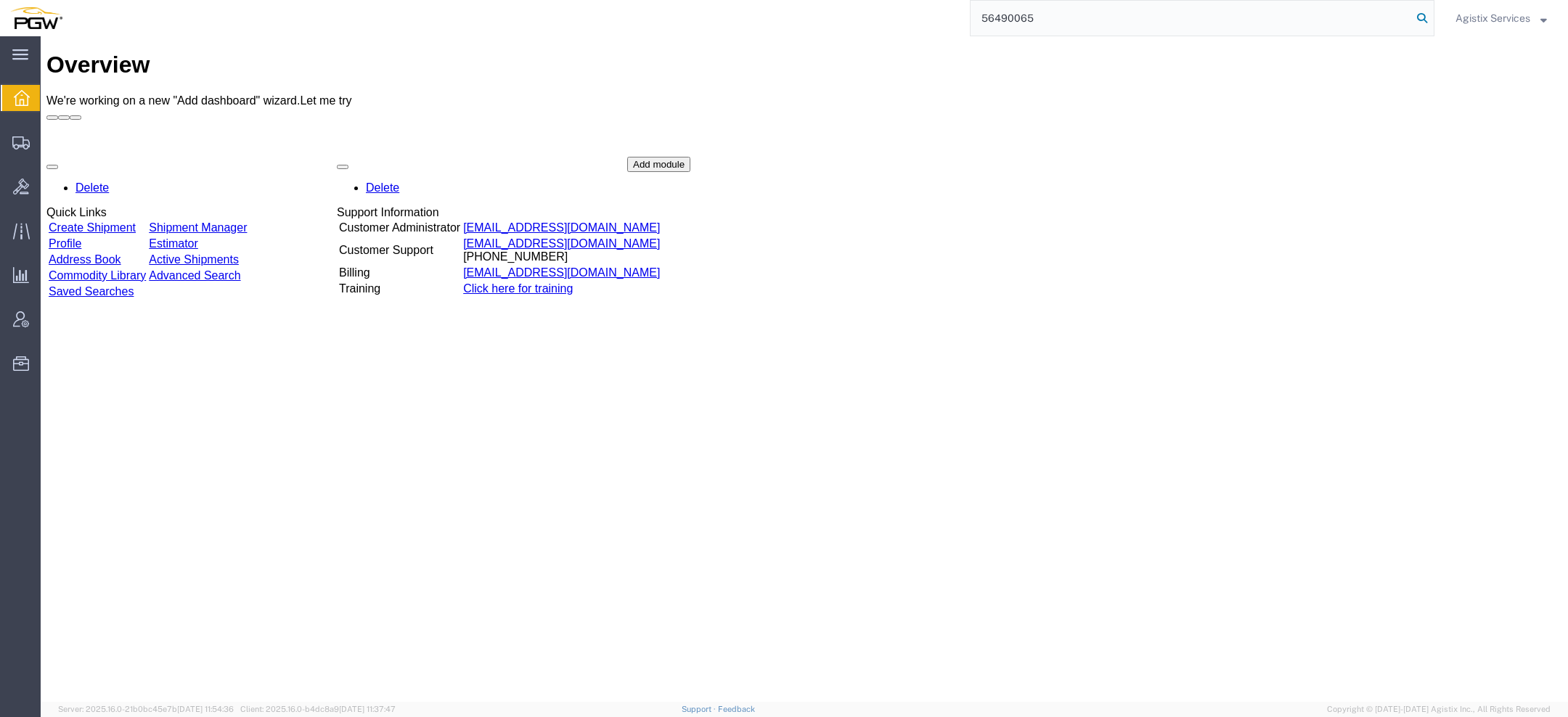
type input "56490065"
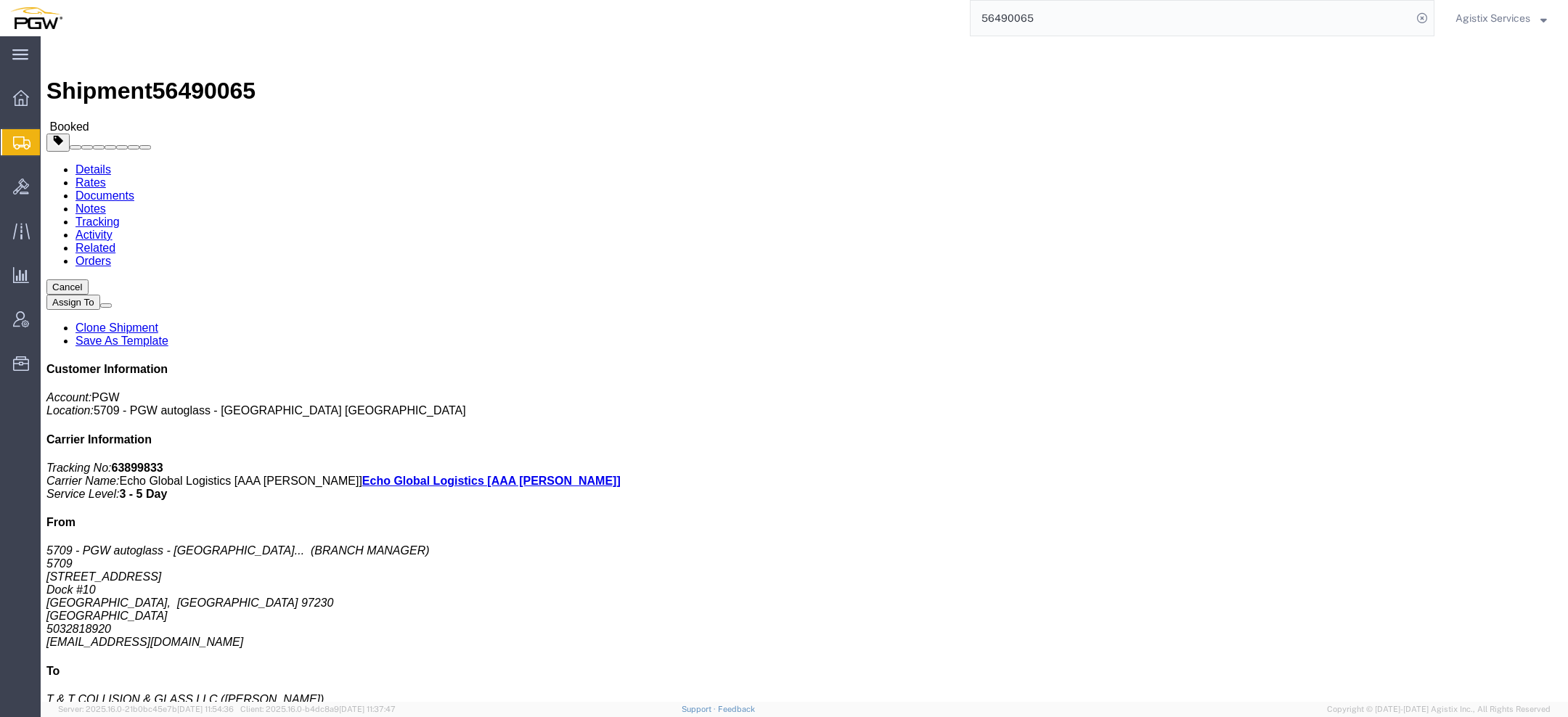
click link "Rates"
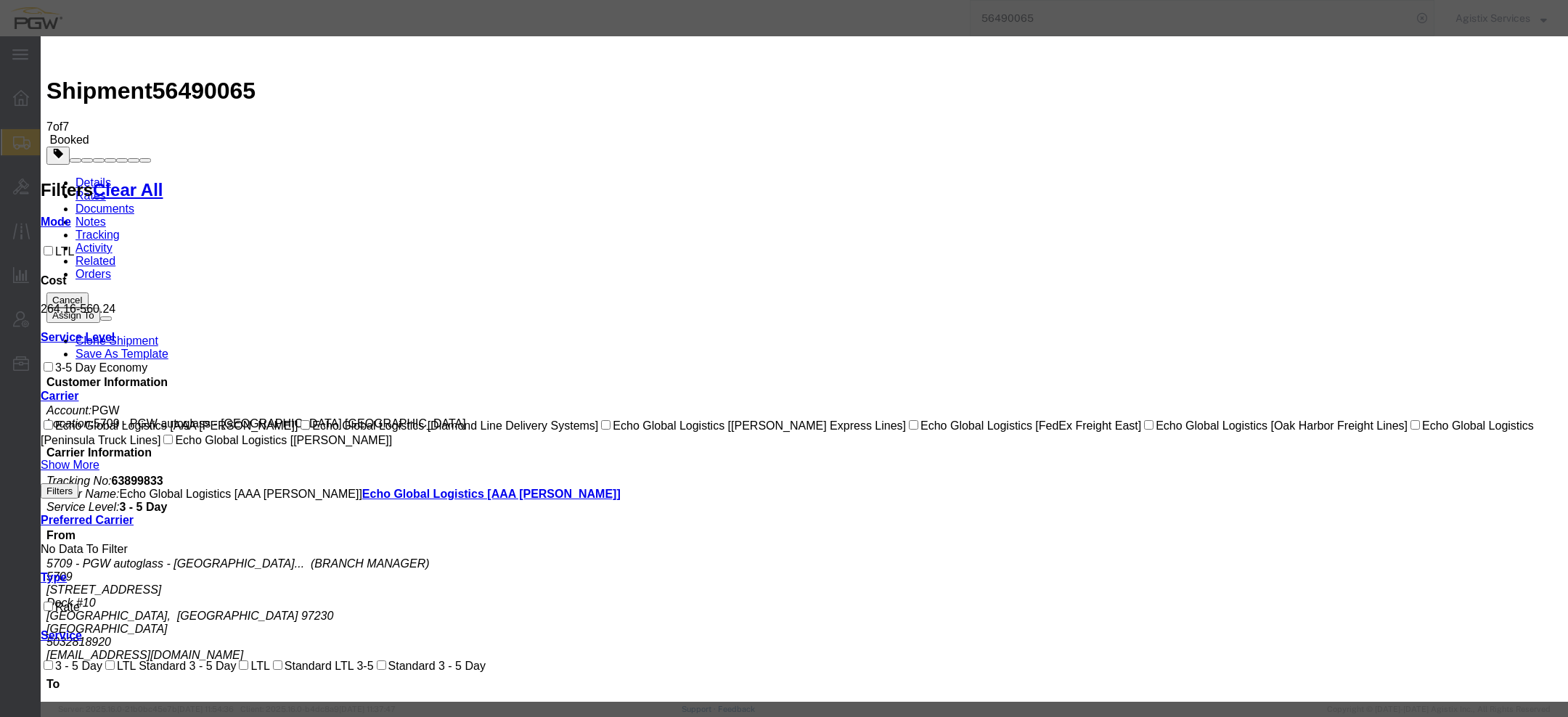
select select "1962|16529|4622"
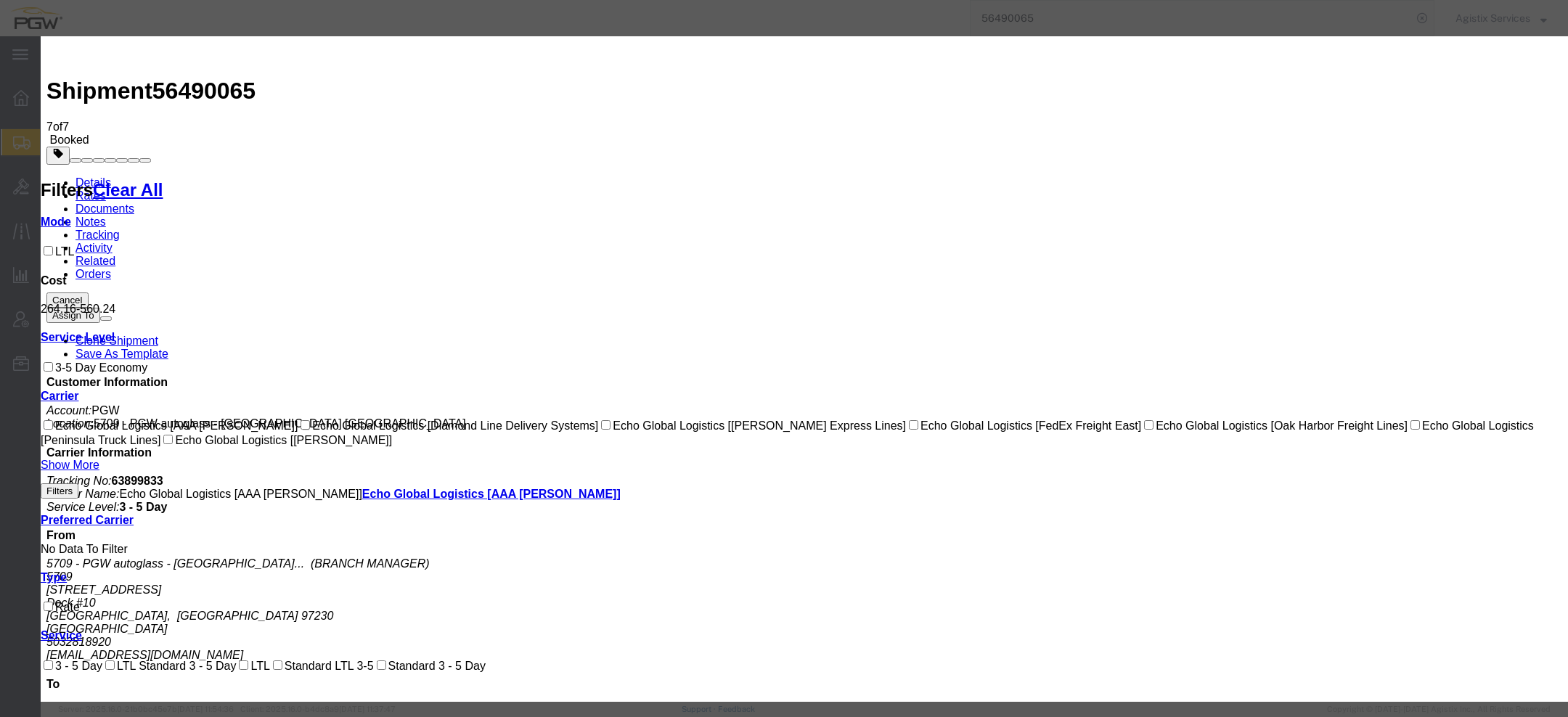
select select "1962|16529|4622"
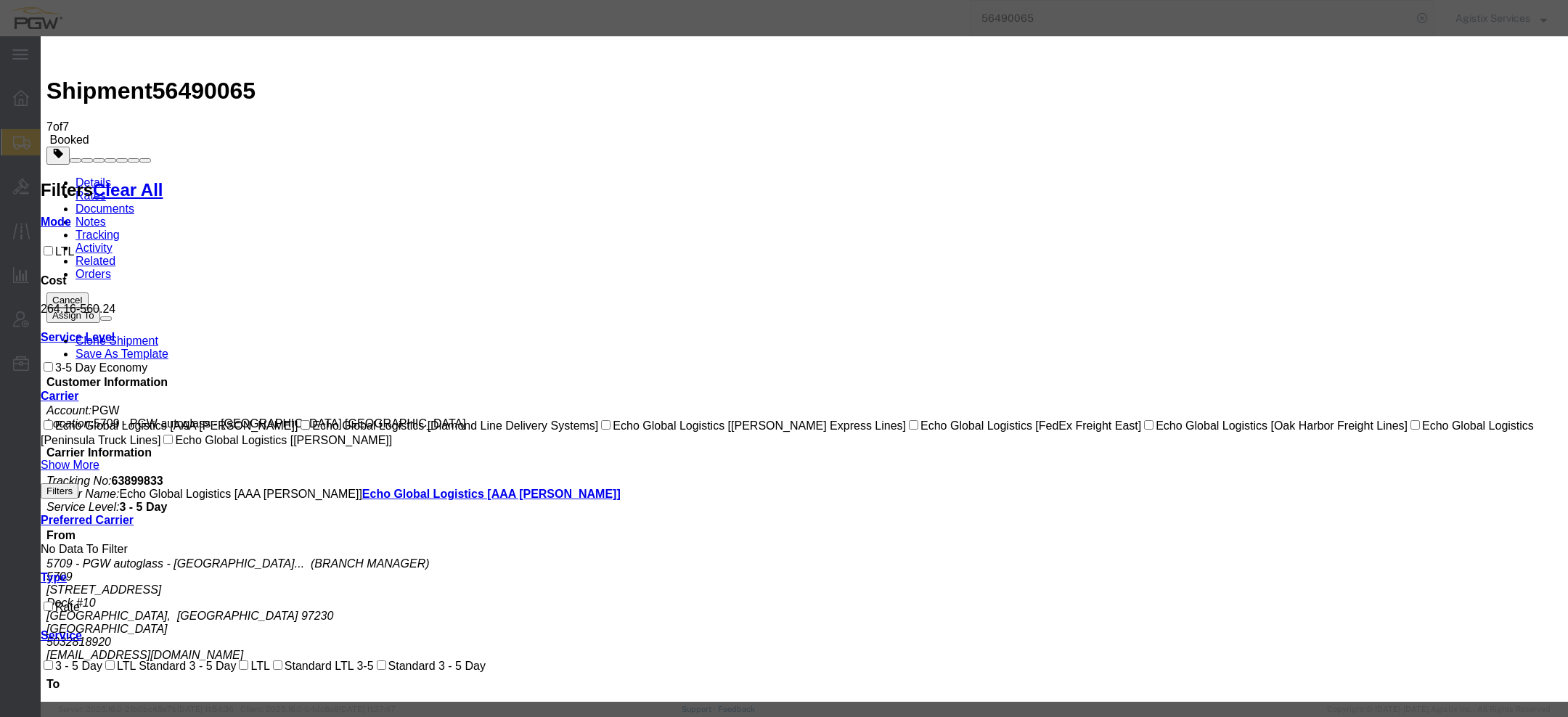
select select "1962|16529|4622"
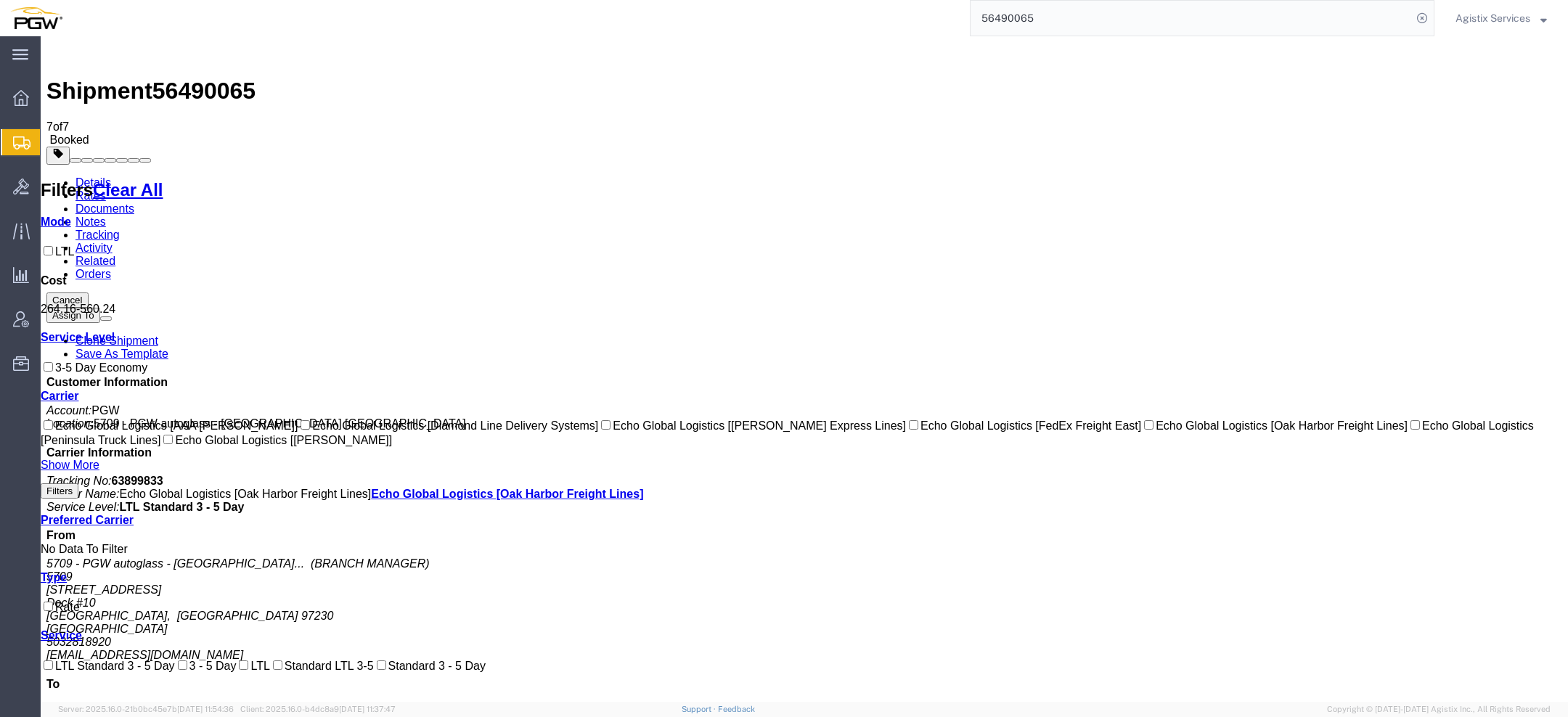
click at [134, 202] on link "Documents" at bounding box center [105, 209] width 59 height 13
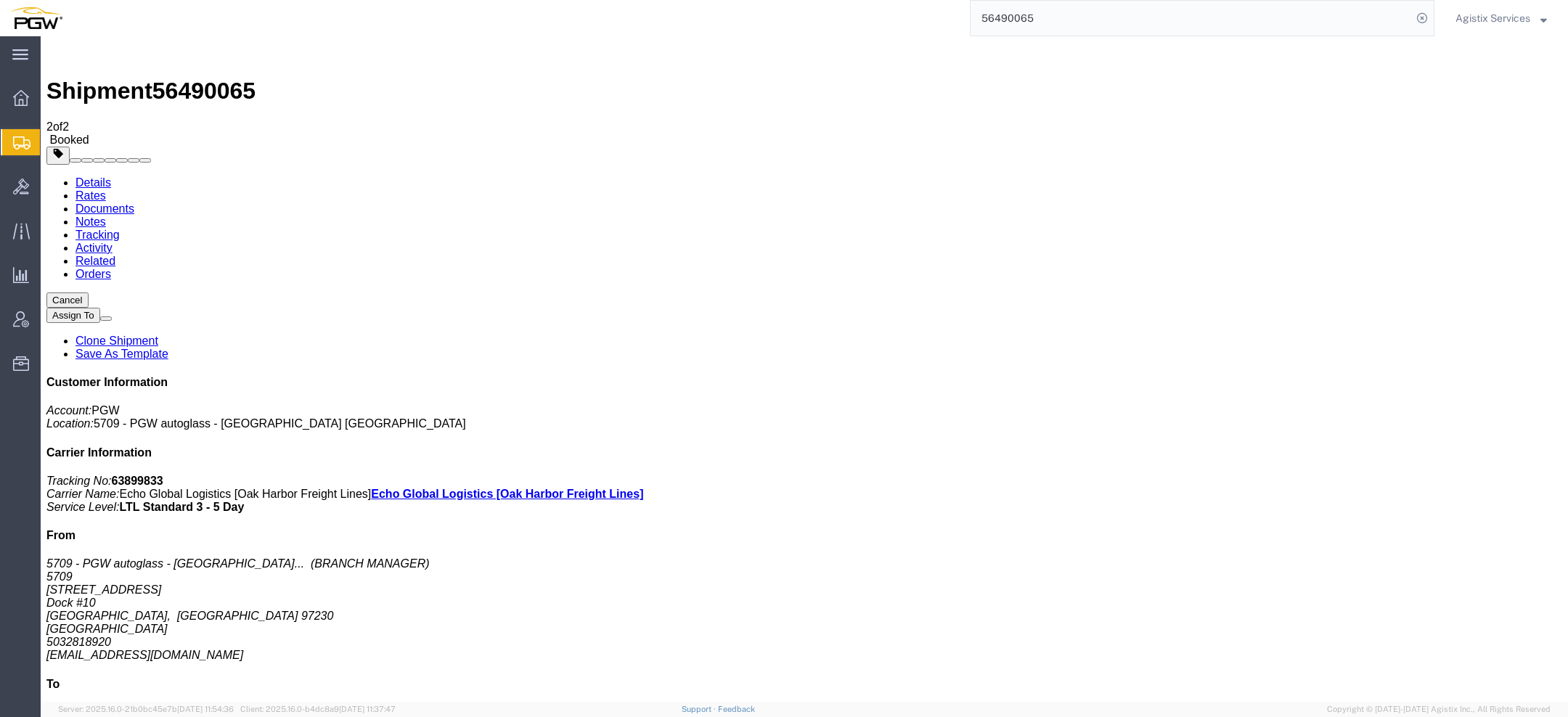
click at [134, 202] on link "Documents" at bounding box center [105, 209] width 59 height 13
drag, startPoint x: 190, startPoint y: 200, endPoint x: 823, endPoint y: 40, distance: 652.9
click at [1520, 21] on span "Agistix Services" at bounding box center [1493, 18] width 75 height 16
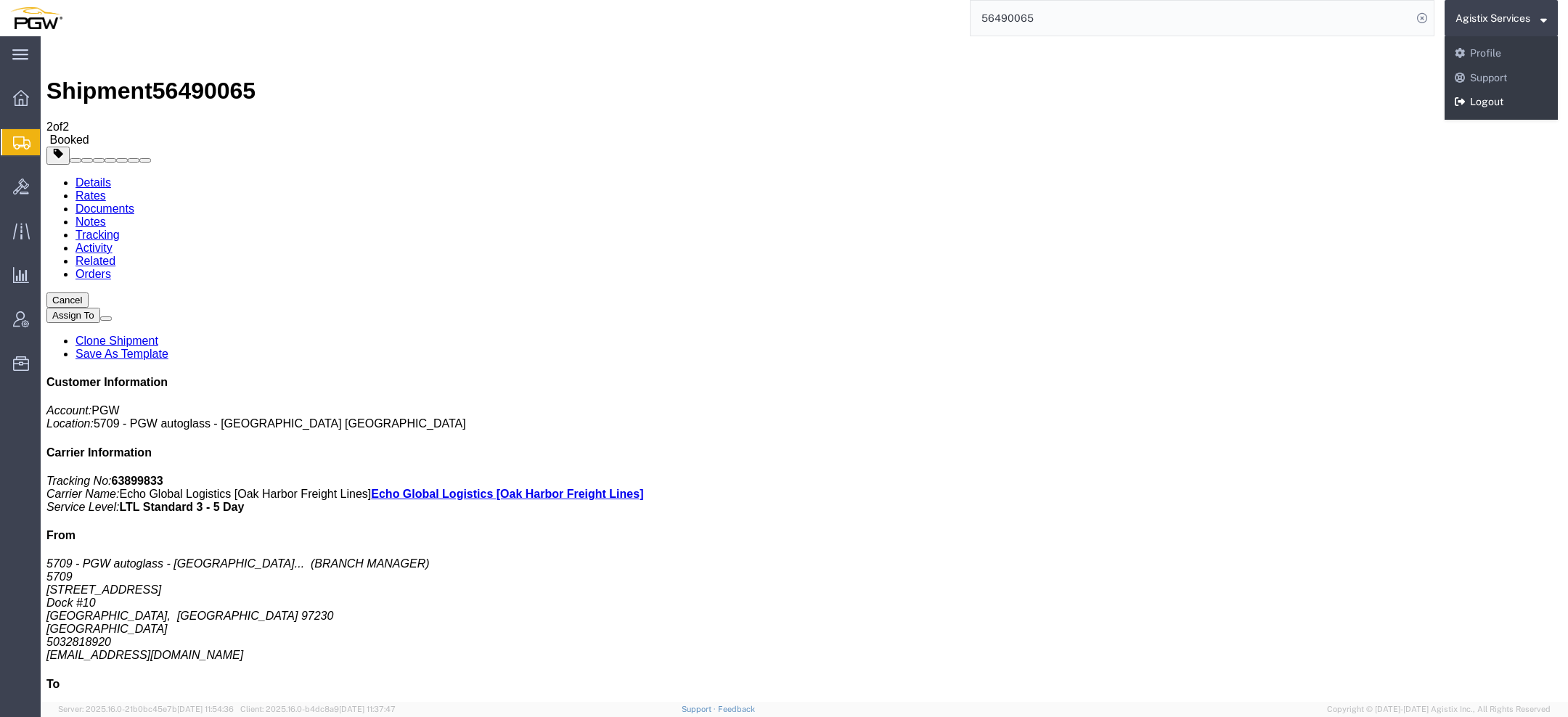
click at [1504, 98] on link "Logout" at bounding box center [1501, 102] width 114 height 25
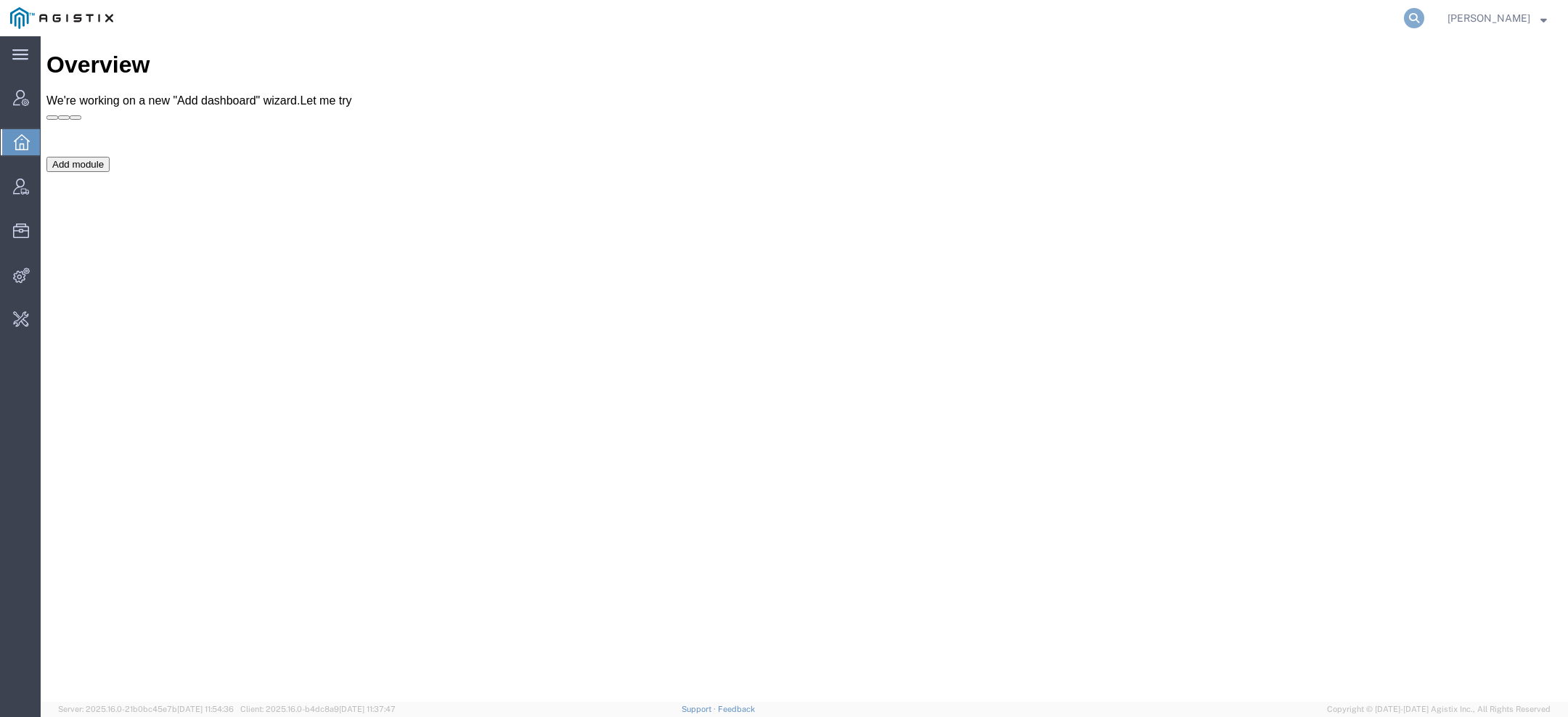
click at [1411, 15] on icon at bounding box center [1414, 18] width 21 height 21
paste input "agistix@gotrekker.com"
type input "agistix@gotrekker.com"
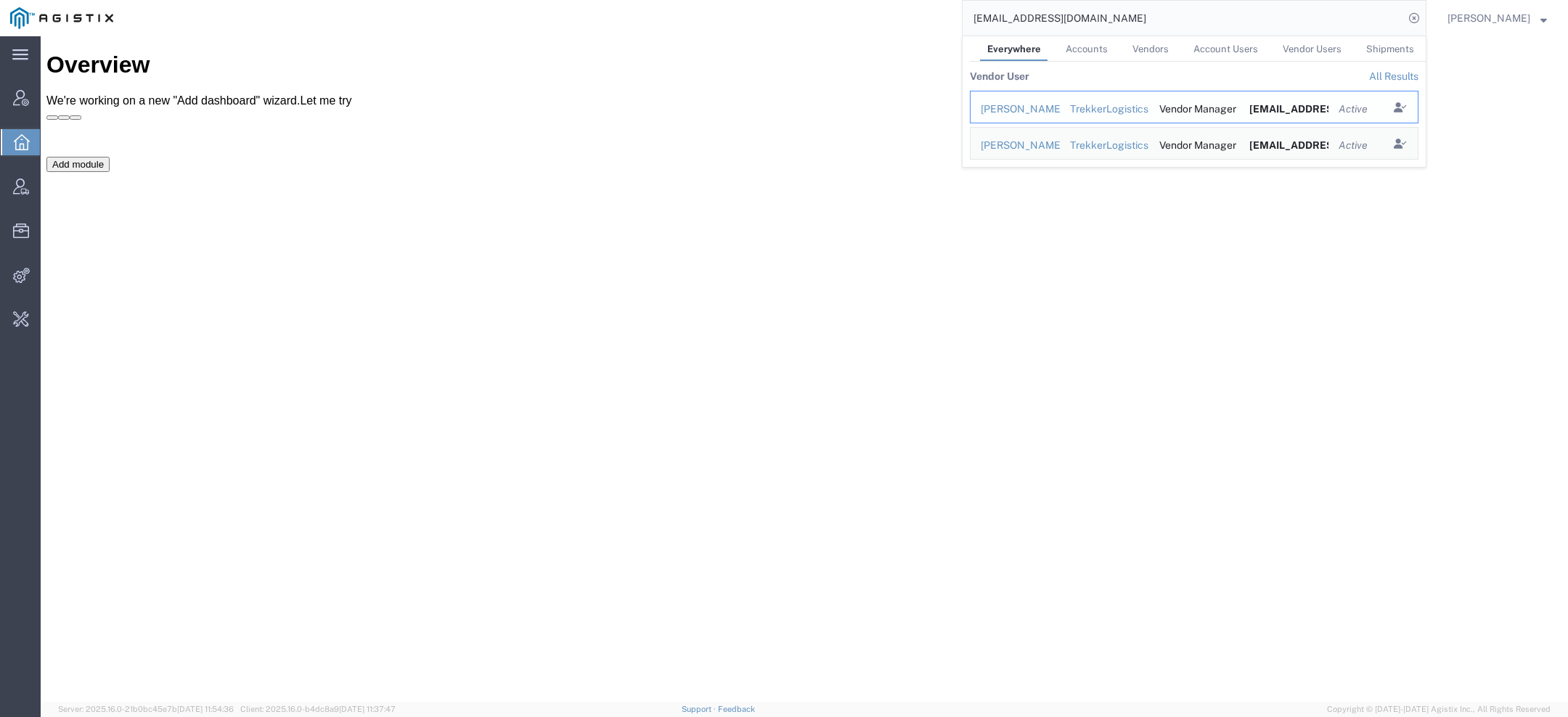
click at [1050, 108] on div "Chris Glasco" at bounding box center [1015, 109] width 69 height 15
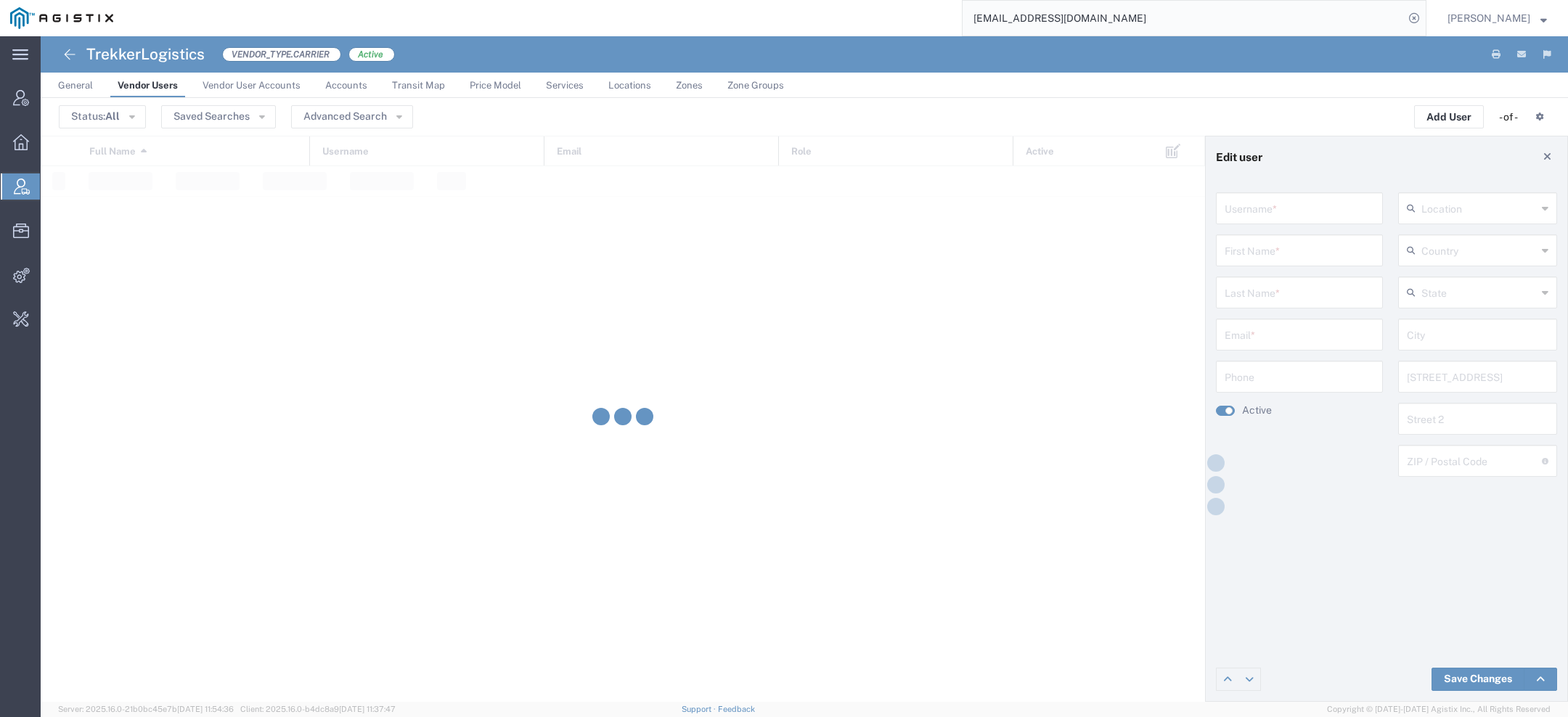
type input "chris.glasco@gotrekker.com"
type input "Chris"
type input "Glasco"
type input "agistix@gotrekker.com"
type input "United States"
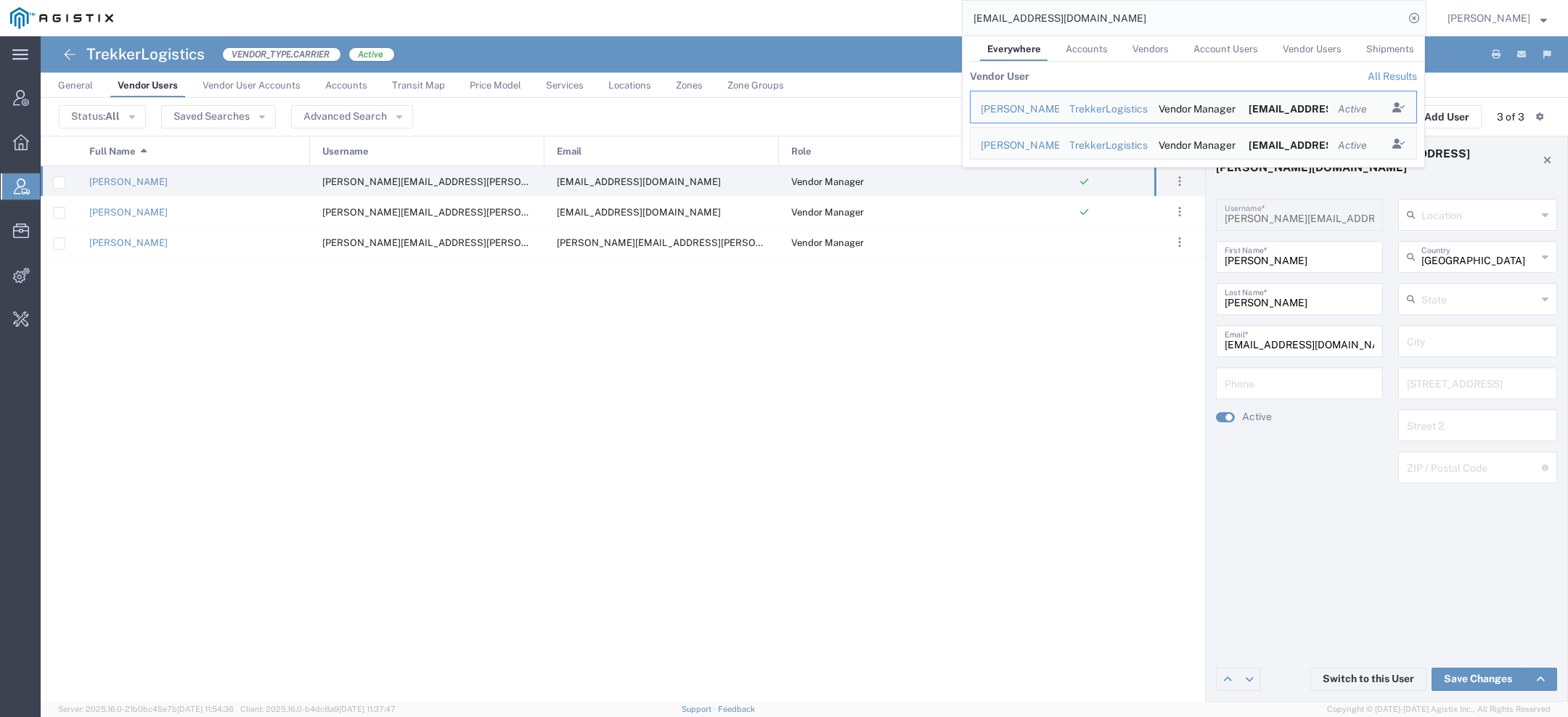
click at [231, 82] on span "Vendor User Accounts" at bounding box center [251, 86] width 98 height 11
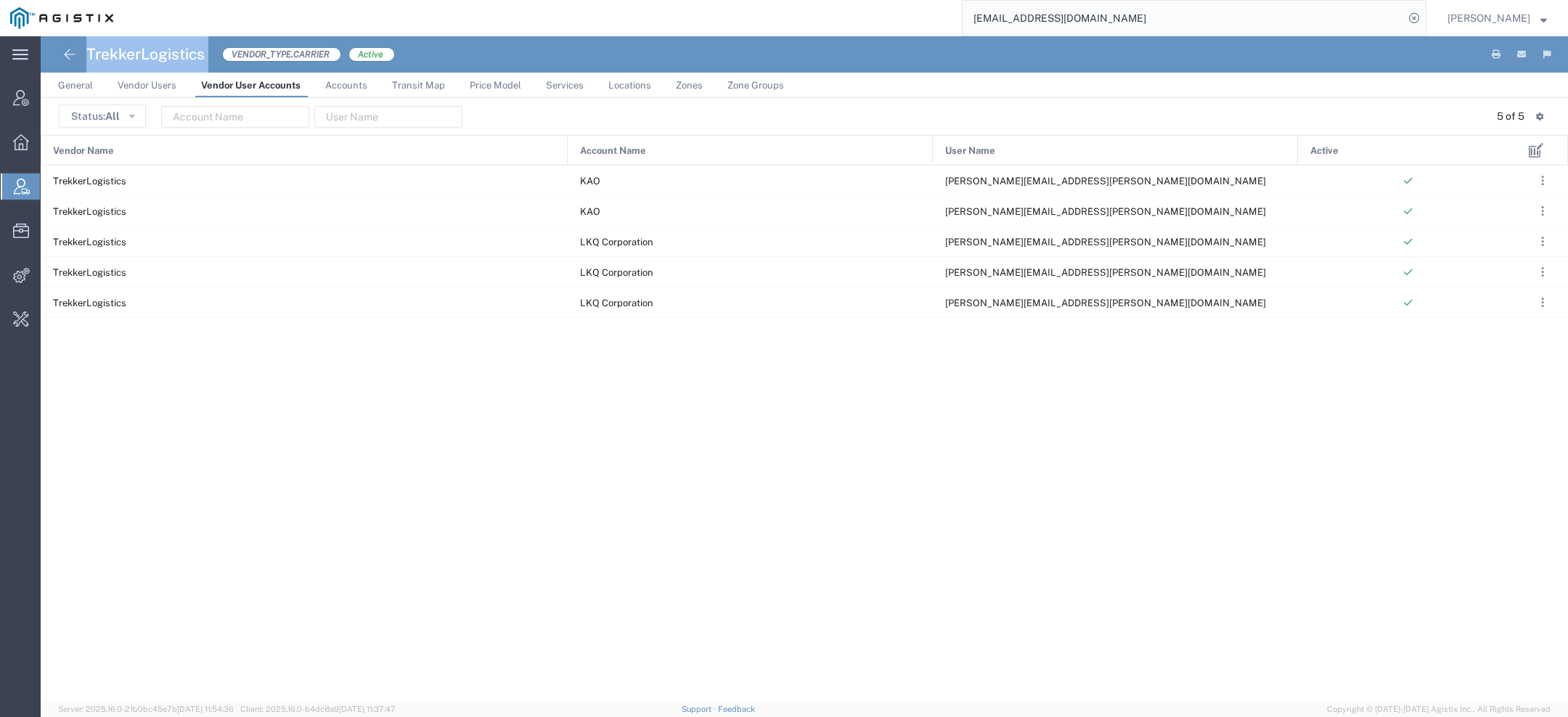
drag, startPoint x: 89, startPoint y: 53, endPoint x: 218, endPoint y: 54, distance: 129.0
click at [219, 54] on div "TrekkerLogistics VENDOR_TYPE.CARRIER Active" at bounding box center [226, 55] width 337 height 37
copy h4 "TrekkerLogistics"
click at [159, 88] on span "Vendor Users" at bounding box center [147, 86] width 59 height 11
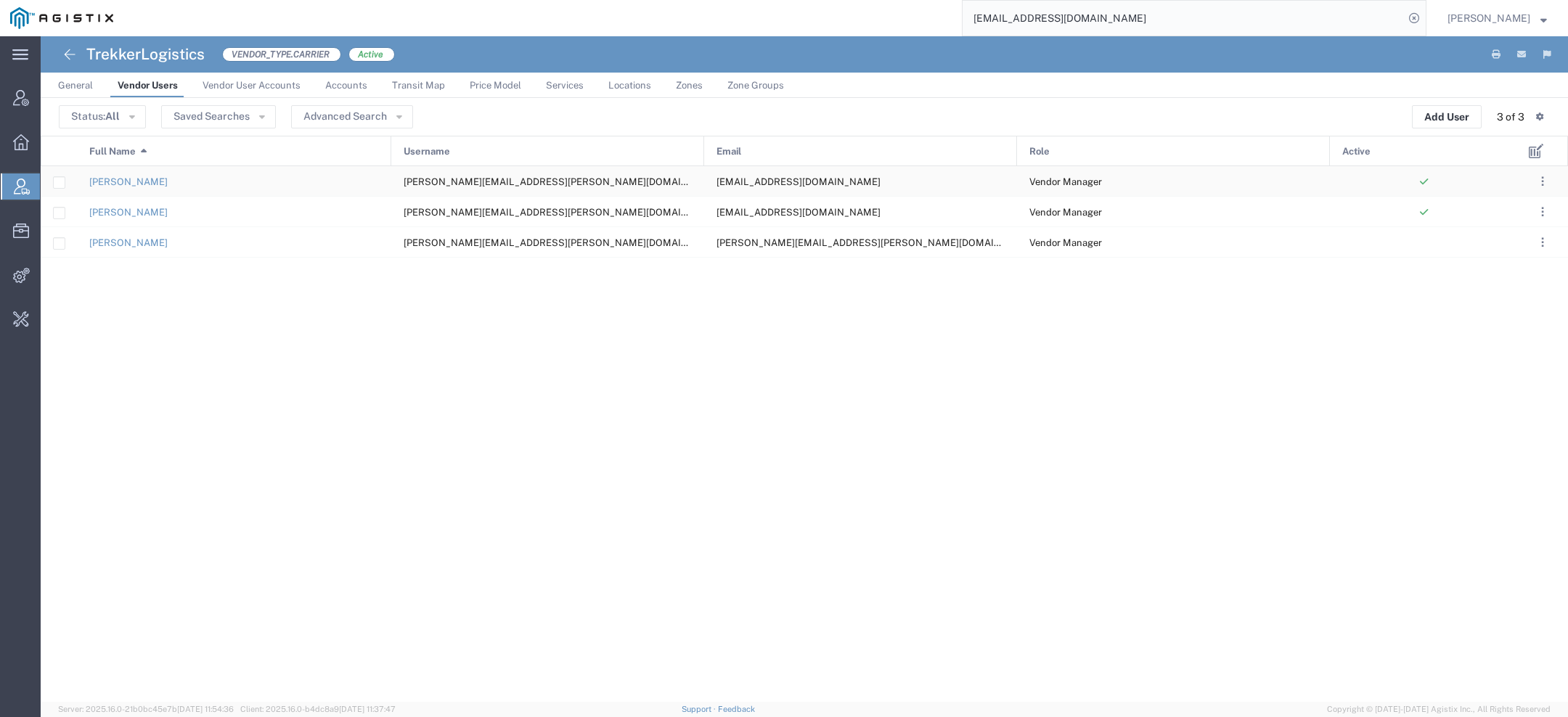
click at [464, 182] on span "chris.glasco@gotrekker.com" at bounding box center [564, 182] width 321 height 11
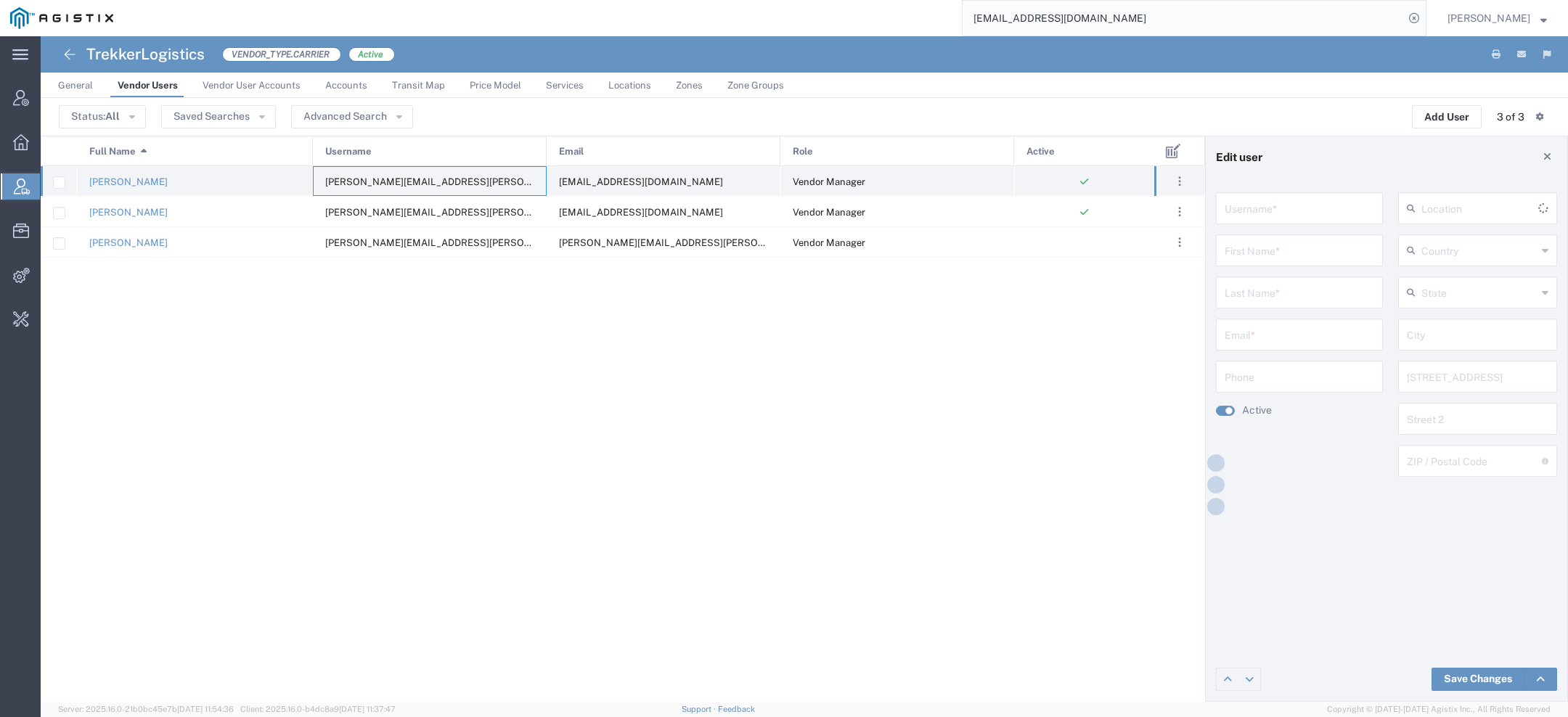
type input "chris.glasco@gotrekker.com"
type input "Chris"
type input "Glasco"
type input "agistix@gotrekker.com"
type input "United States"
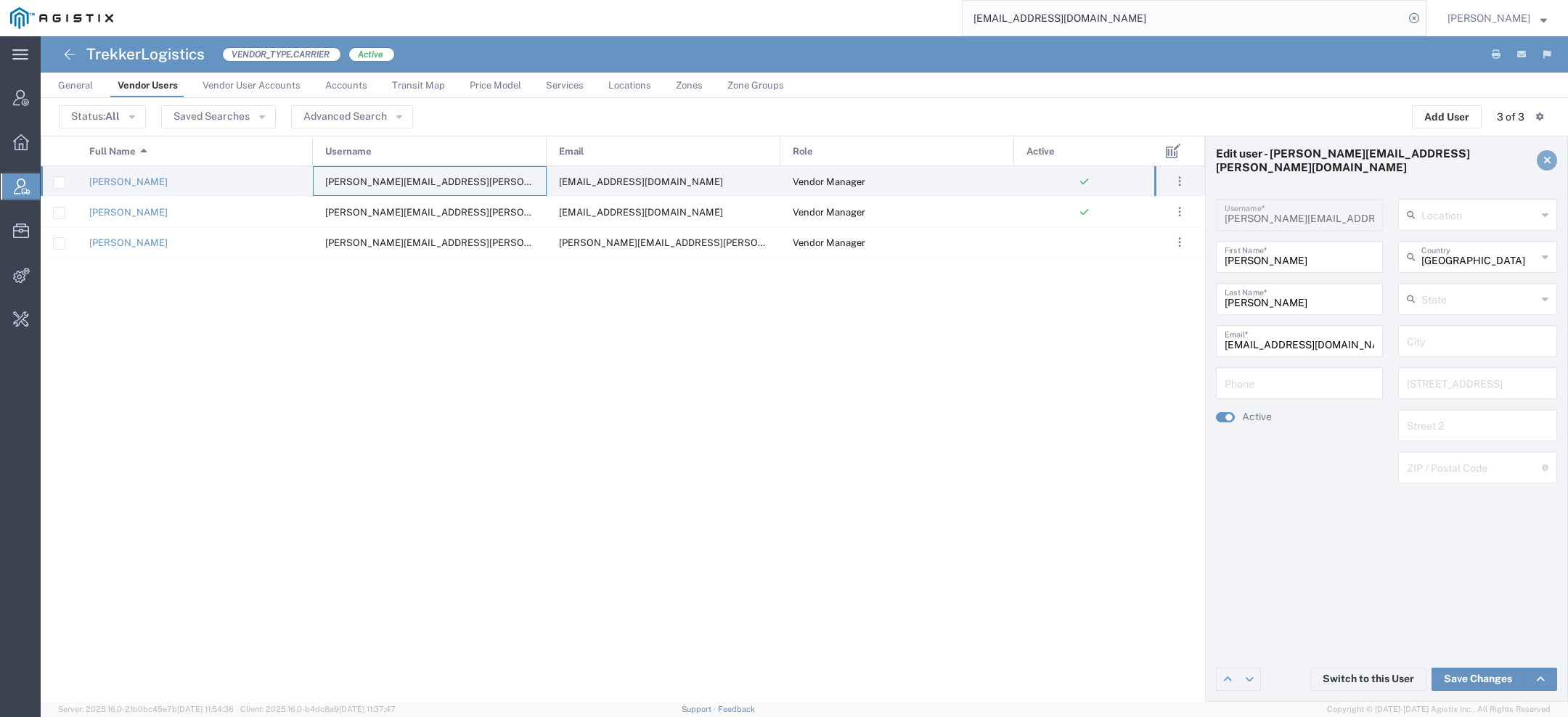
click at [1540, 162] on link at bounding box center [1547, 160] width 21 height 21
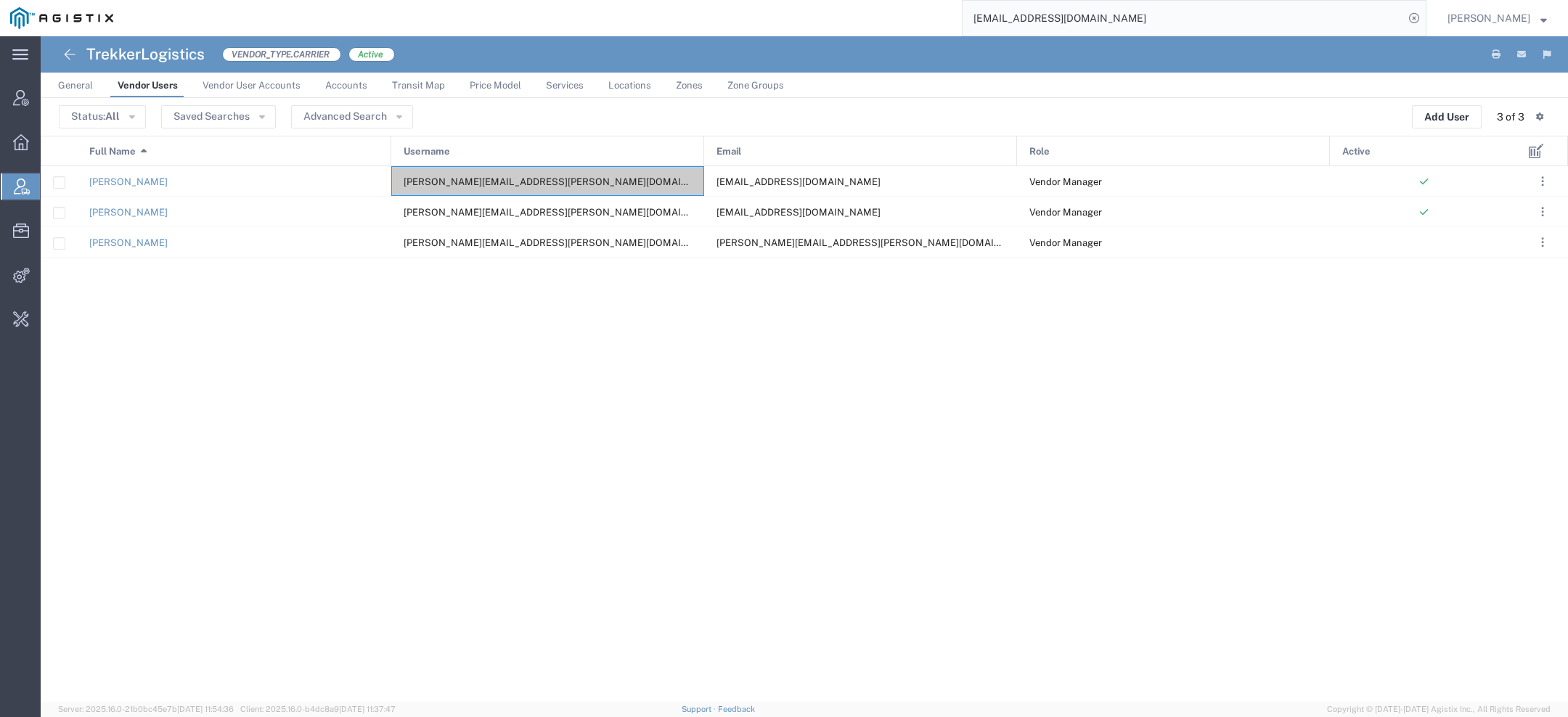
click at [178, 51] on h4 "TrekkerLogistics" at bounding box center [145, 55] width 118 height 37
click at [178, 52] on h4 "TrekkerLogistics" at bounding box center [145, 55] width 118 height 37
copy h4 "TrekkerLogistics"
